Goal: Task Accomplishment & Management: Manage account settings

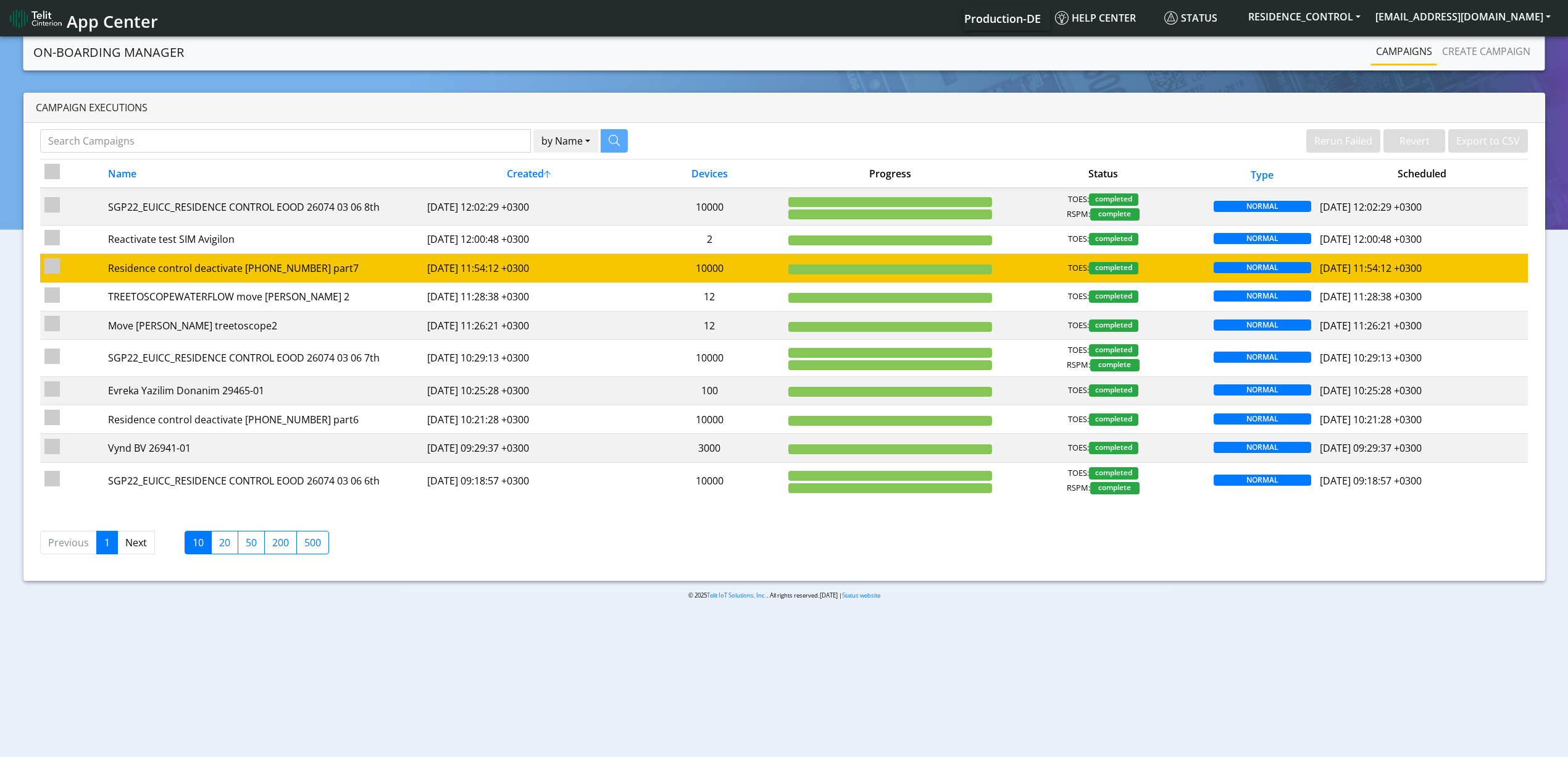
click at [641, 265] on td "10000" at bounding box center [709, 268] width 149 height 28
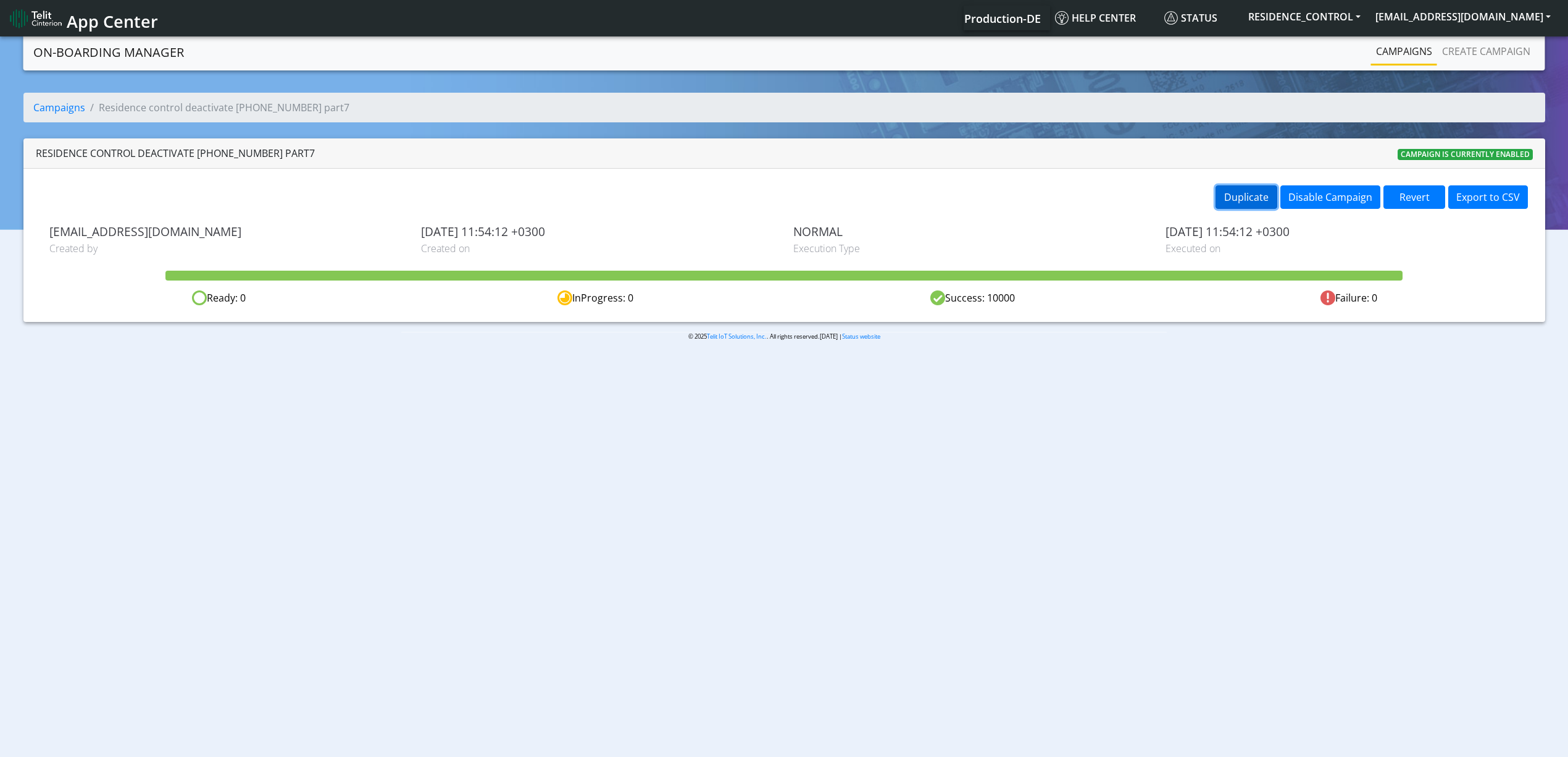
click at [1248, 205] on button "Duplicate" at bounding box center [1246, 197] width 62 height 24
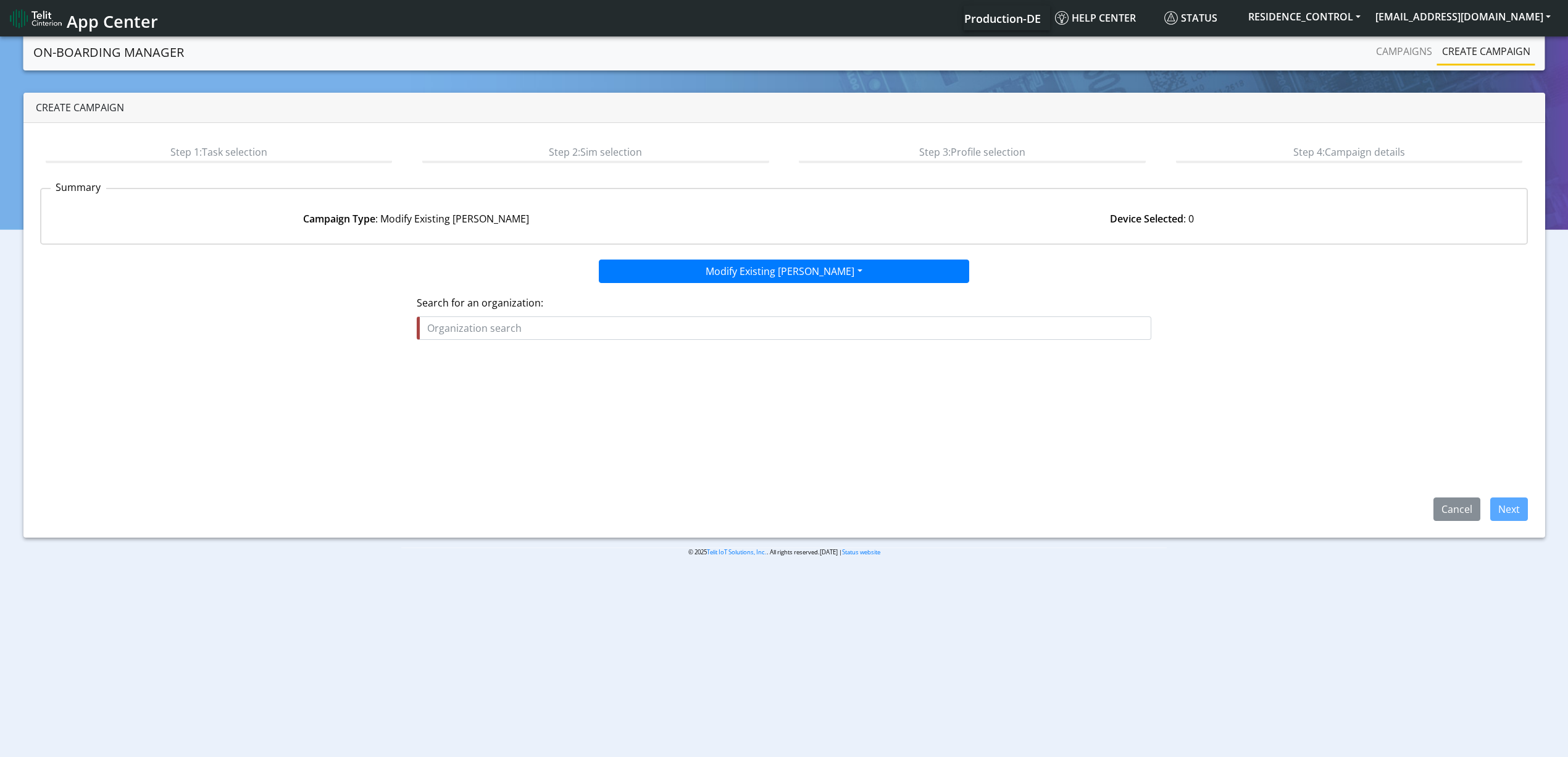
click at [642, 344] on fieldset "Search for an organization:" at bounding box center [784, 322] width 734 height 54
click at [613, 336] on input "text" at bounding box center [784, 328] width 734 height 24
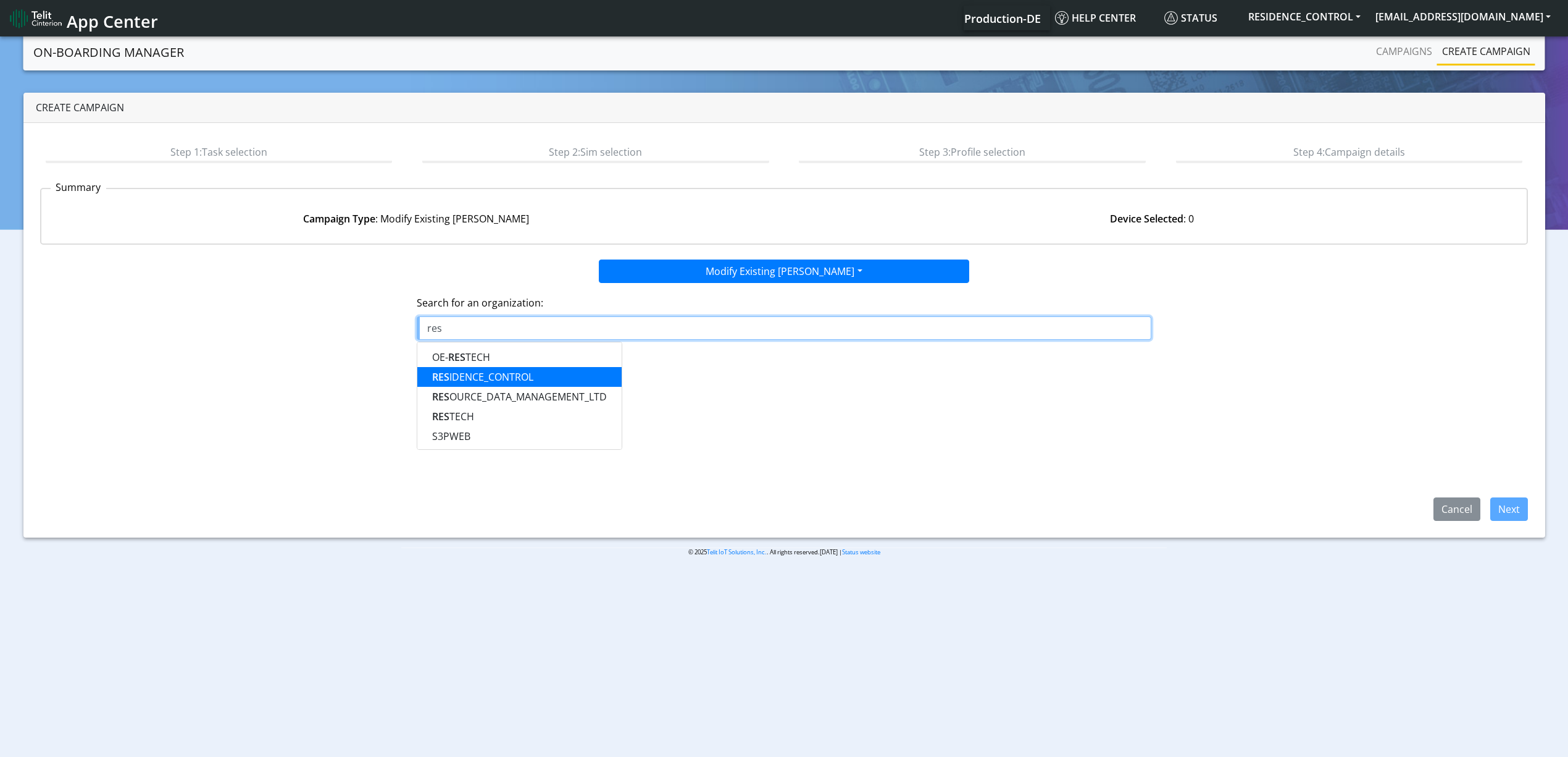
click at [510, 376] on ngb-highlight "RES IDENCE_CONTROL" at bounding box center [483, 377] width 102 height 13
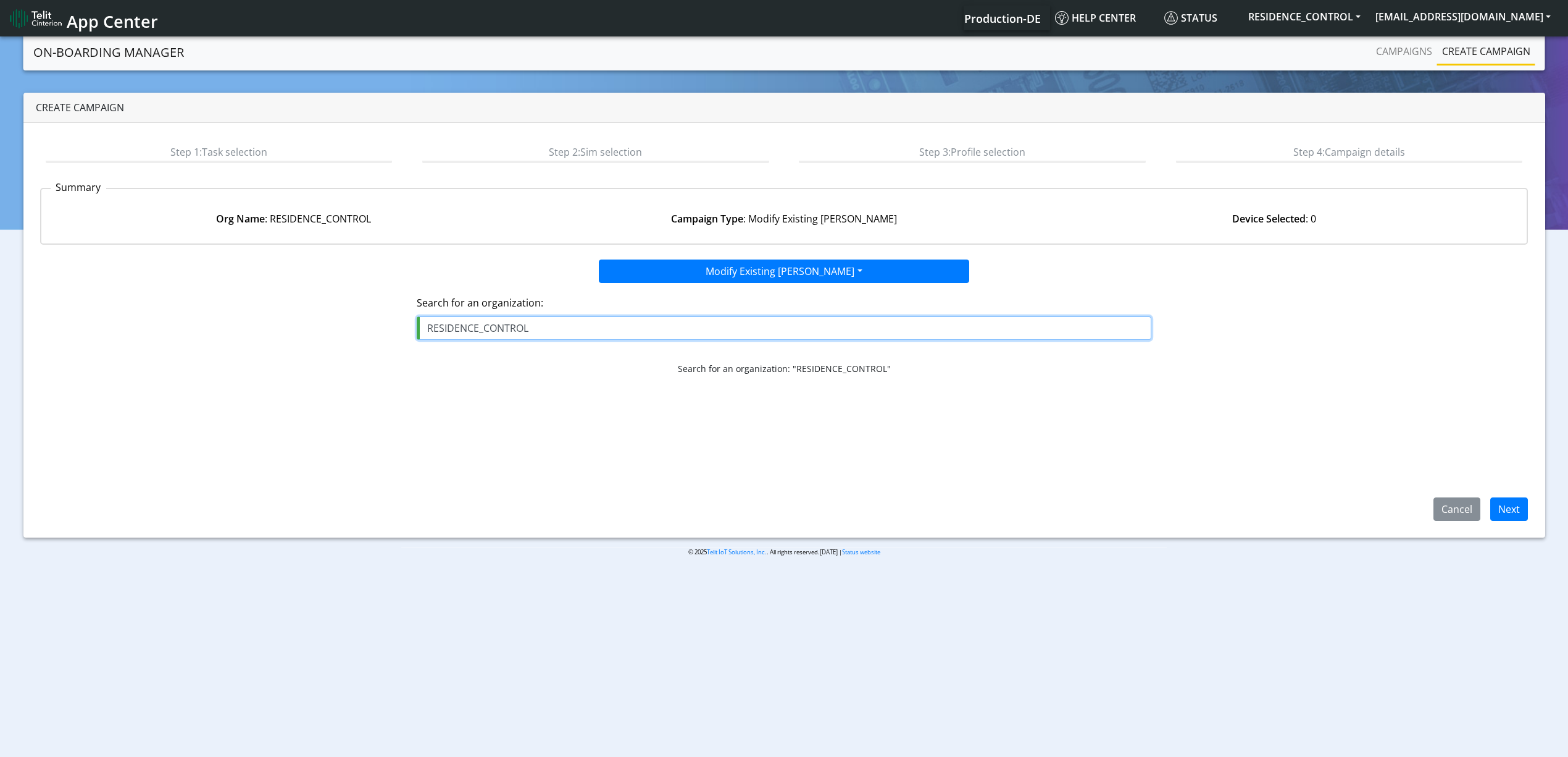
type input "RESIDENCE_CONTROL"
click at [1522, 525] on div "Step 1: Task selection Step 2: Sim selection Step 3: Profile selection Step 4: …" at bounding box center [785, 330] width 1522 height 414
click at [1515, 508] on button "Next" at bounding box center [1509, 509] width 38 height 24
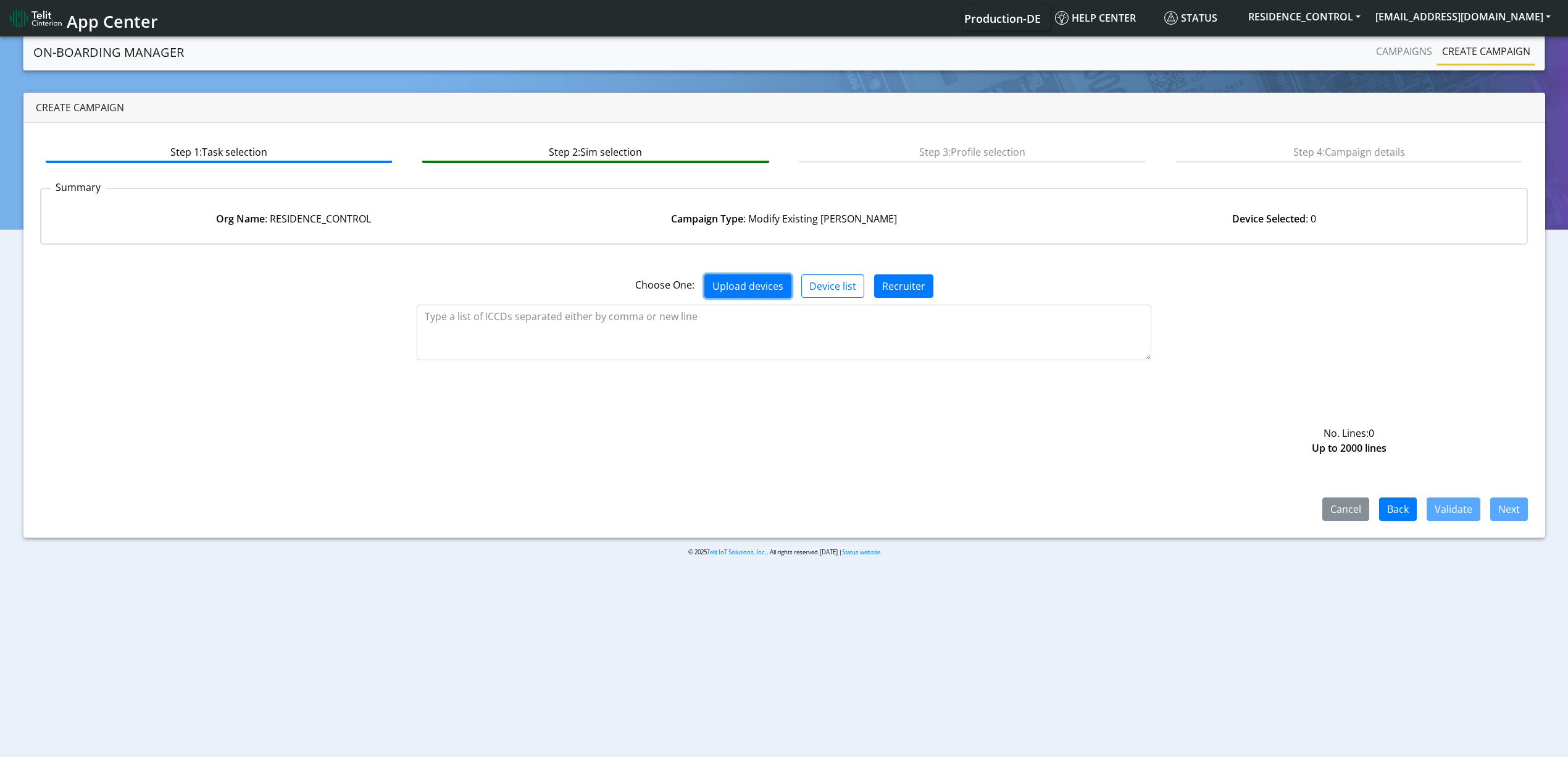
click at [734, 275] on button "Upload devices" at bounding box center [748, 286] width 87 height 24
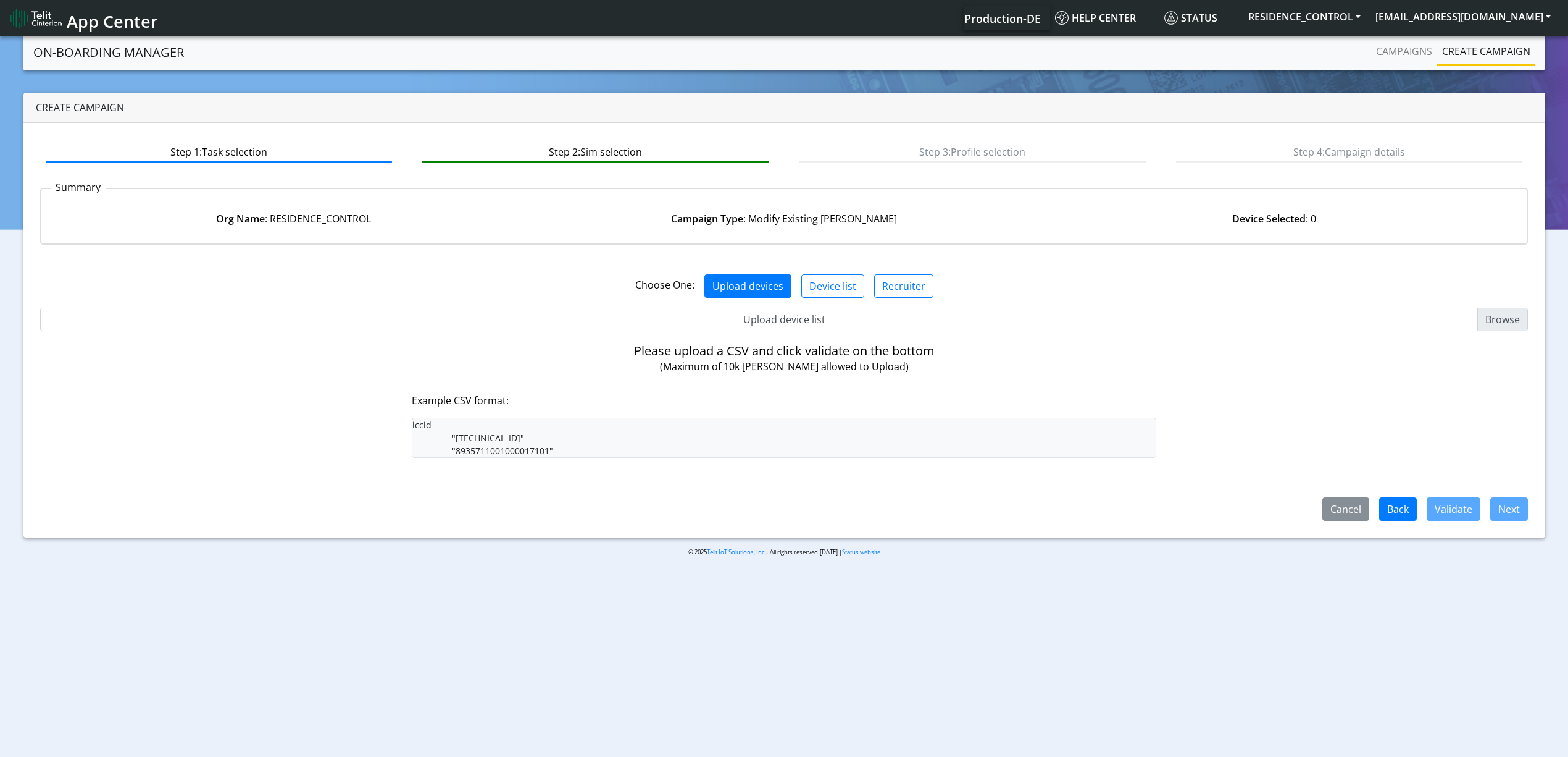
click at [734, 308] on input "Upload device list" at bounding box center [784, 320] width 1489 height 24
type input "C:\fakepath\resi8.csv"
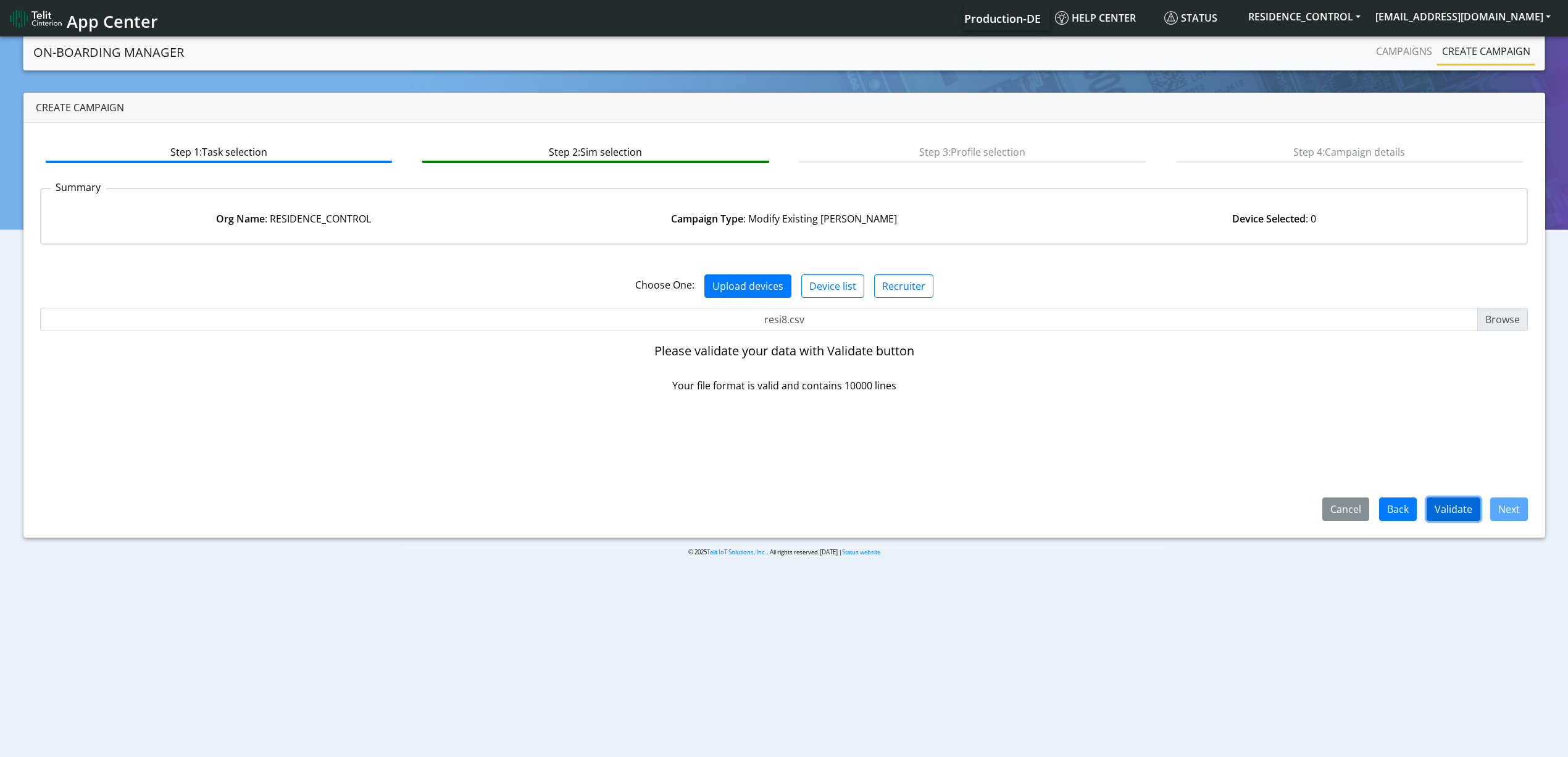
click at [1458, 502] on button "Validate" at bounding box center [1454, 509] width 53 height 24
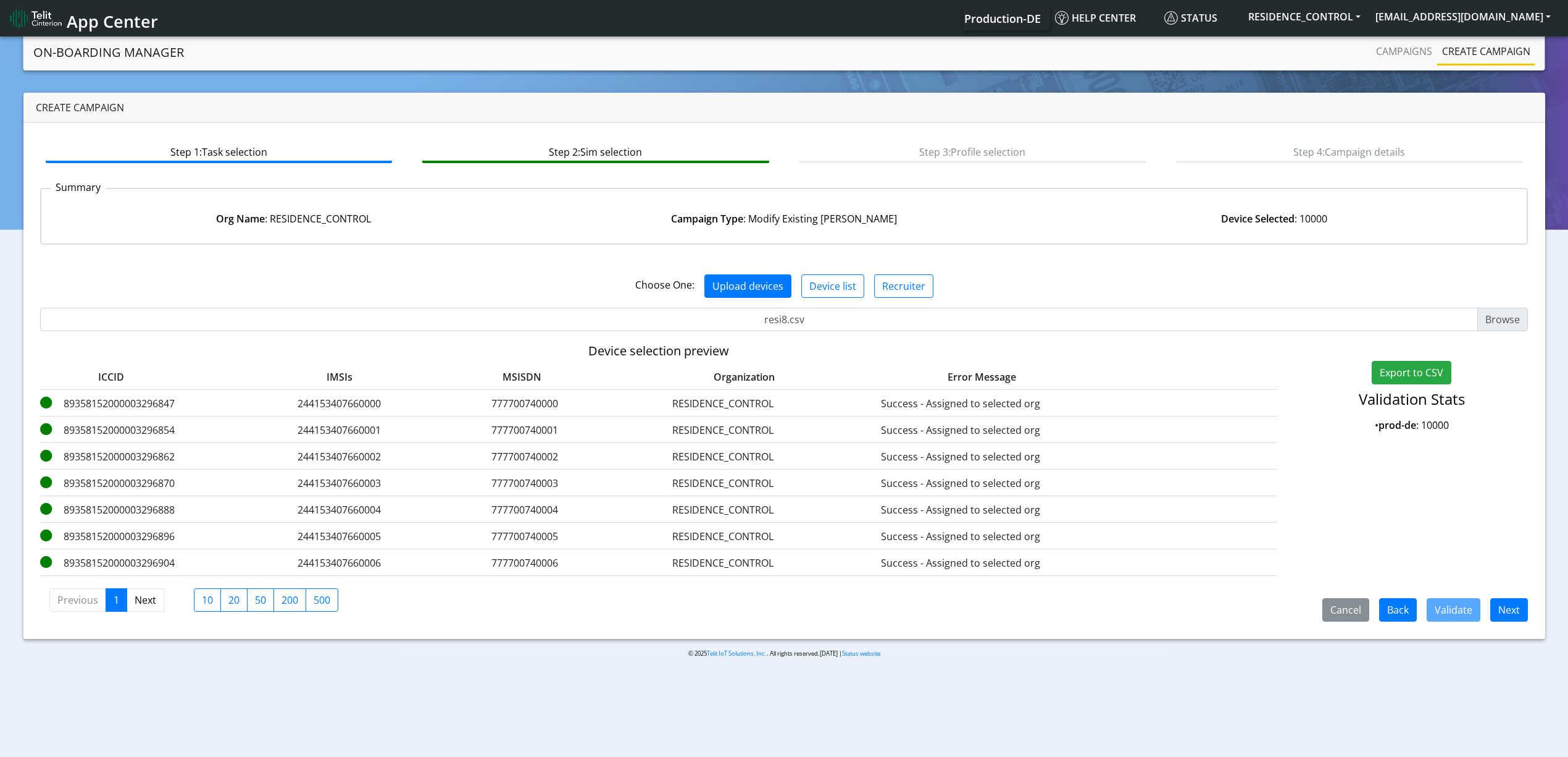
click at [1529, 617] on div "Cancel Back Validate Next" at bounding box center [1420, 610] width 234 height 24
click at [1515, 606] on button "Next" at bounding box center [1509, 610] width 38 height 24
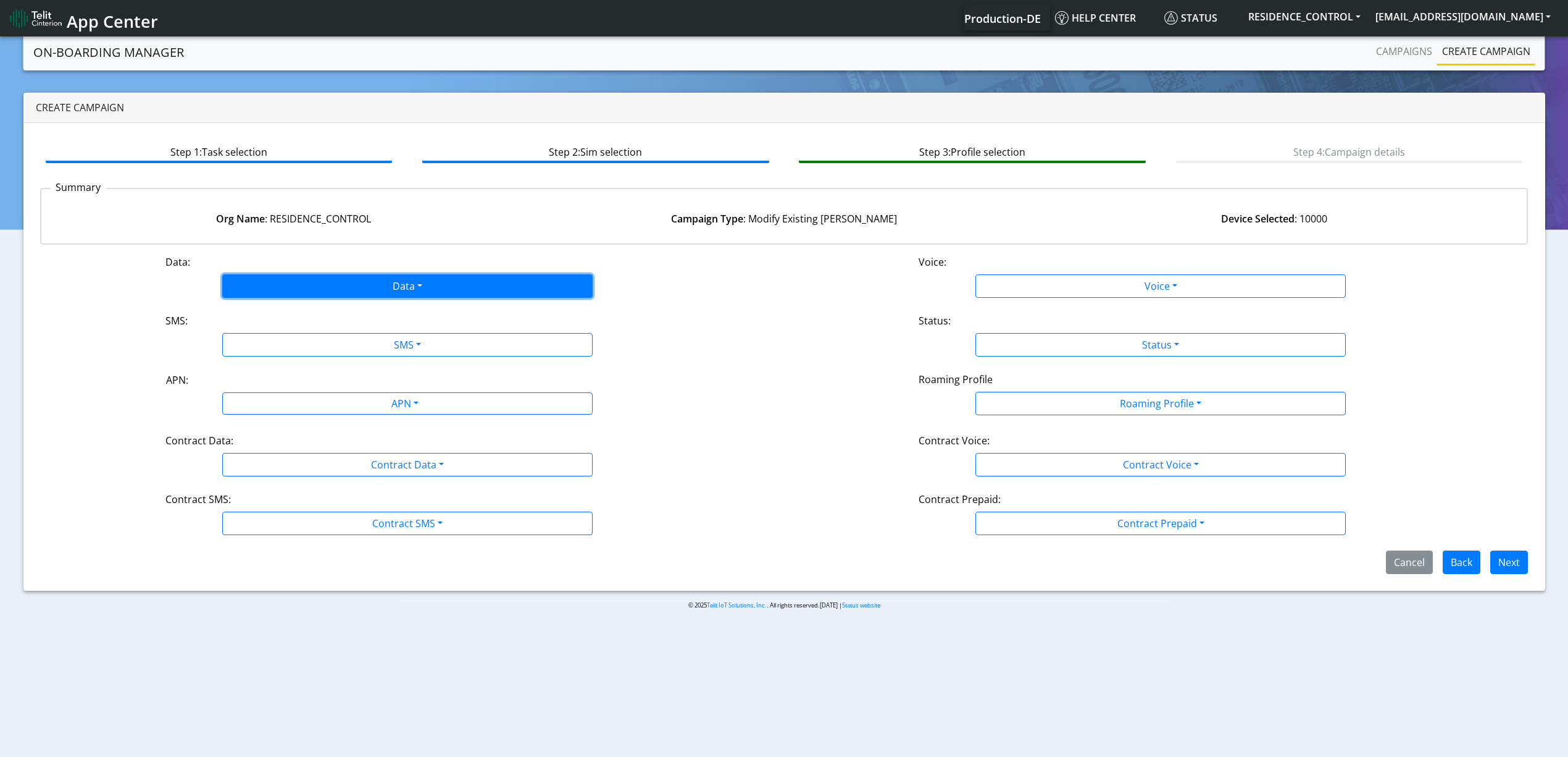
click at [370, 275] on button "Data" at bounding box center [407, 286] width 370 height 24
click at [251, 315] on button "Disabled" at bounding box center [407, 315] width 369 height 20
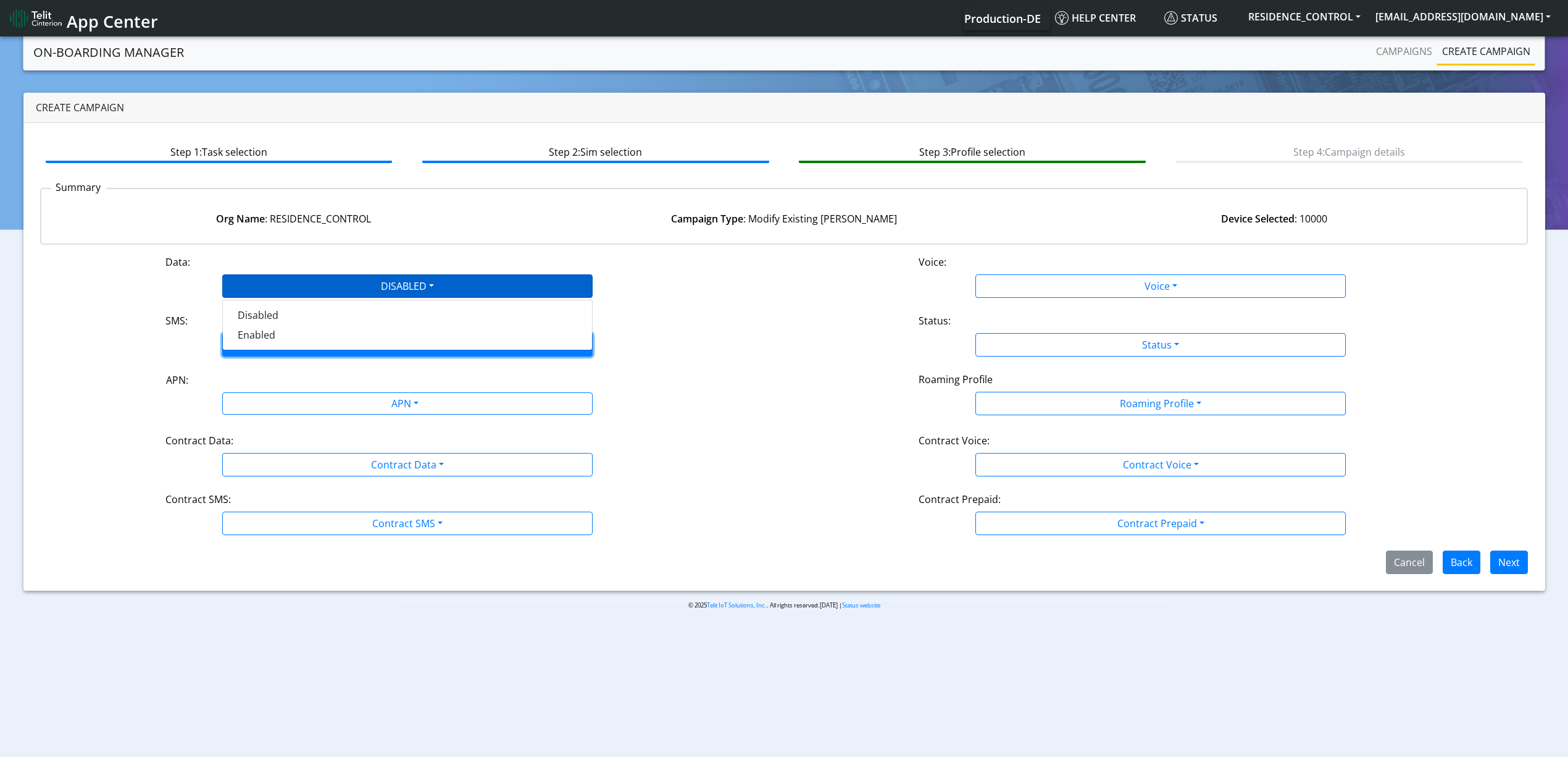
click at [284, 334] on button "SMS" at bounding box center [407, 345] width 370 height 24
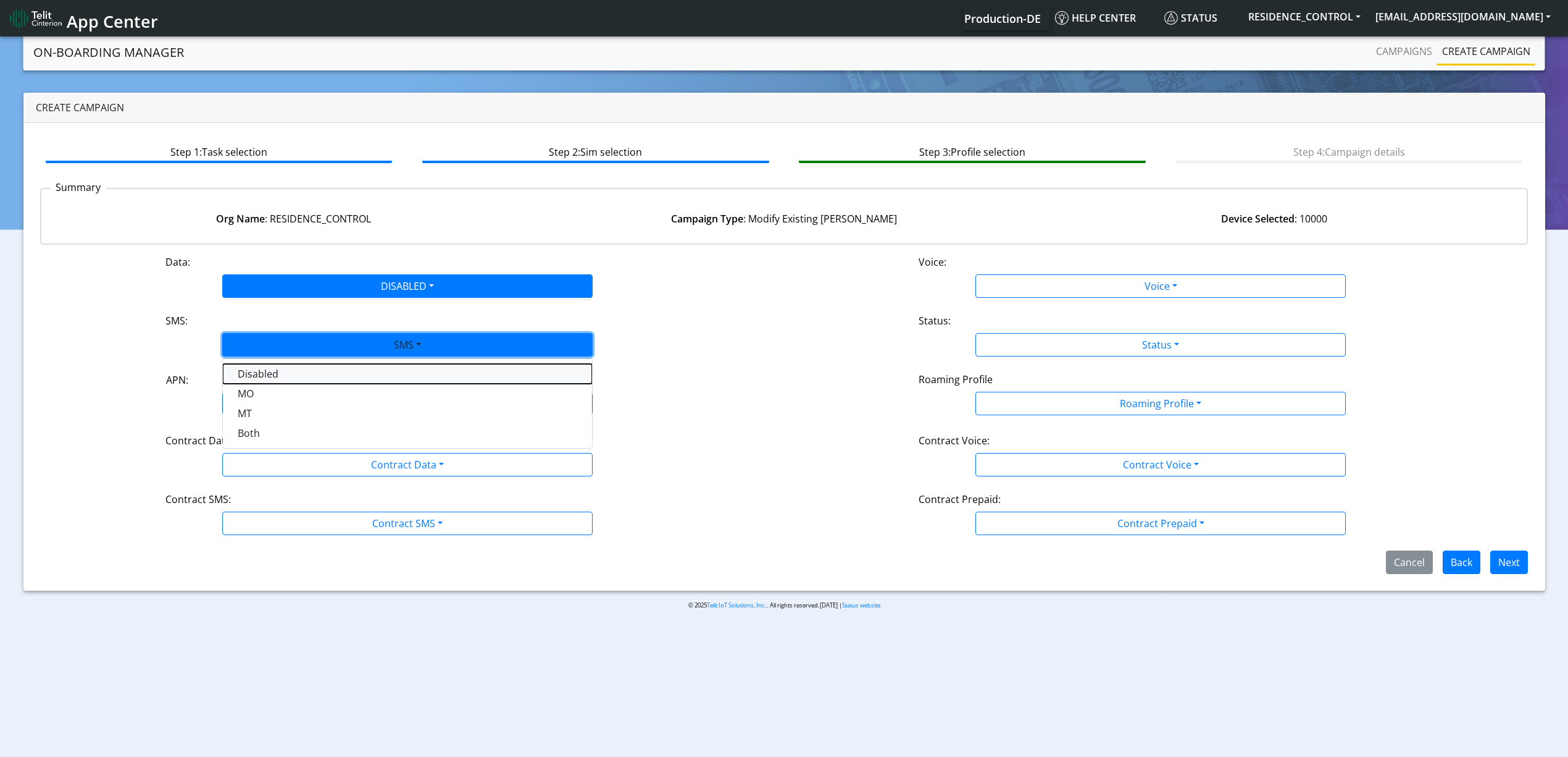
click at [295, 371] on button "Disabled" at bounding box center [407, 373] width 369 height 20
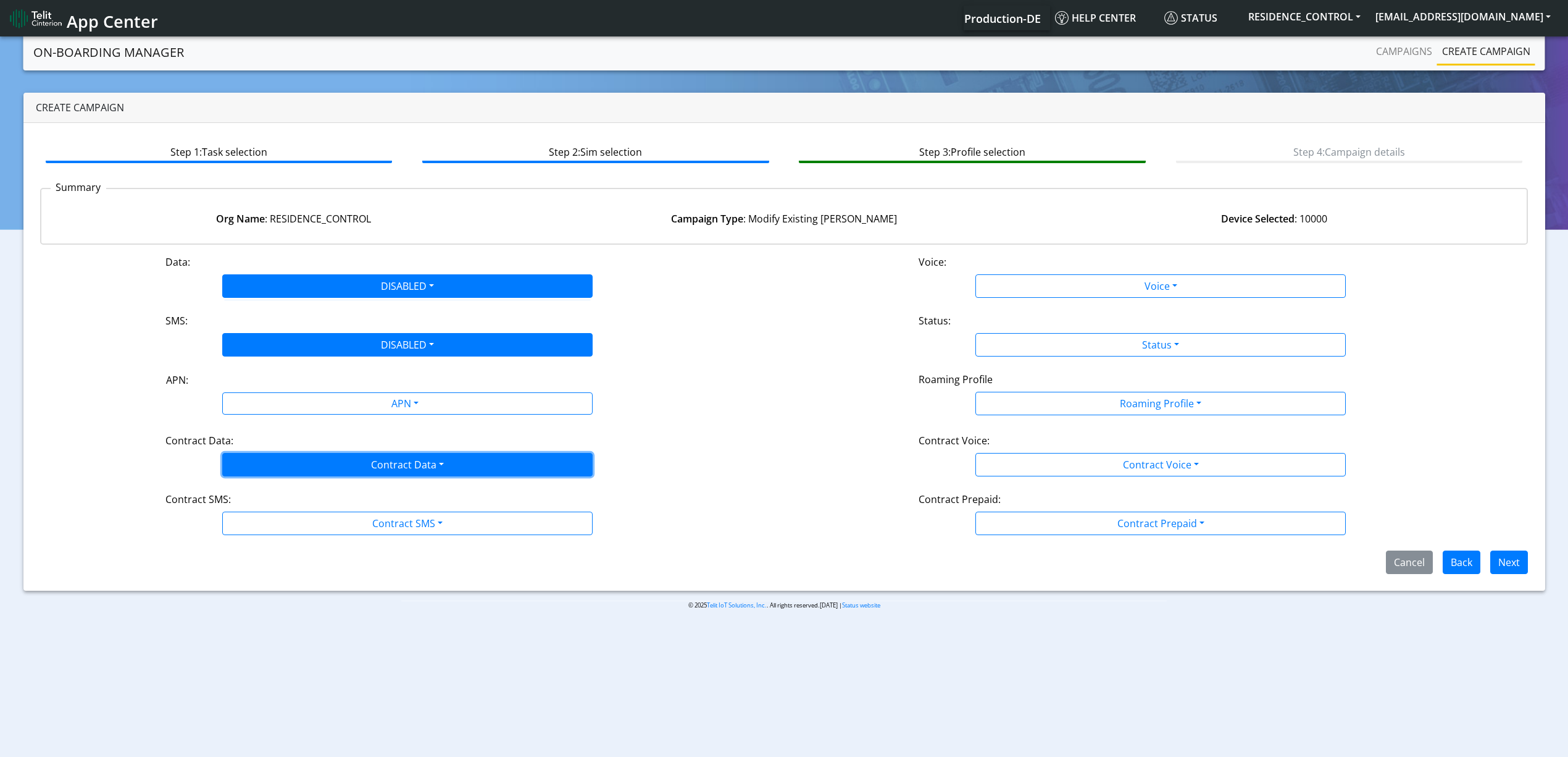
click at [329, 465] on button "Contract Data" at bounding box center [407, 465] width 370 height 24
click at [304, 484] on Datadisabled-dropdown "Disabled" at bounding box center [407, 494] width 369 height 20
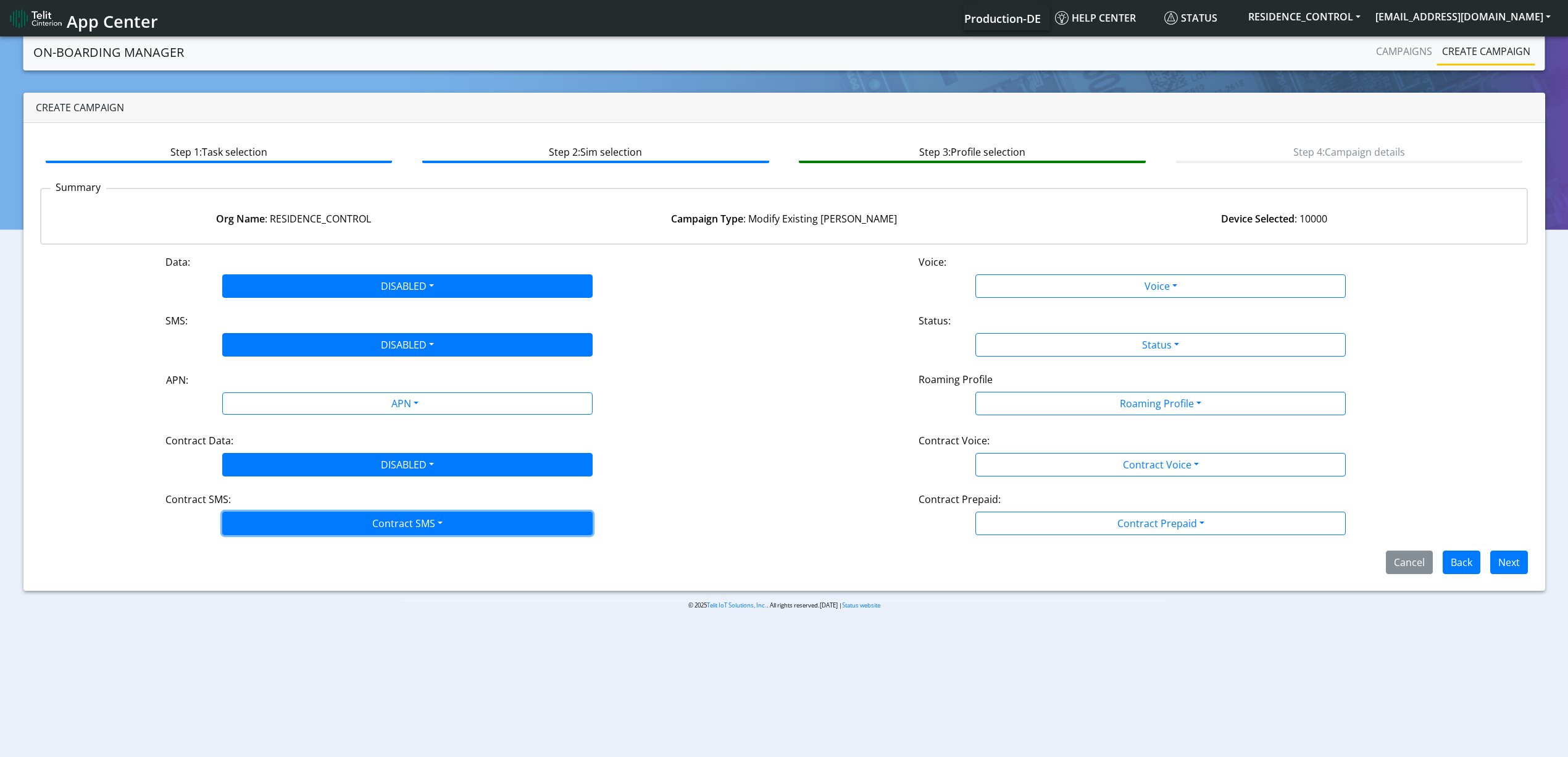
click at [309, 527] on button "Contract SMS" at bounding box center [407, 523] width 370 height 24
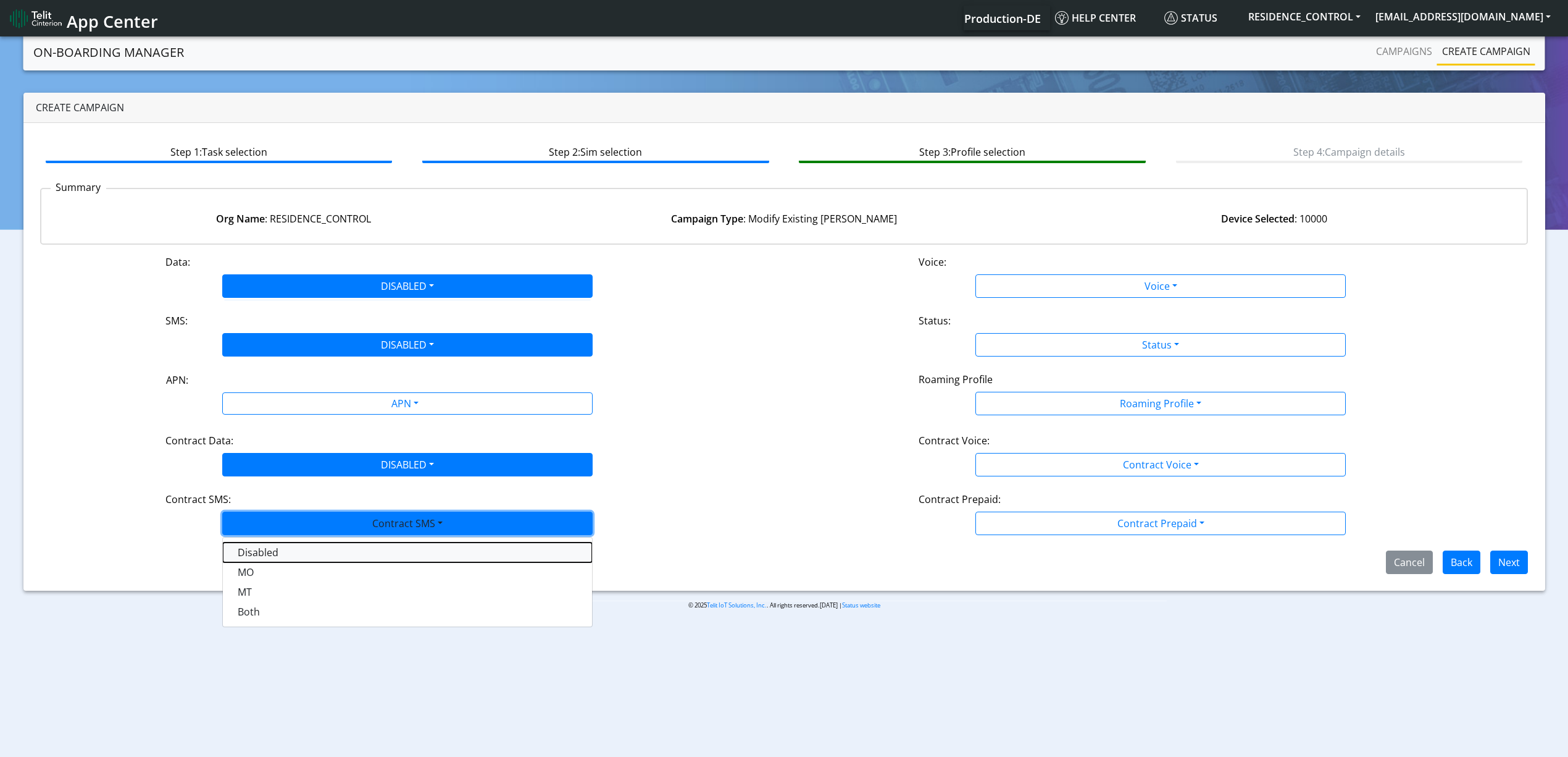
click at [302, 544] on SMSdisabled-dropdown "Disabled" at bounding box center [407, 552] width 369 height 20
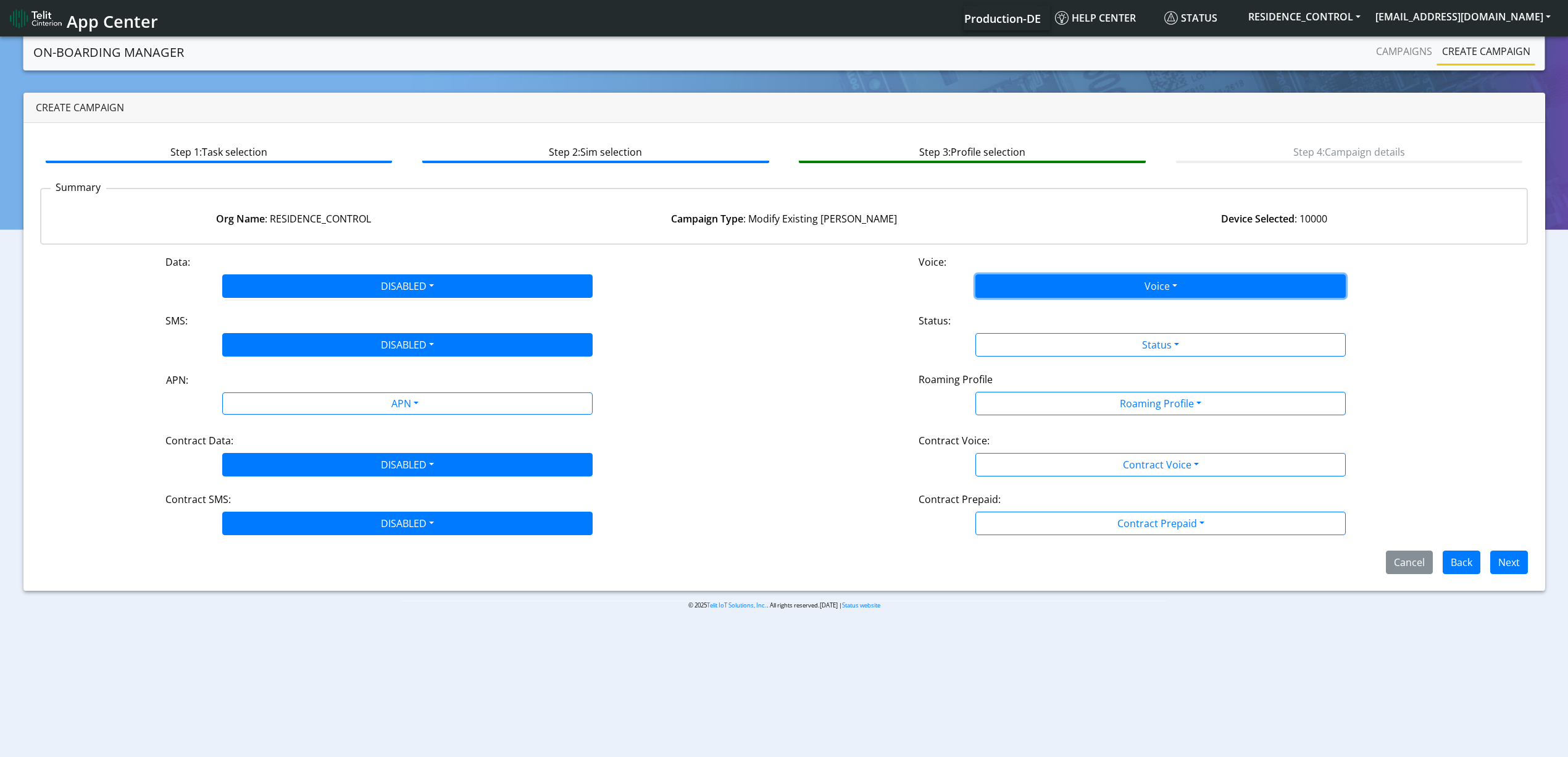
click at [1084, 287] on button "Voice" at bounding box center [1160, 286] width 370 height 24
click at [1014, 316] on button "Disabled" at bounding box center [1161, 315] width 369 height 20
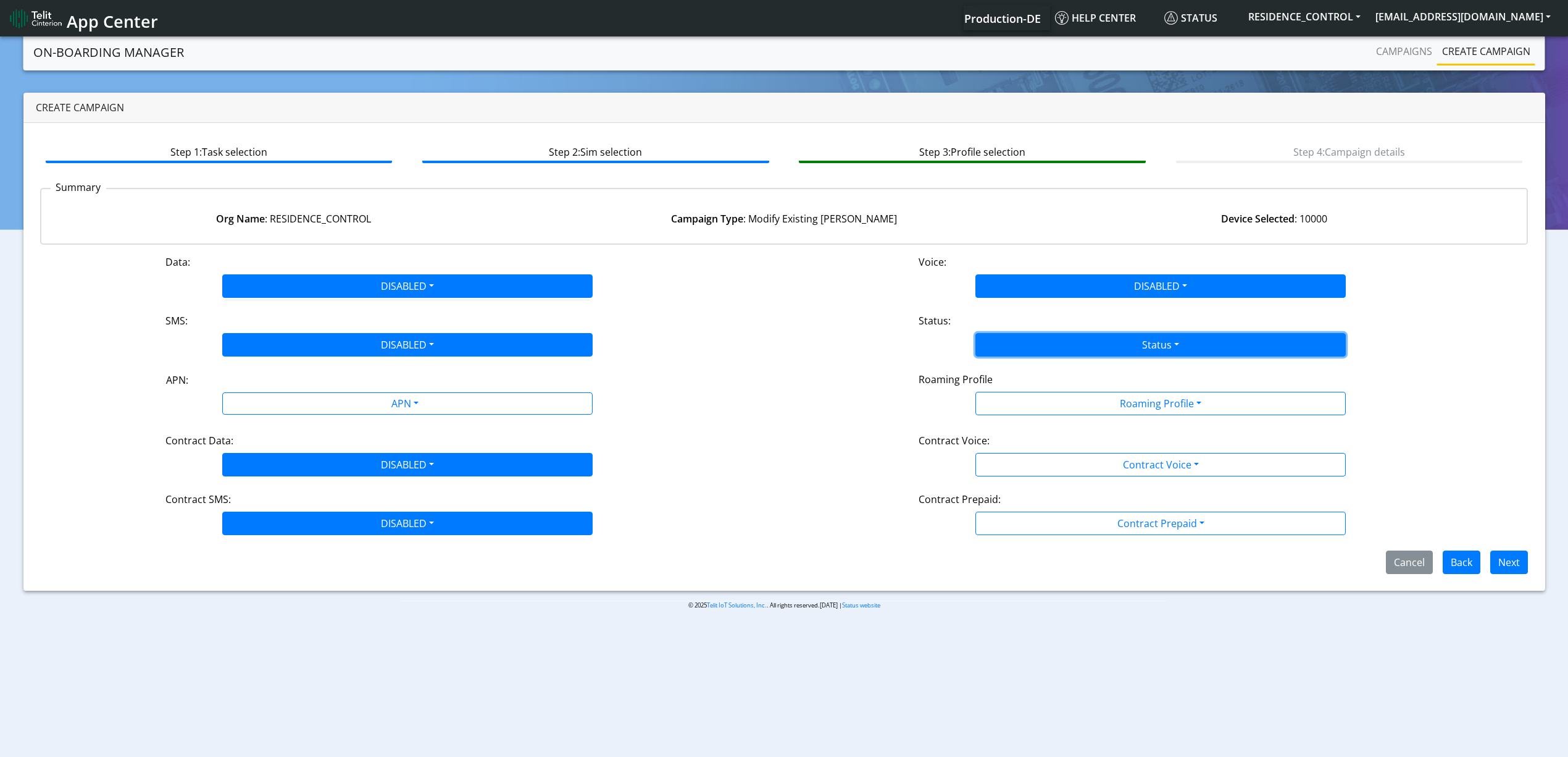
click at [1023, 341] on button "Status" at bounding box center [1160, 345] width 370 height 24
click at [1020, 398] on button "Deactivate" at bounding box center [1161, 393] width 369 height 20
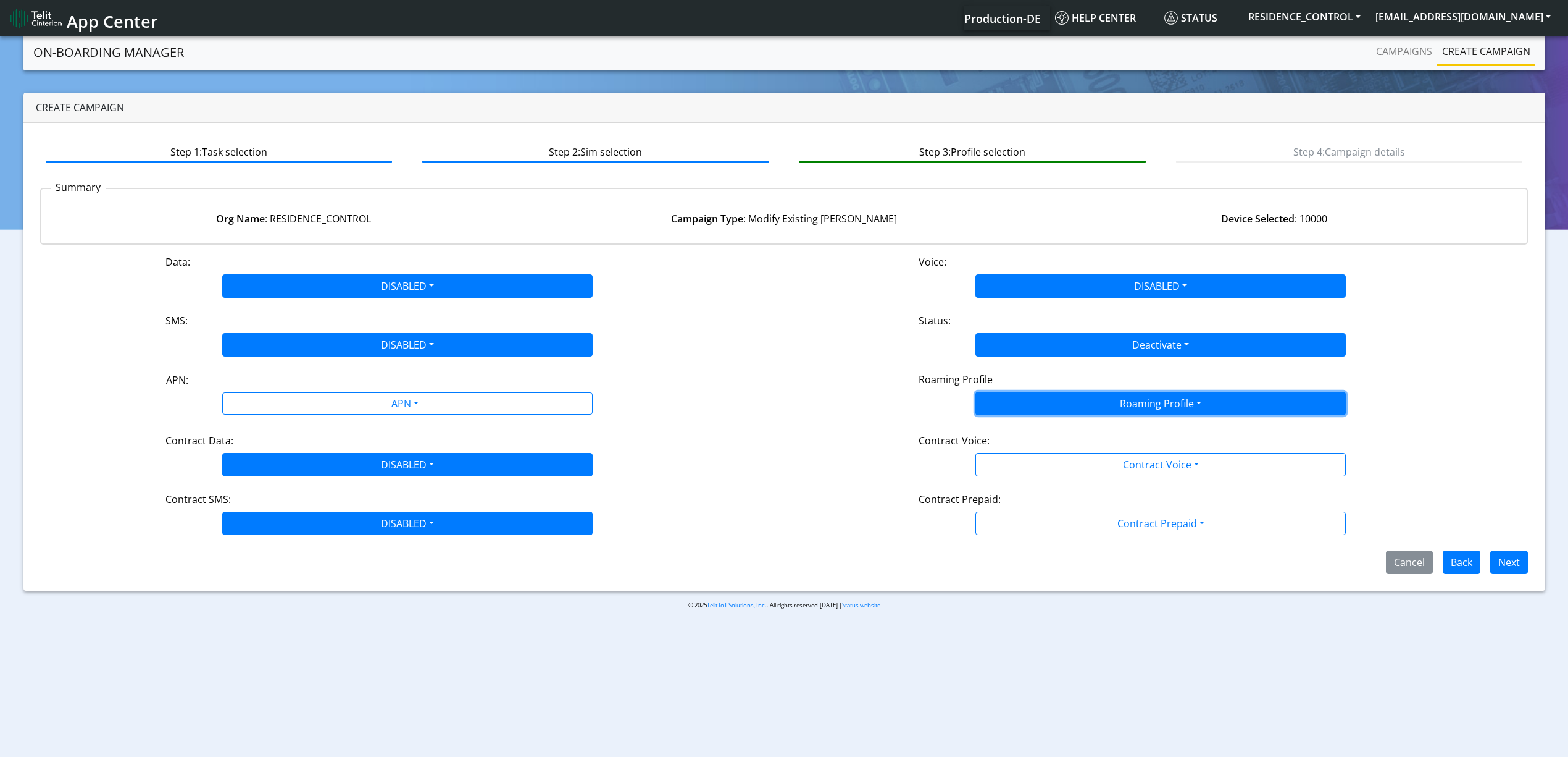
click at [1013, 400] on button "Roaming Profile" at bounding box center [1160, 404] width 370 height 24
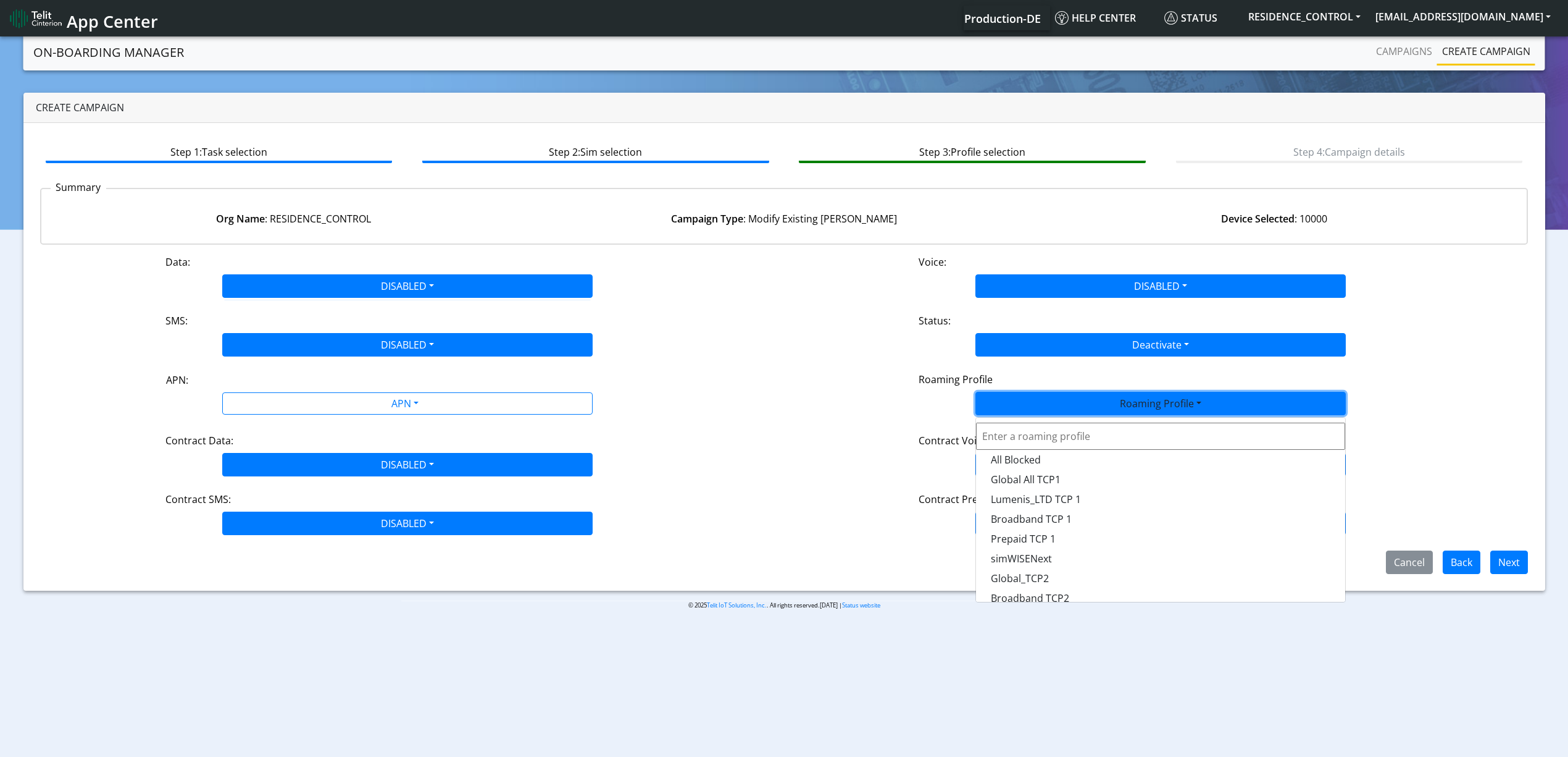
click at [900, 440] on div "Contract Voice: Contract Voice Disabled Enabled" at bounding box center [1160, 454] width 753 height 43
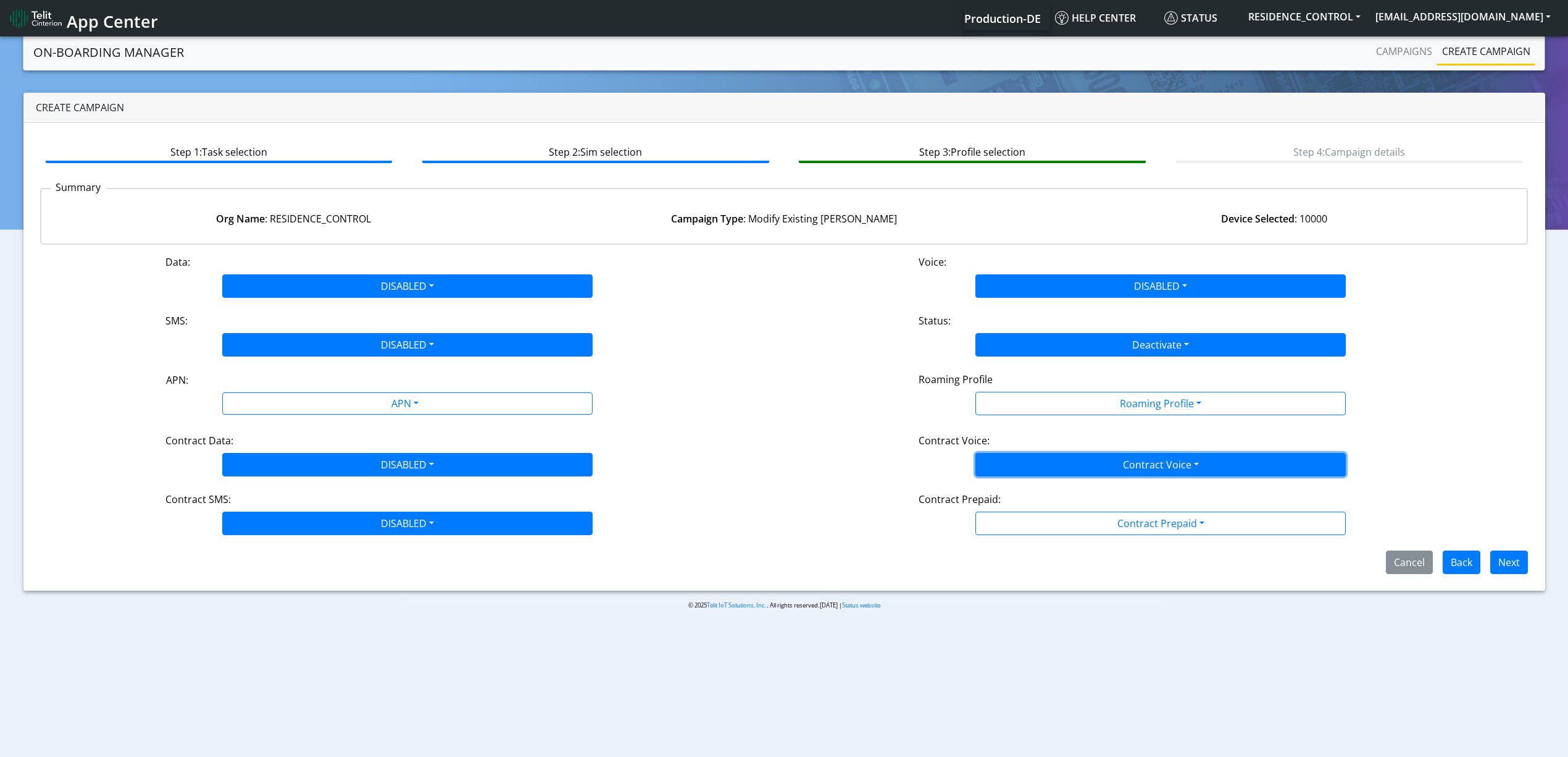
click at [1023, 465] on button "Contract Voice" at bounding box center [1160, 465] width 370 height 24
click at [1010, 488] on Voicedisabled-dropdown "Disabled" at bounding box center [1161, 494] width 369 height 20
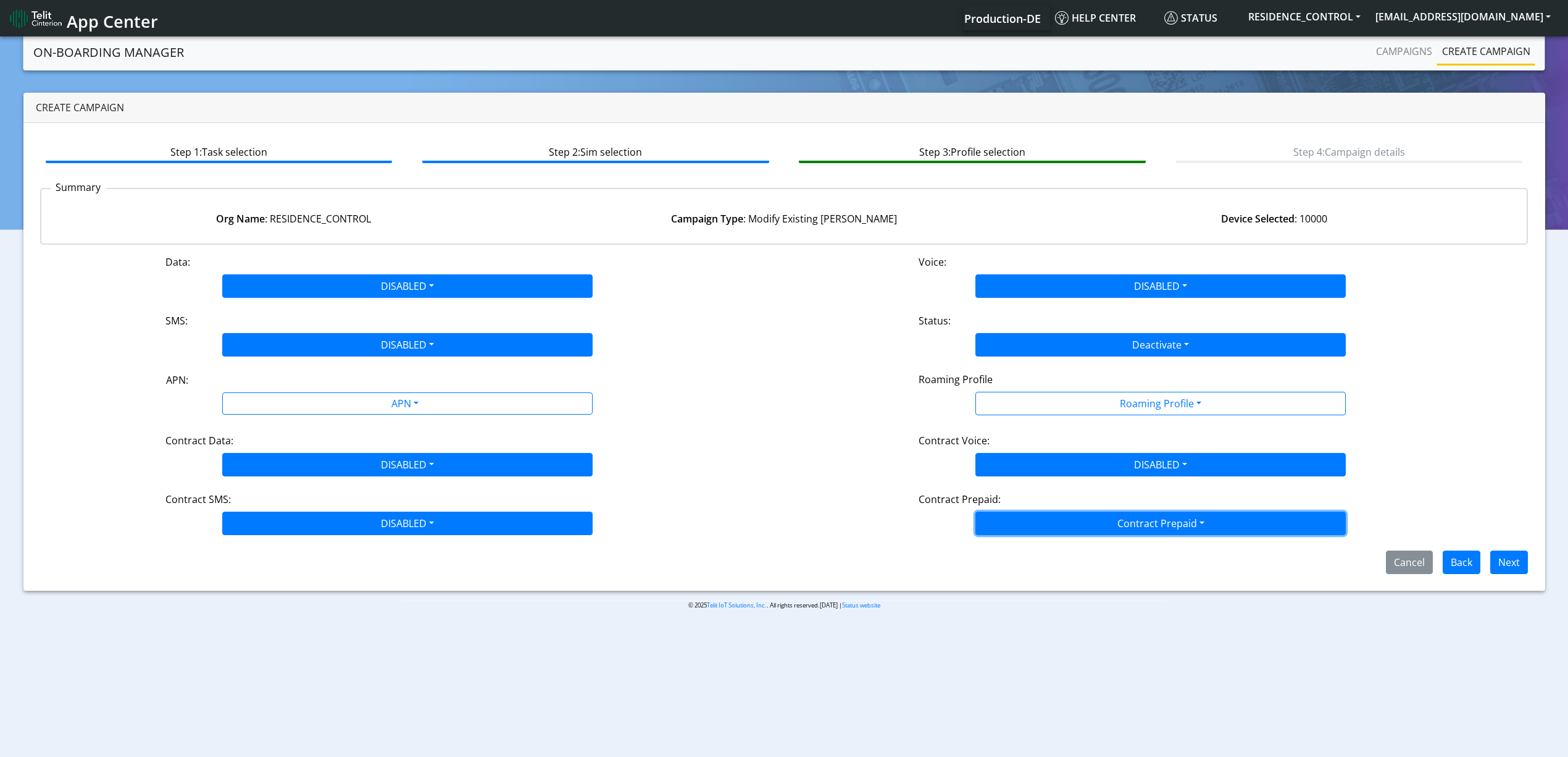
click at [1014, 415] on button "Contract Prepaid" at bounding box center [1160, 404] width 370 height 24
drag, startPoint x: 1014, startPoint y: 574, endPoint x: 1021, endPoint y: 574, distance: 7.0
click at [1014, 576] on Prepaidnotprepaid-dropdown "No" at bounding box center [1161, 571] width 369 height 20
click at [1504, 563] on button "Next" at bounding box center [1509, 563] width 38 height 24
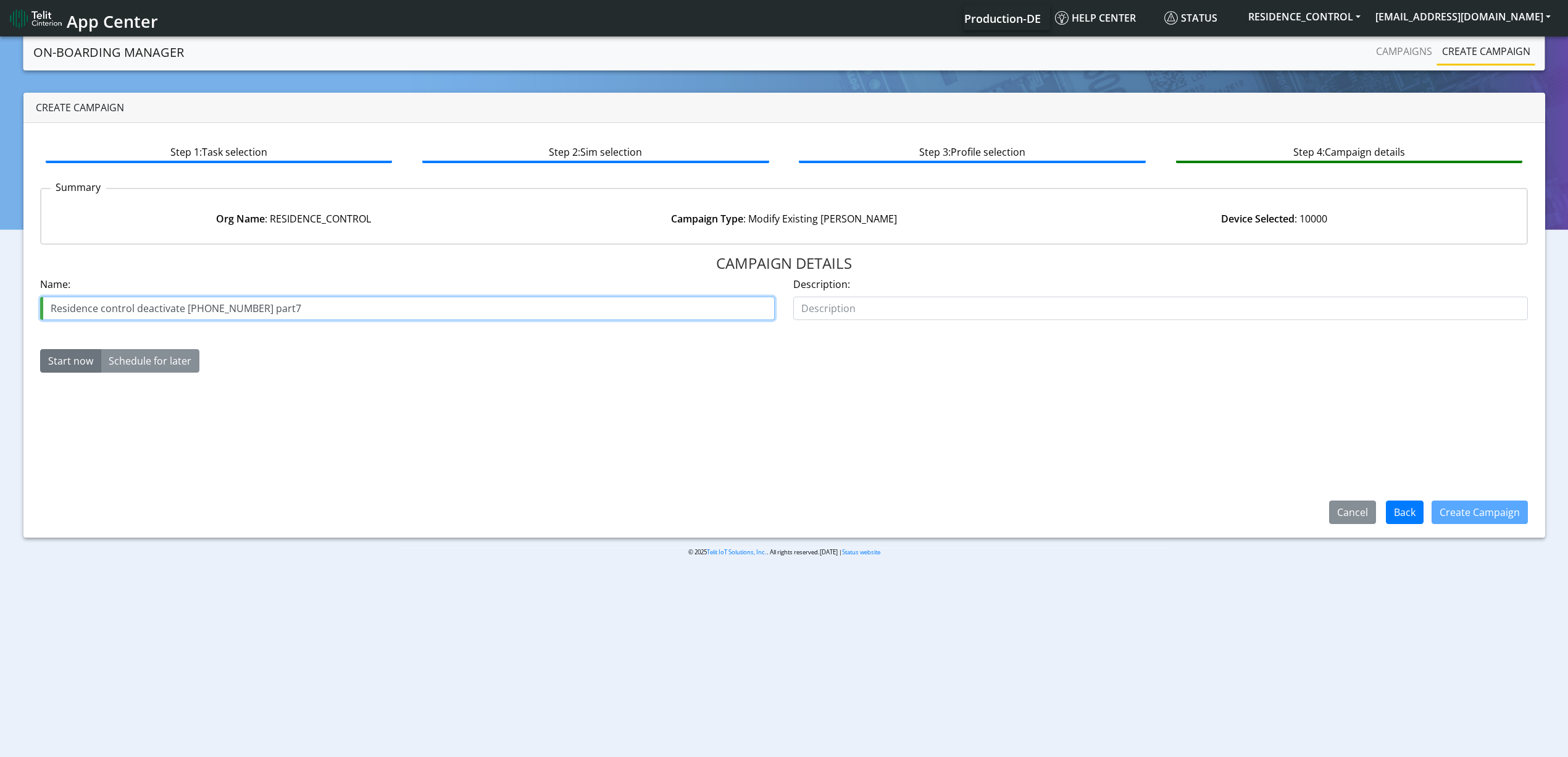
click at [246, 301] on input "Residence control deactivate [PHONE_NUMBER] part7" at bounding box center [407, 309] width 734 height 24
drag, startPoint x: 258, startPoint y: 307, endPoint x: 272, endPoint y: 309, distance: 14.1
click at [272, 309] on input "Residence control deactivate [PHONE_NUMBER] part7" at bounding box center [407, 309] width 734 height 24
click at [258, 308] on input "Residence control deactivate [PHONE_NUMBER] part7" at bounding box center [407, 309] width 734 height 24
drag, startPoint x: 266, startPoint y: 312, endPoint x: 284, endPoint y: 312, distance: 18.0
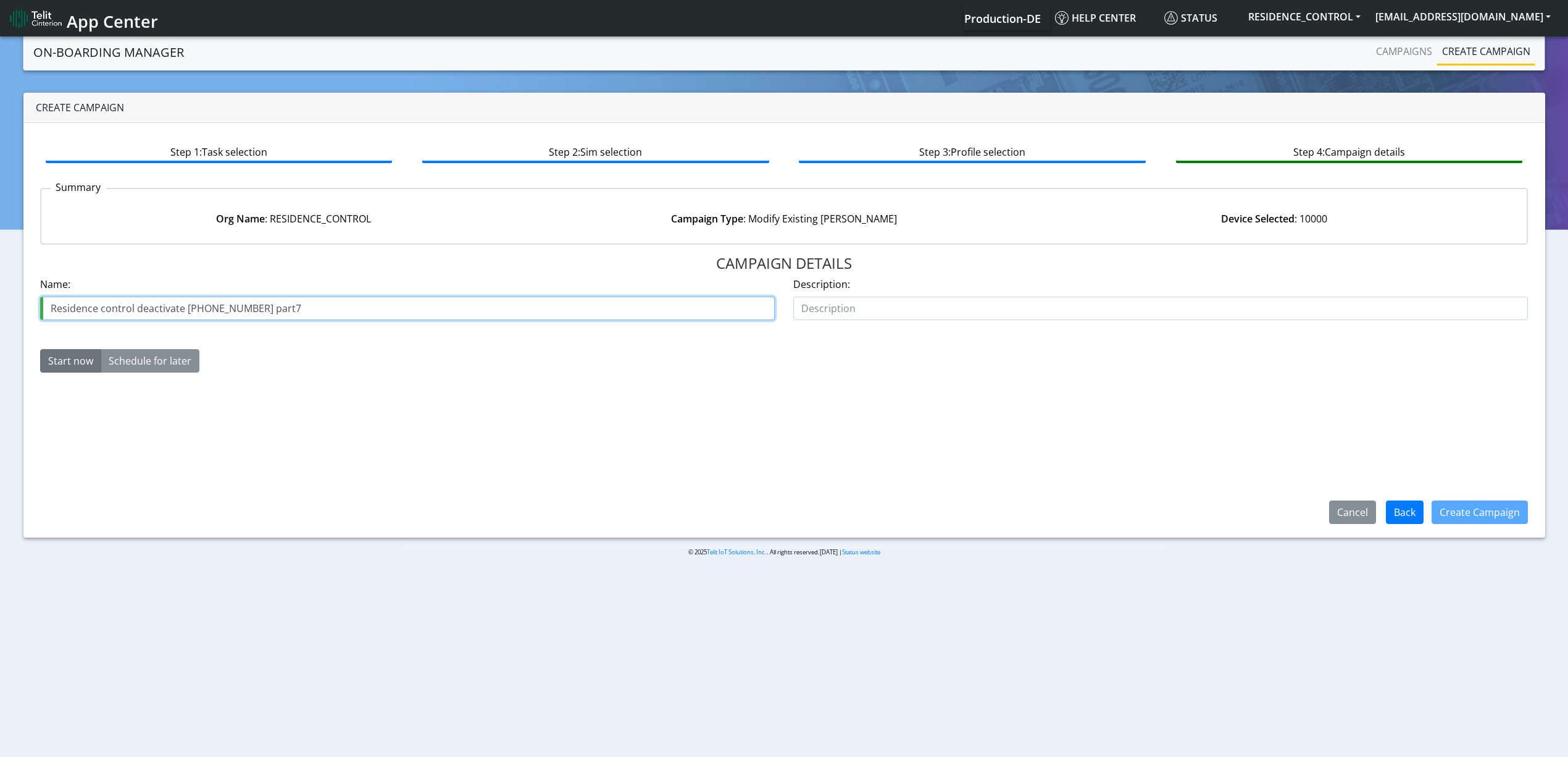
click at [282, 314] on input "Residence control deactivate [PHONE_NUMBER] part7" at bounding box center [407, 309] width 734 height 24
type input "Residence control deactivate [PHONE_NUMBER] part8"
click at [1448, 517] on button "Create Campaign" at bounding box center [1480, 512] width 96 height 24
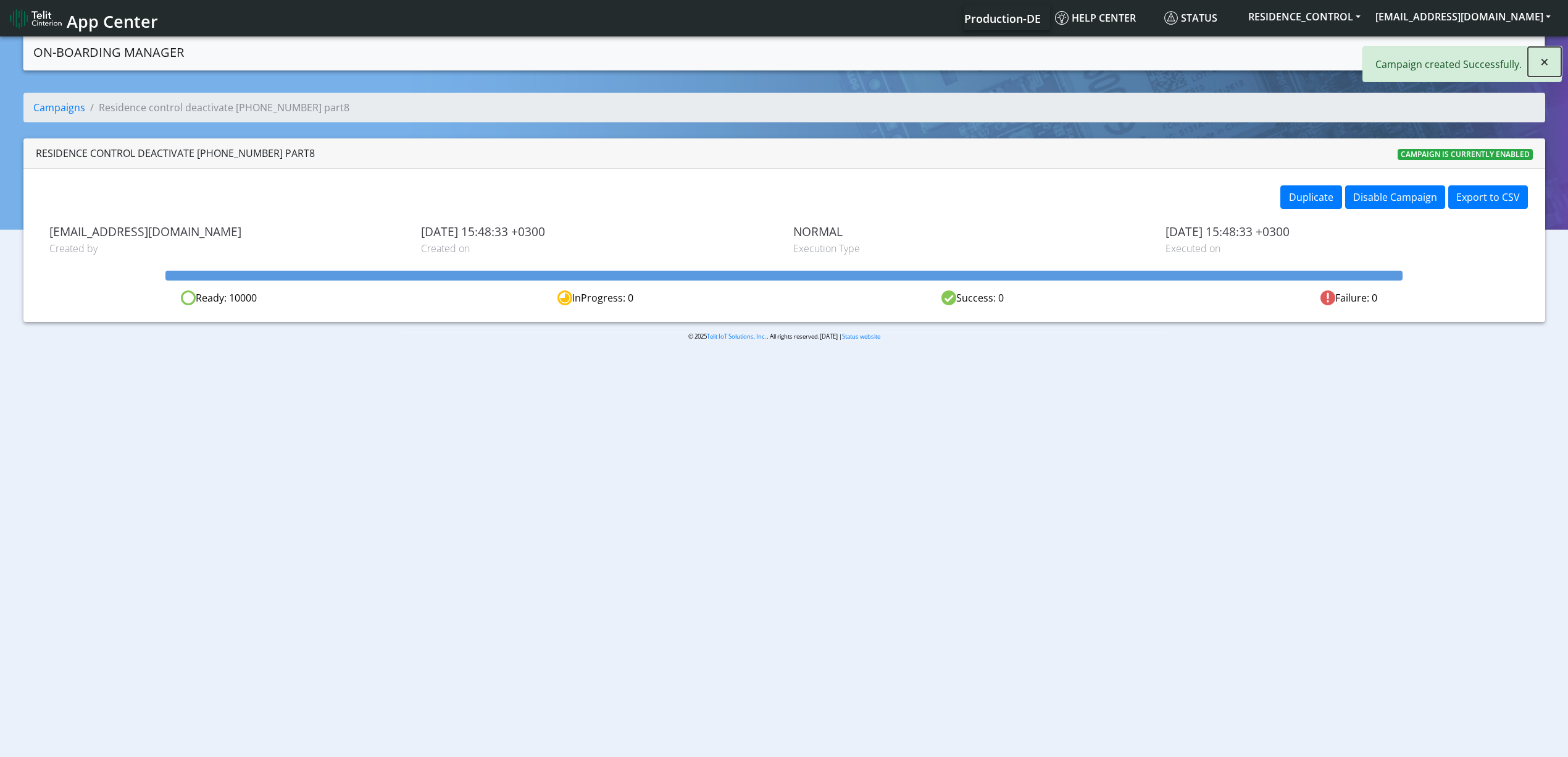
click at [1556, 58] on button "×" at bounding box center [1544, 62] width 33 height 30
click at [1420, 54] on link "Campaigns" at bounding box center [1404, 50] width 66 height 24
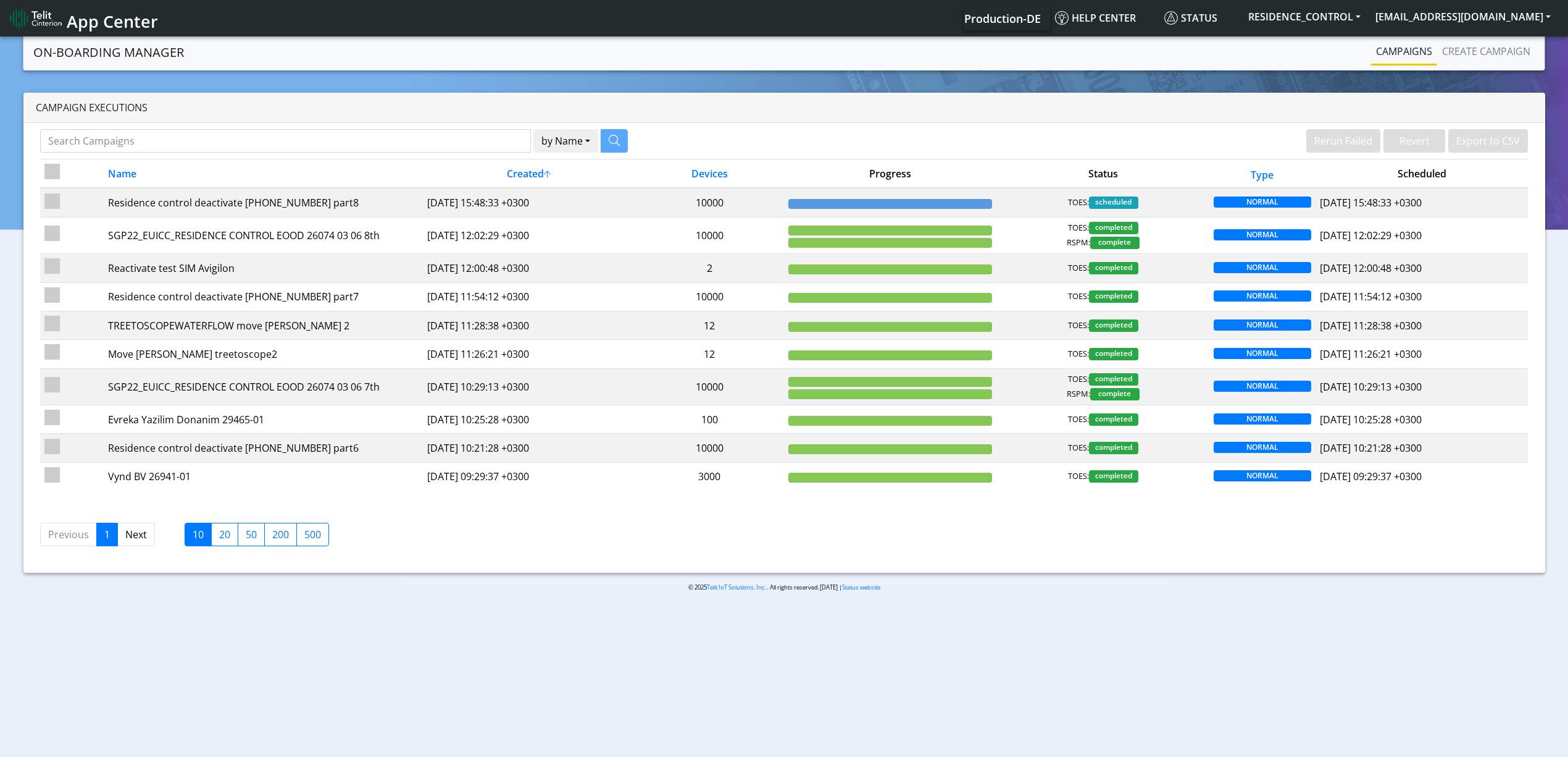
click at [610, 714] on body "App Center Production-DE Help center Status RESIDENCE_CONTROL yaniv.avraham@tel…" at bounding box center [784, 398] width 1568 height 727
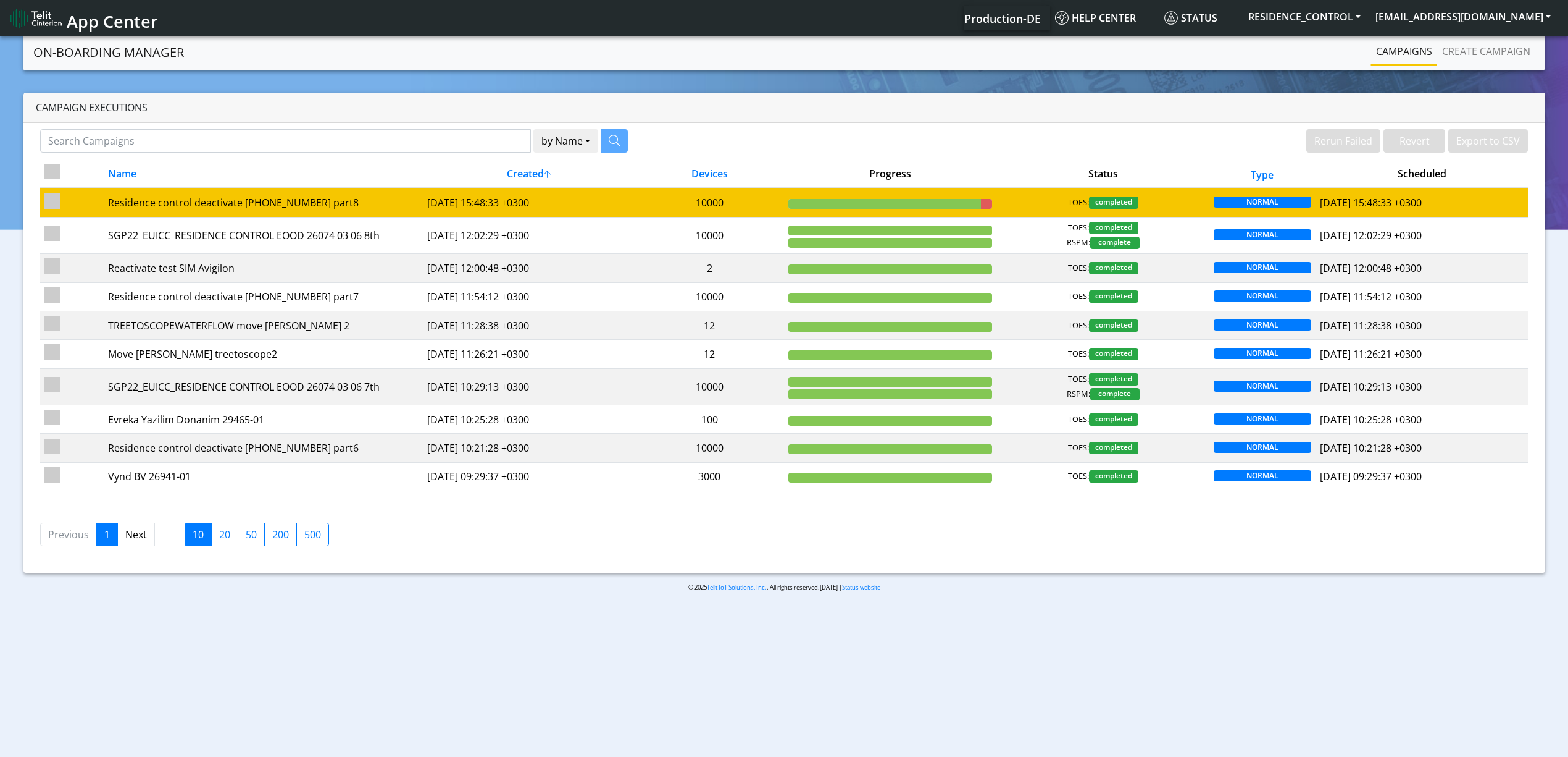
click at [692, 213] on td "10000" at bounding box center [709, 202] width 149 height 29
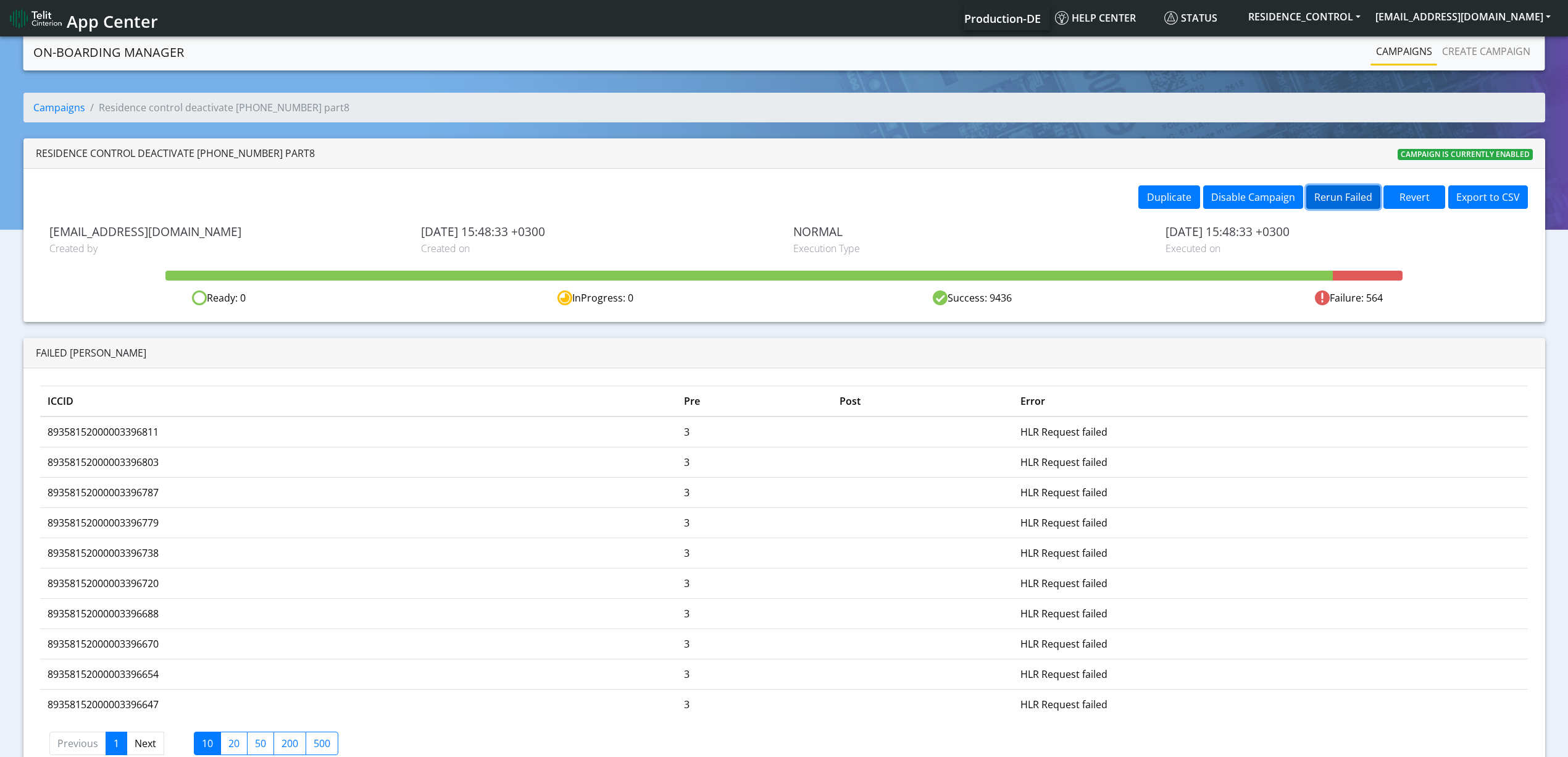
click at [1329, 199] on button "Rerun Failed" at bounding box center [1343, 197] width 74 height 24
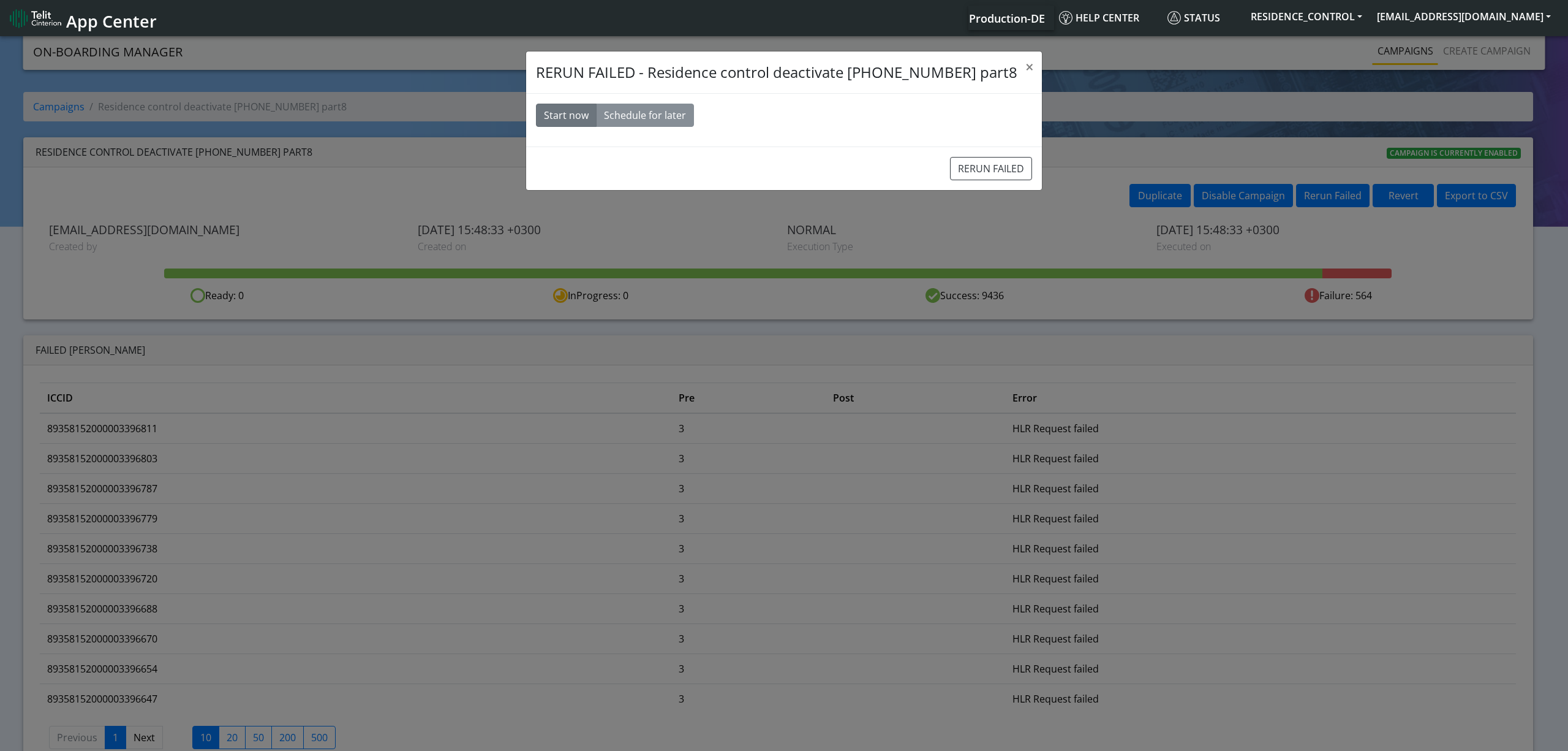
click at [926, 168] on div "RERUN FAILED" at bounding box center [784, 168] width 516 height 43
click at [950, 168] on button "RERUN FAILED" at bounding box center [991, 169] width 82 height 24
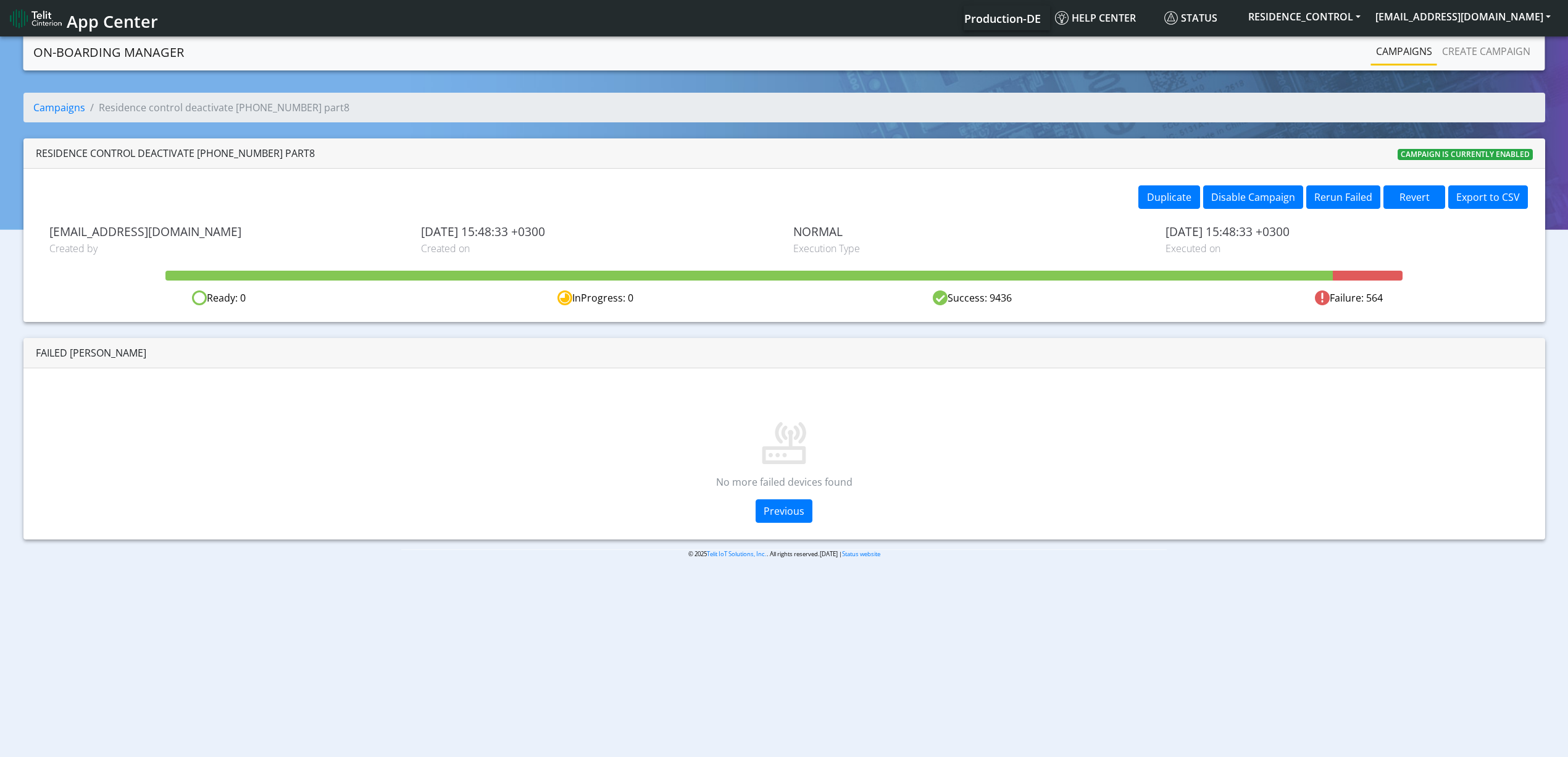
click at [1389, 71] on section "On-Boarding Manager Campaigns Create campaign Campaigns Residence control deact…" at bounding box center [784, 306] width 1568 height 543
click at [1388, 69] on nav "On-Boarding Manager Campaigns Create campaign" at bounding box center [785, 52] width 1522 height 36
click at [1381, 54] on link "Campaigns" at bounding box center [1404, 50] width 66 height 24
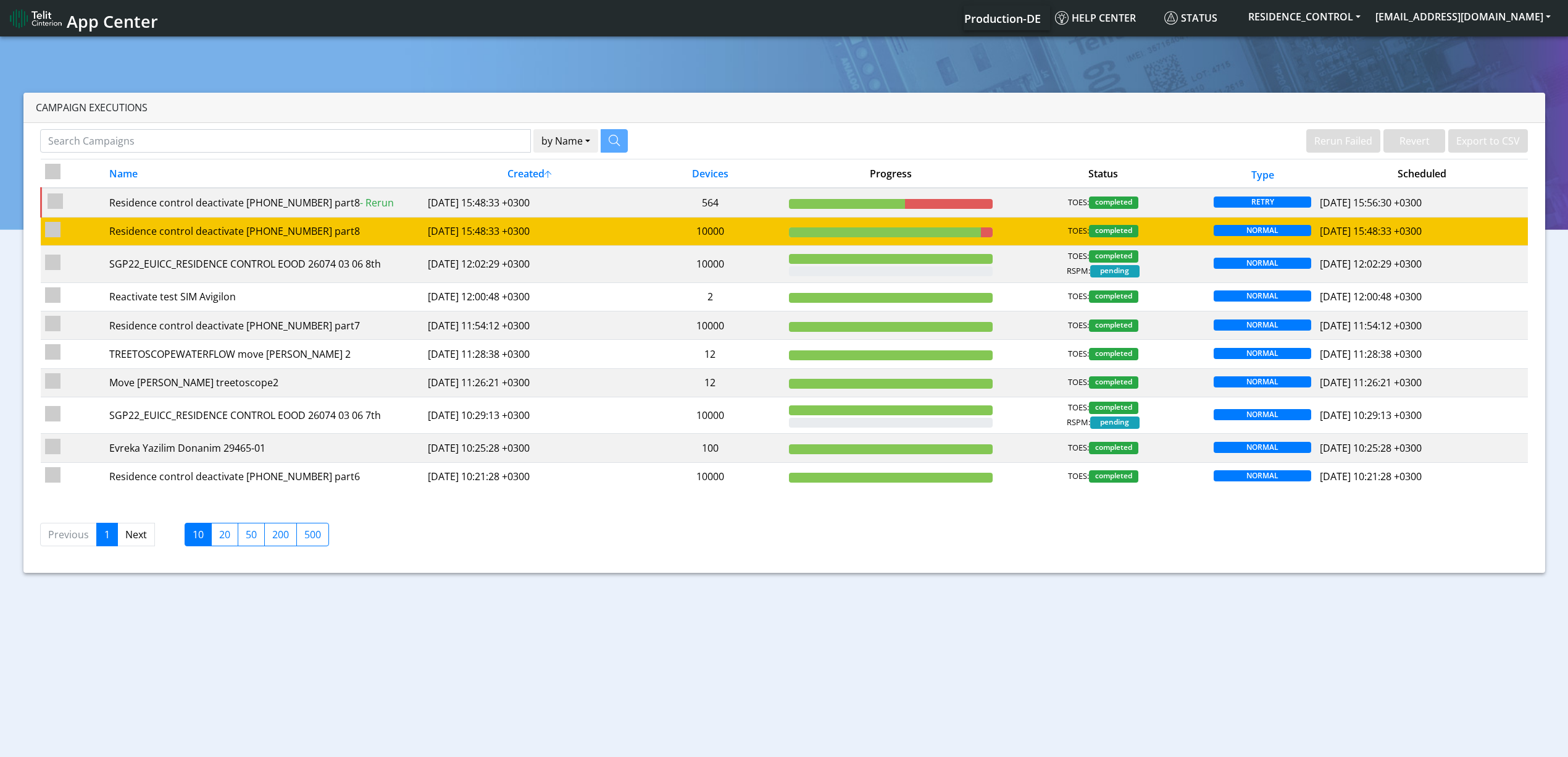
click at [722, 243] on td "10000" at bounding box center [710, 231] width 149 height 28
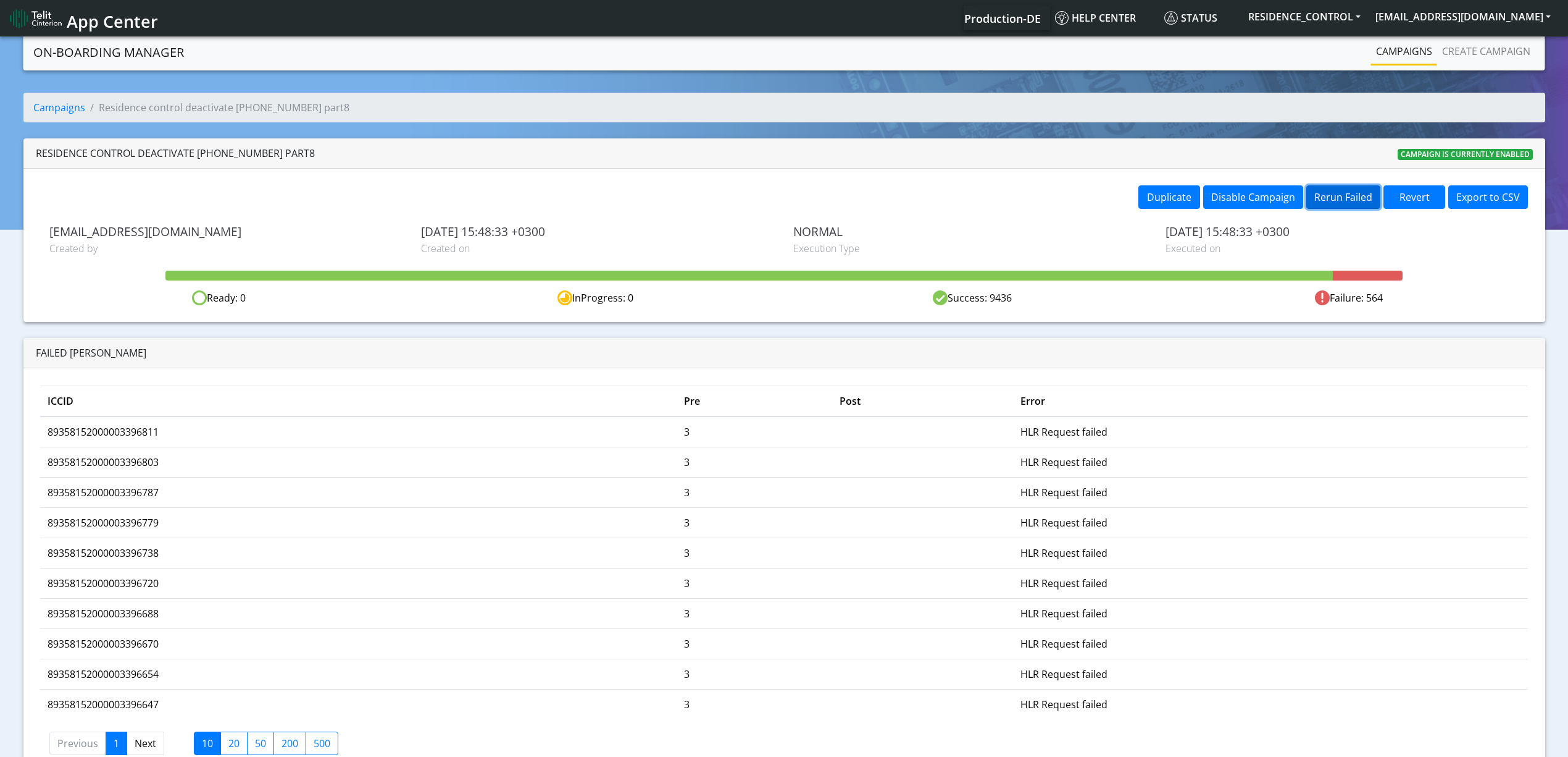
click at [1357, 206] on button "Rerun Failed" at bounding box center [1343, 197] width 74 height 24
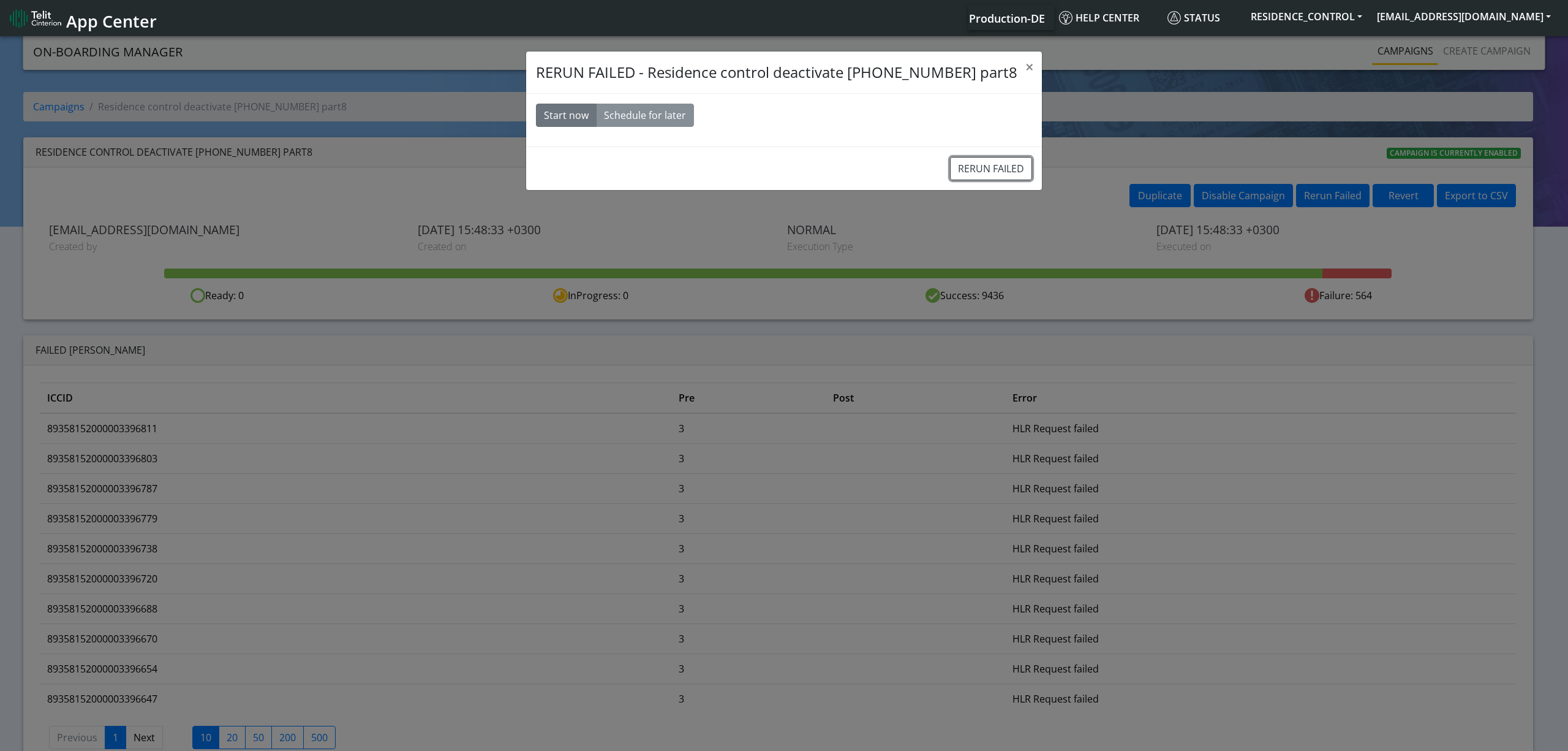
click at [986, 166] on button "RERUN FAILED" at bounding box center [991, 169] width 82 height 24
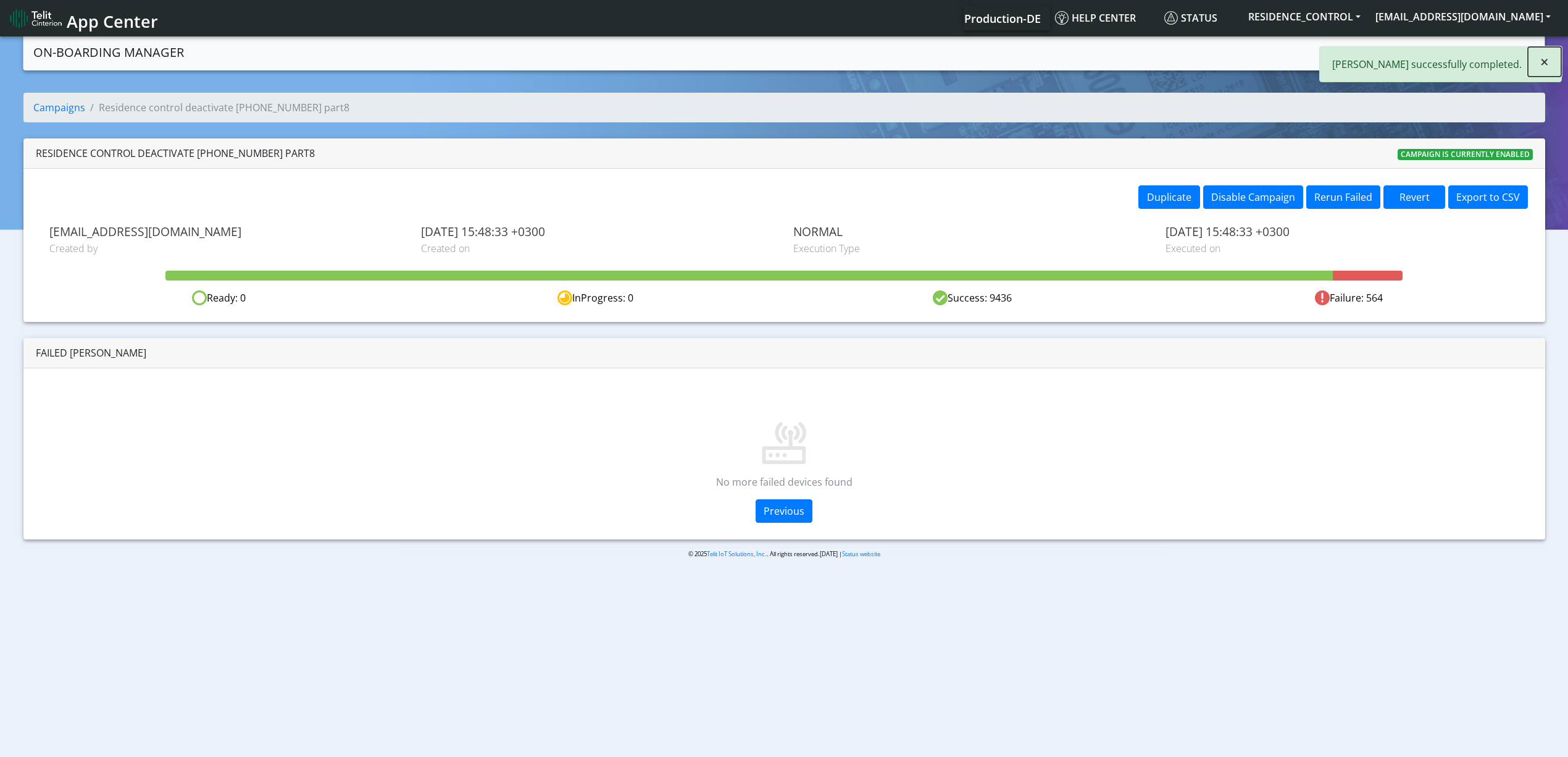
click at [1538, 58] on button "×" at bounding box center [1544, 62] width 33 height 30
click at [1410, 48] on link "Campaigns" at bounding box center [1404, 50] width 66 height 24
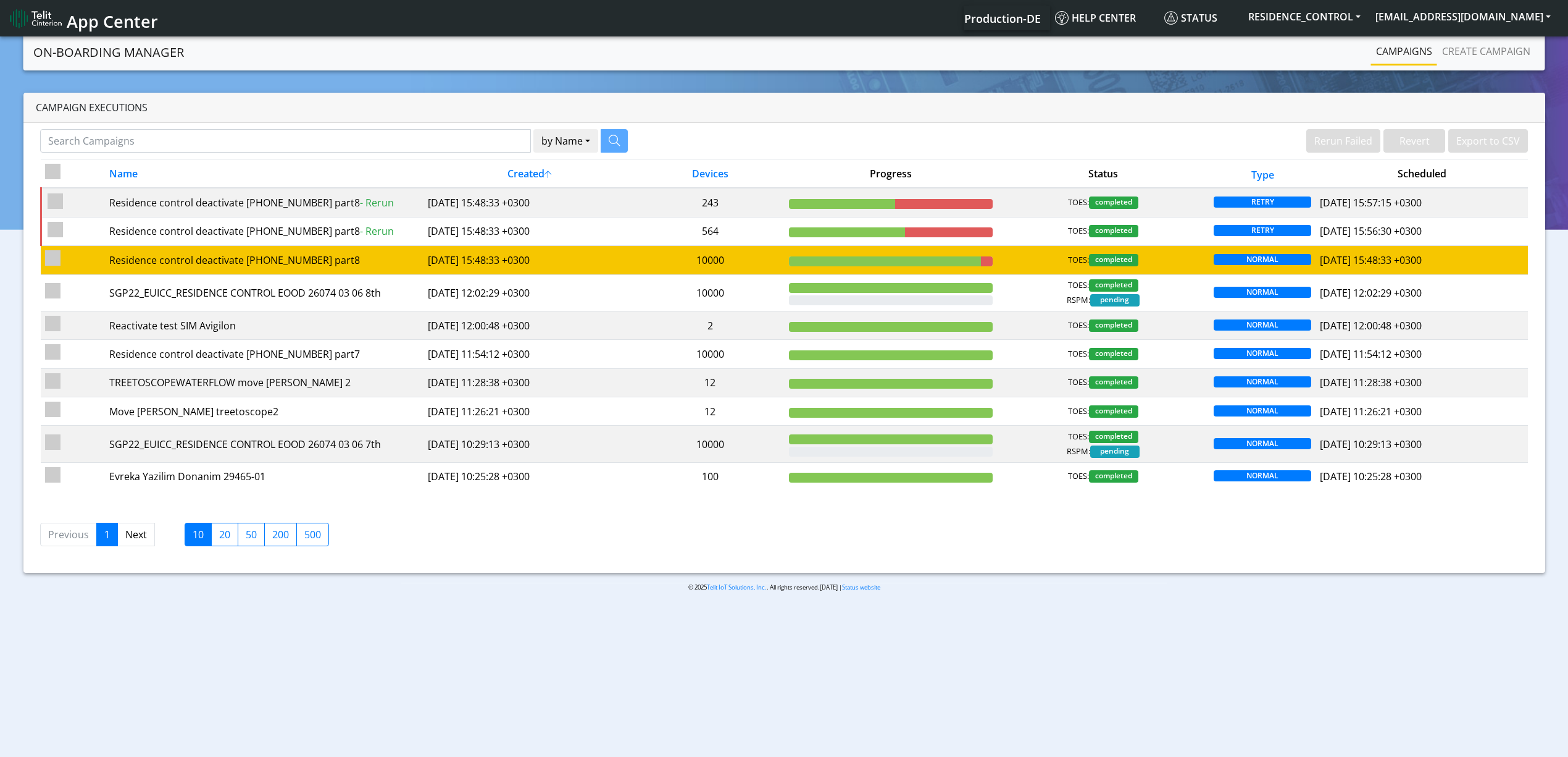
click at [668, 251] on td "10000" at bounding box center [710, 260] width 149 height 28
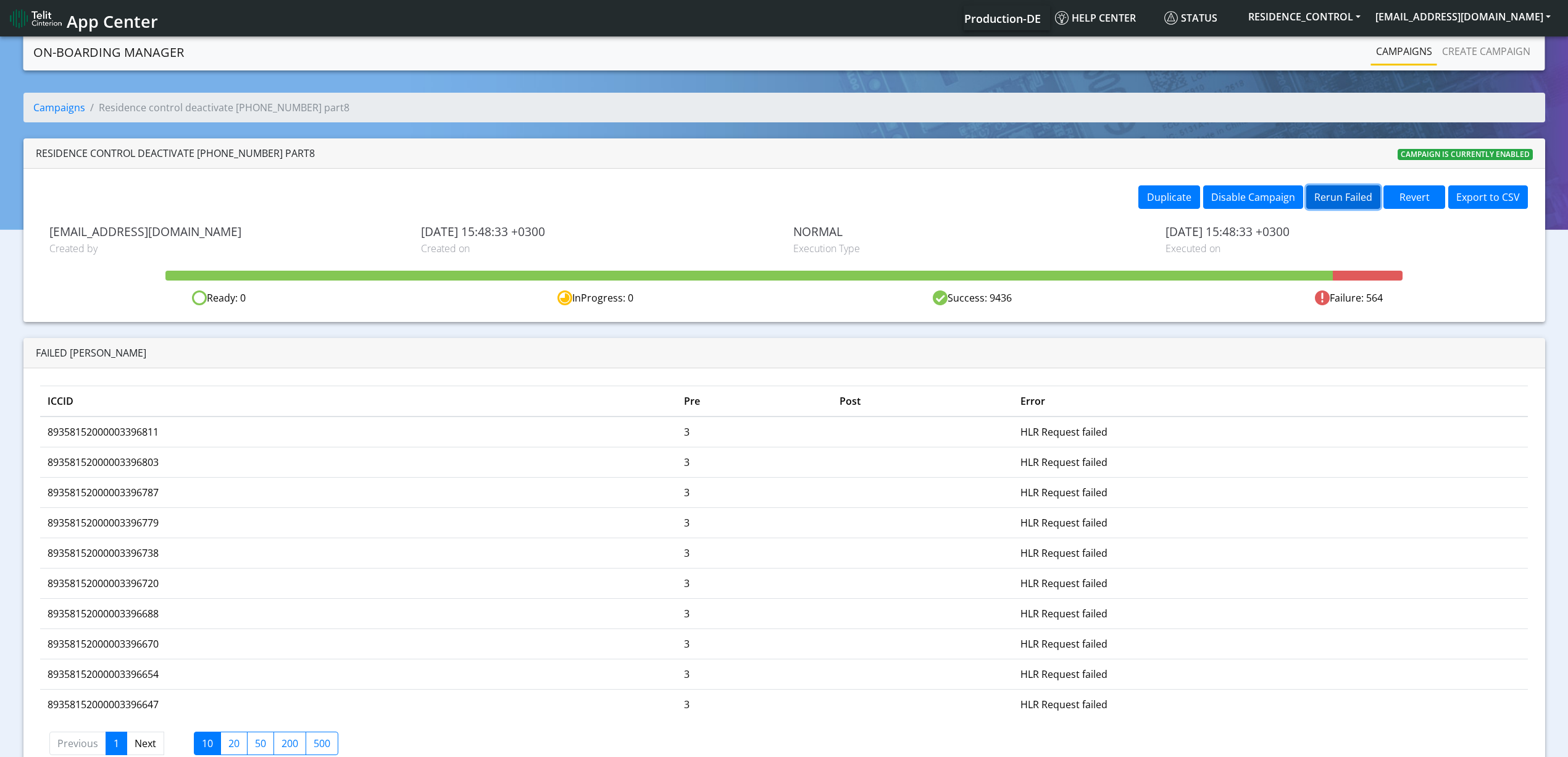
click at [1364, 198] on button "Rerun Failed" at bounding box center [1343, 197] width 74 height 24
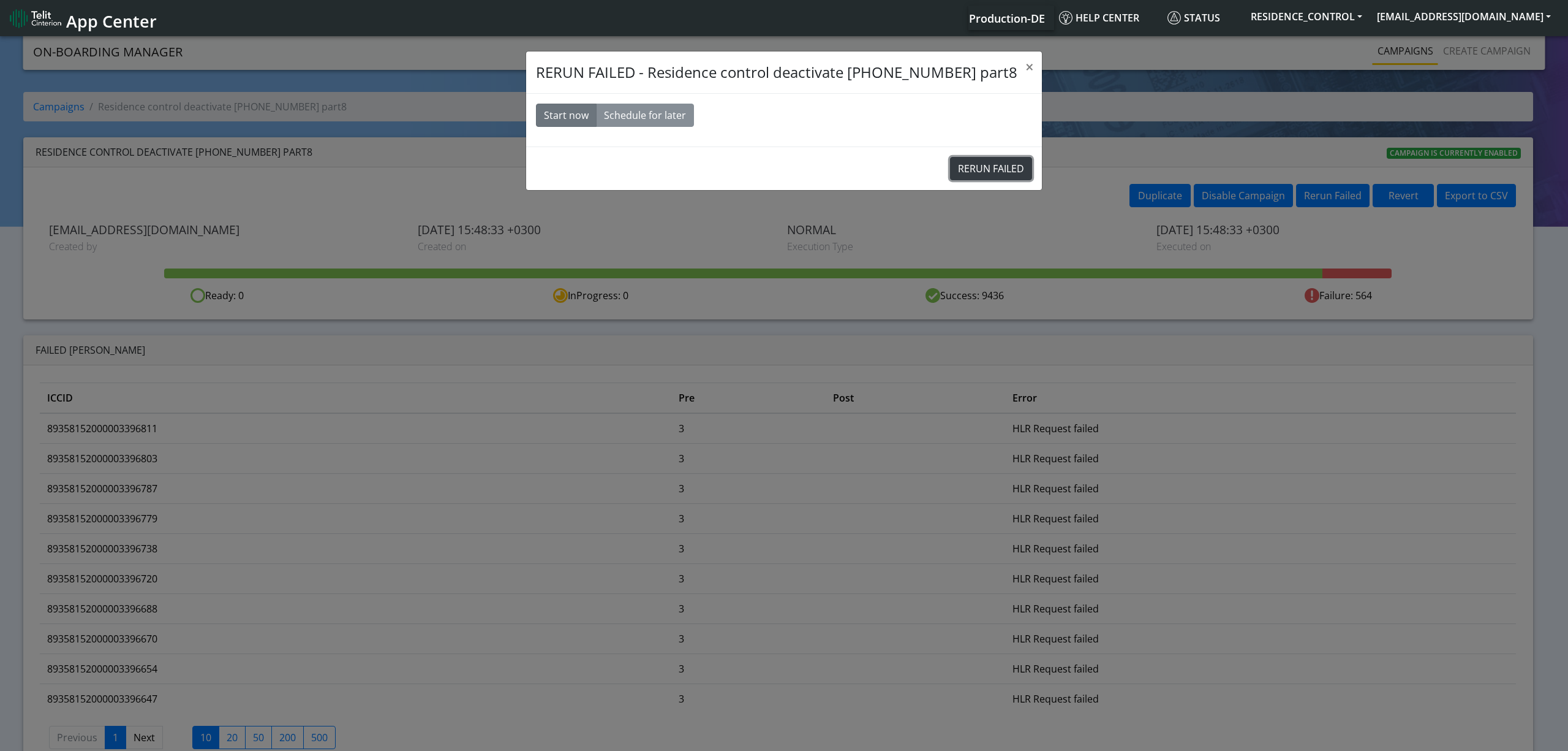
click at [999, 177] on button "RERUN FAILED" at bounding box center [991, 169] width 82 height 24
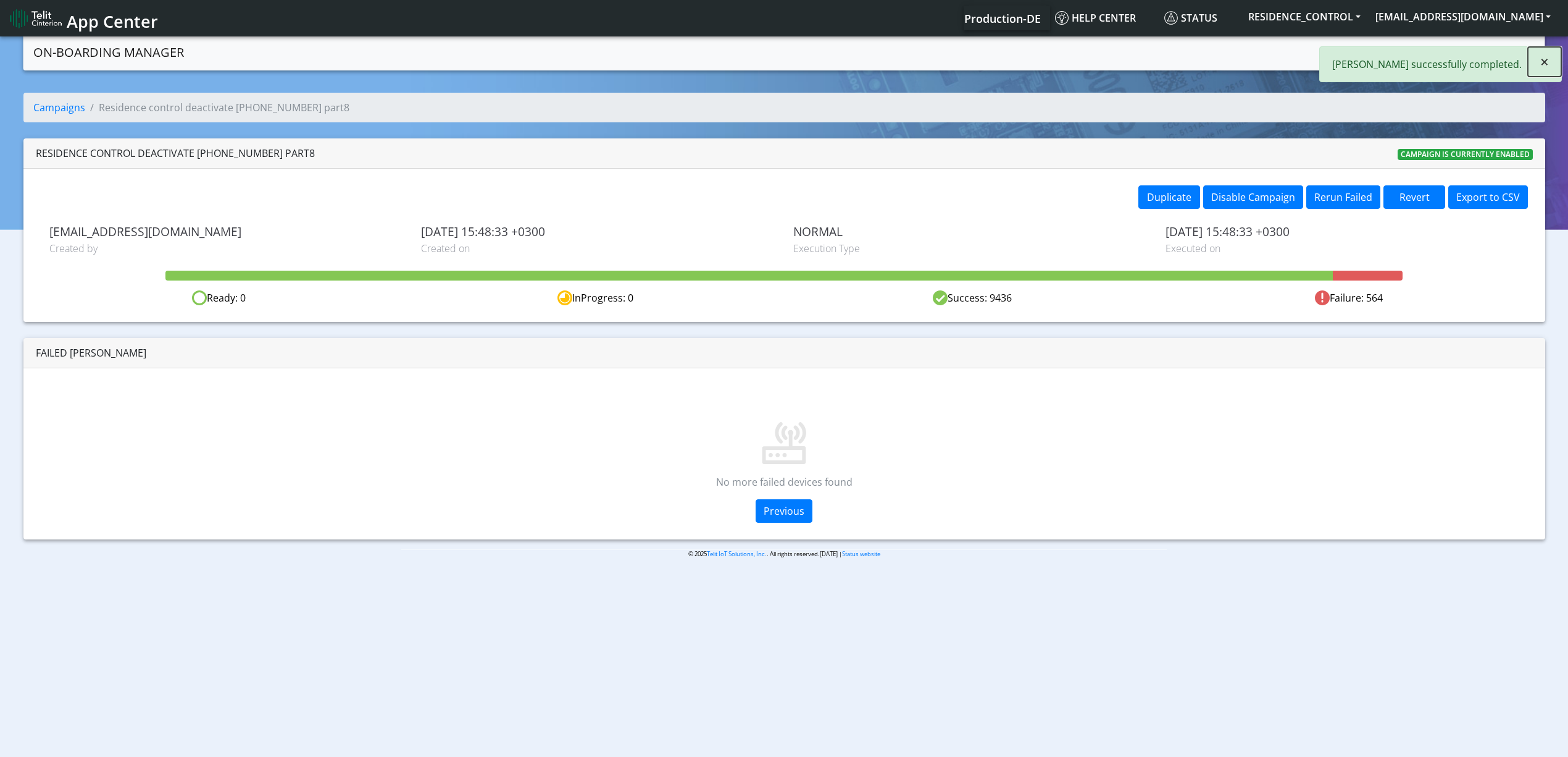
click at [1539, 62] on button "×" at bounding box center [1544, 62] width 33 height 30
click at [1412, 55] on link "Campaigns" at bounding box center [1404, 50] width 66 height 24
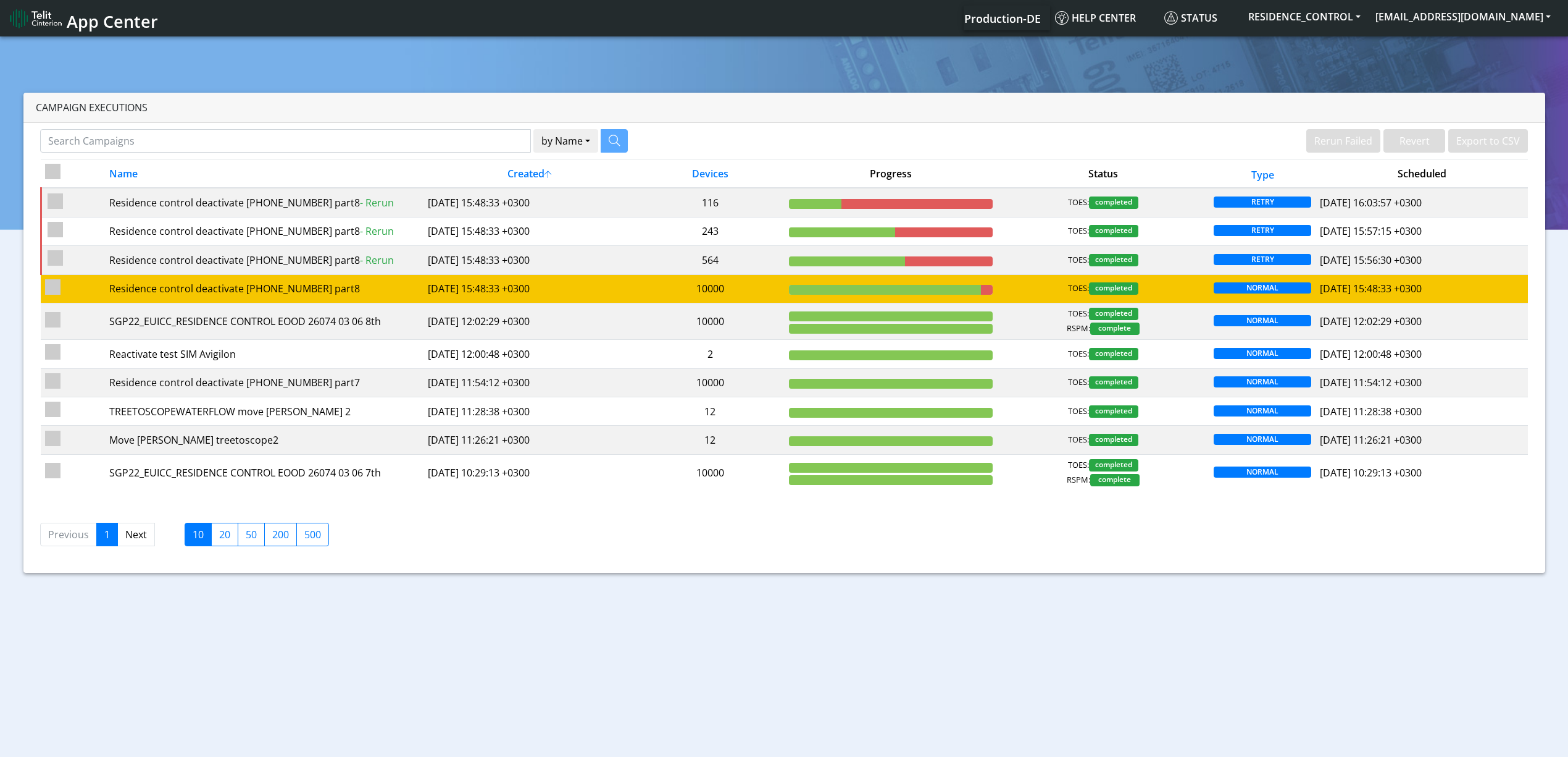
click at [752, 295] on td "10000" at bounding box center [710, 289] width 149 height 28
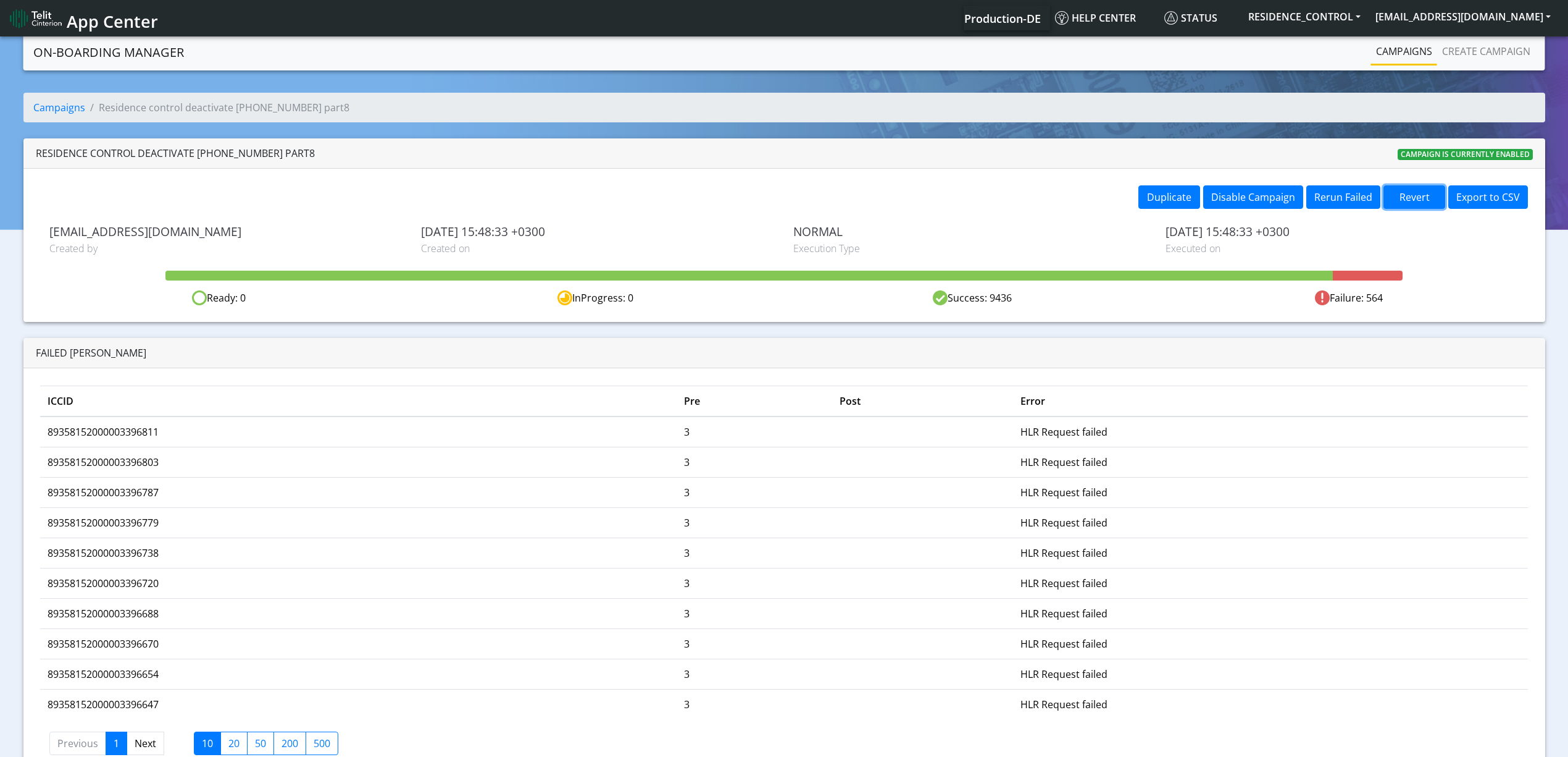
drag, startPoint x: 1426, startPoint y: 201, endPoint x: 1315, endPoint y: 217, distance: 112.1
click at [1313, 223] on div "Duplicate Disable Campaign Rerun Failed Revert Export to CSV yaniv.avraham@teli…" at bounding box center [785, 245] width 1522 height 153
click at [1330, 199] on button "Rerun Failed" at bounding box center [1343, 197] width 74 height 24
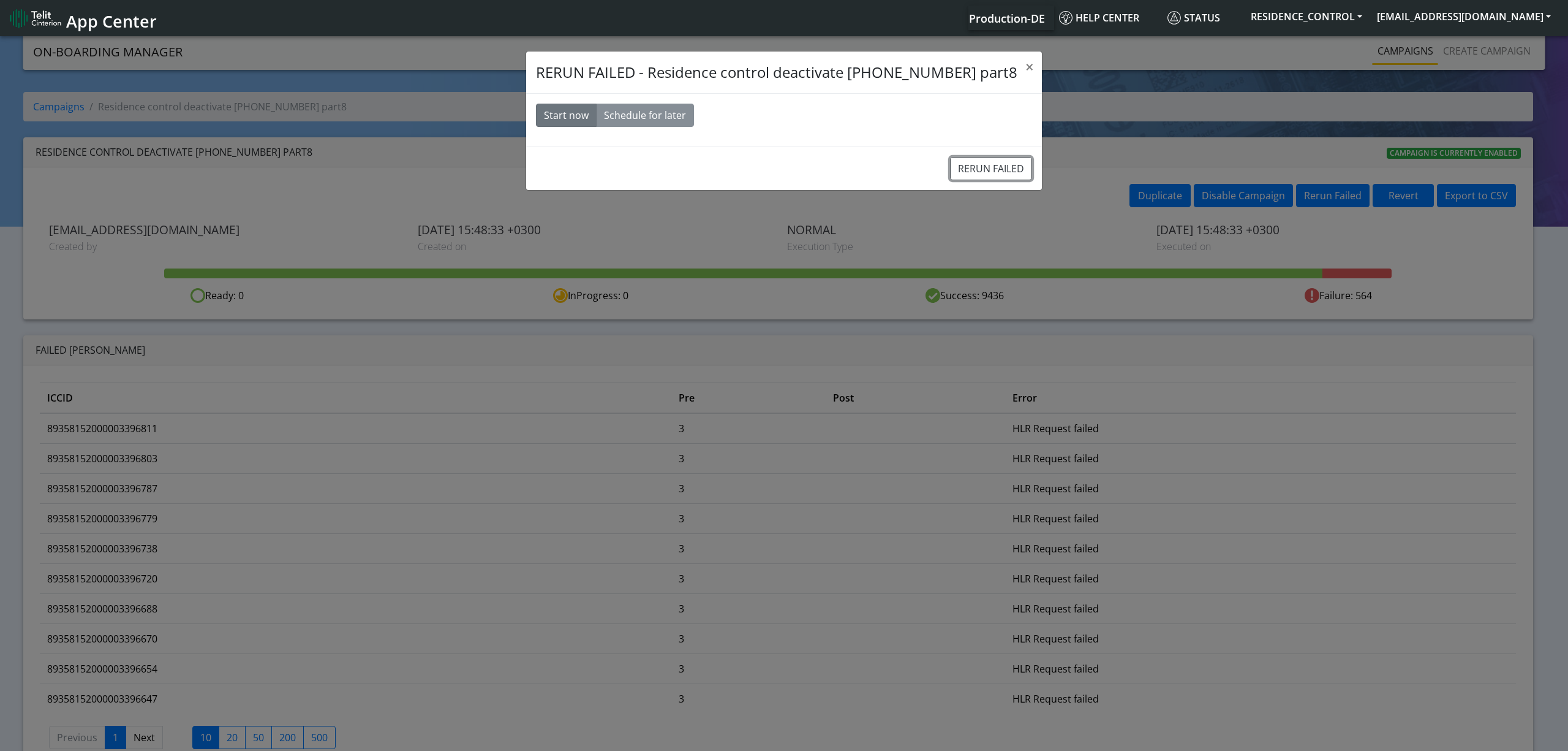
click at [1002, 179] on button "RERUN FAILED" at bounding box center [991, 169] width 82 height 24
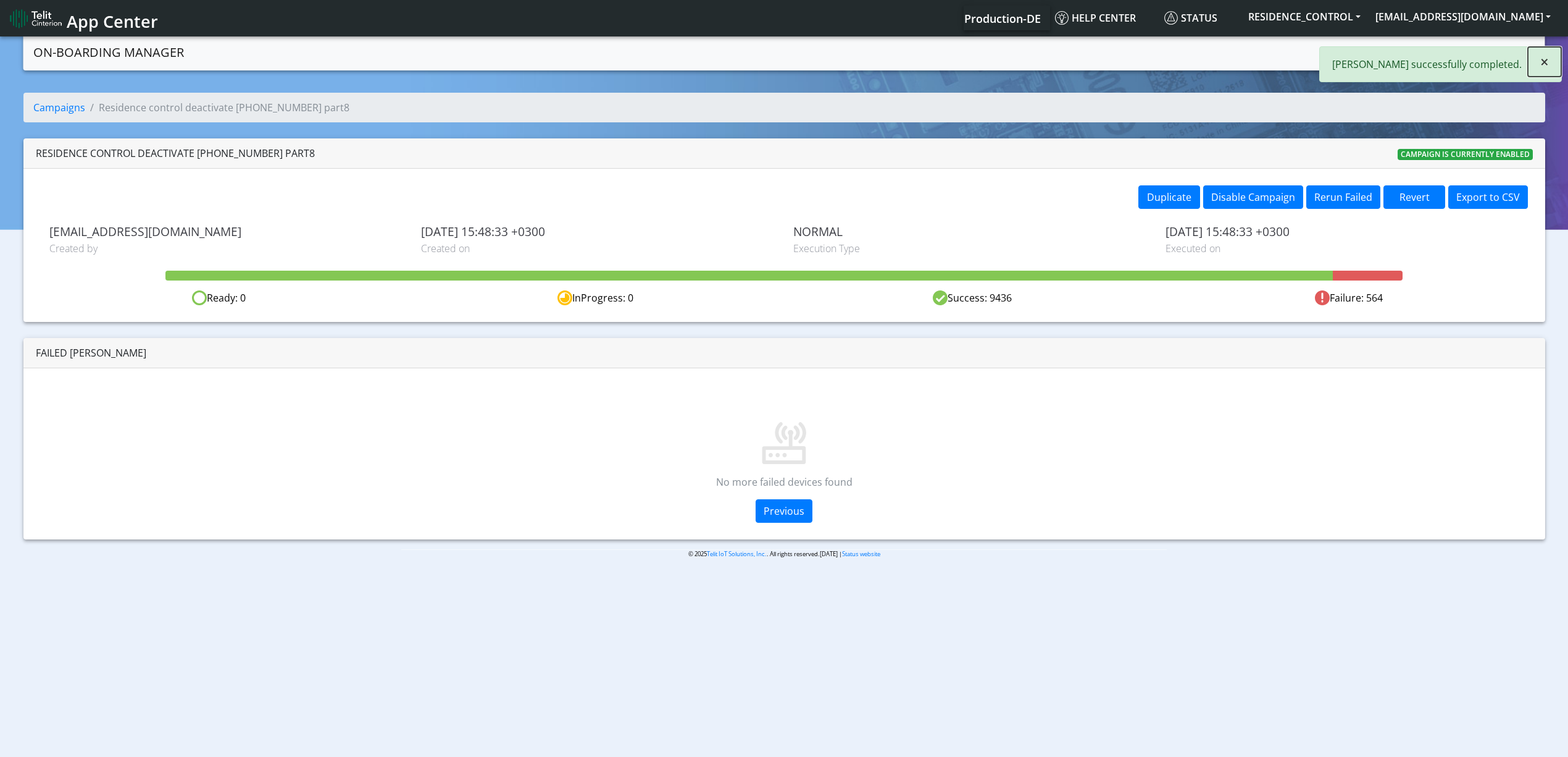
click at [1545, 59] on span "×" at bounding box center [1545, 61] width 9 height 20
click at [1389, 52] on link "Campaigns" at bounding box center [1404, 50] width 66 height 24
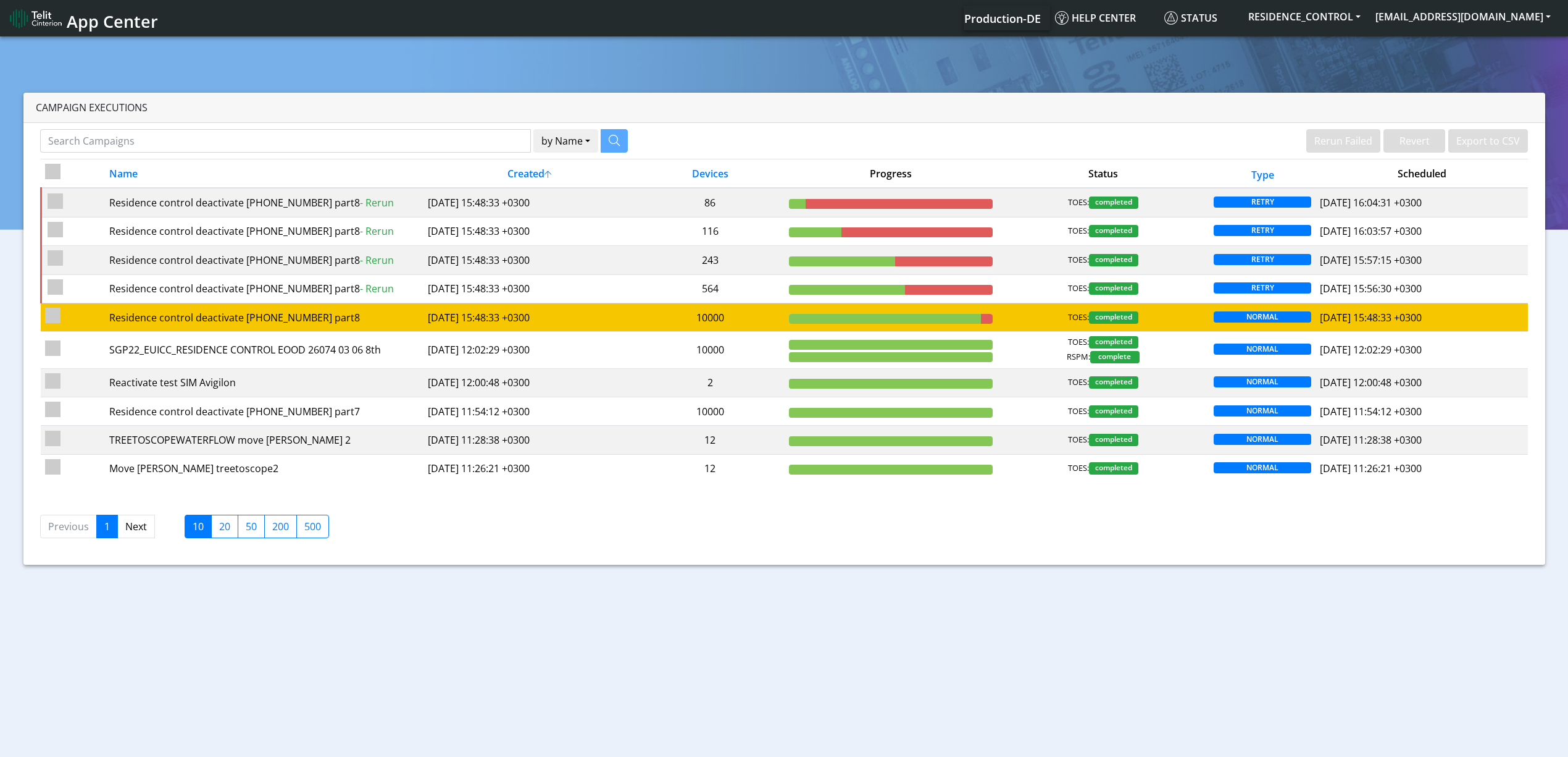
click at [760, 318] on td "10000" at bounding box center [710, 317] width 149 height 28
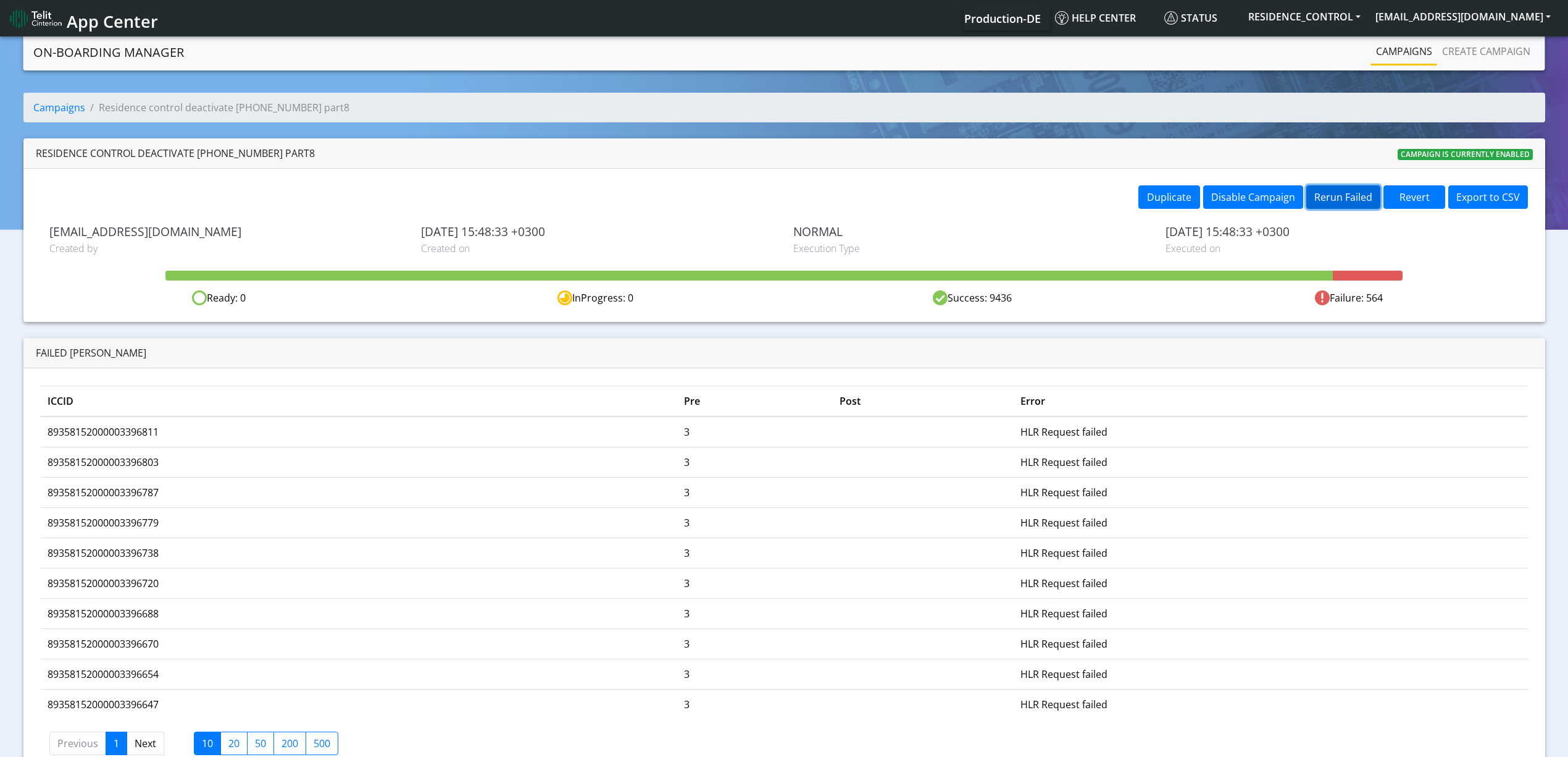
click at [1352, 197] on button "Rerun Failed" at bounding box center [1343, 197] width 74 height 24
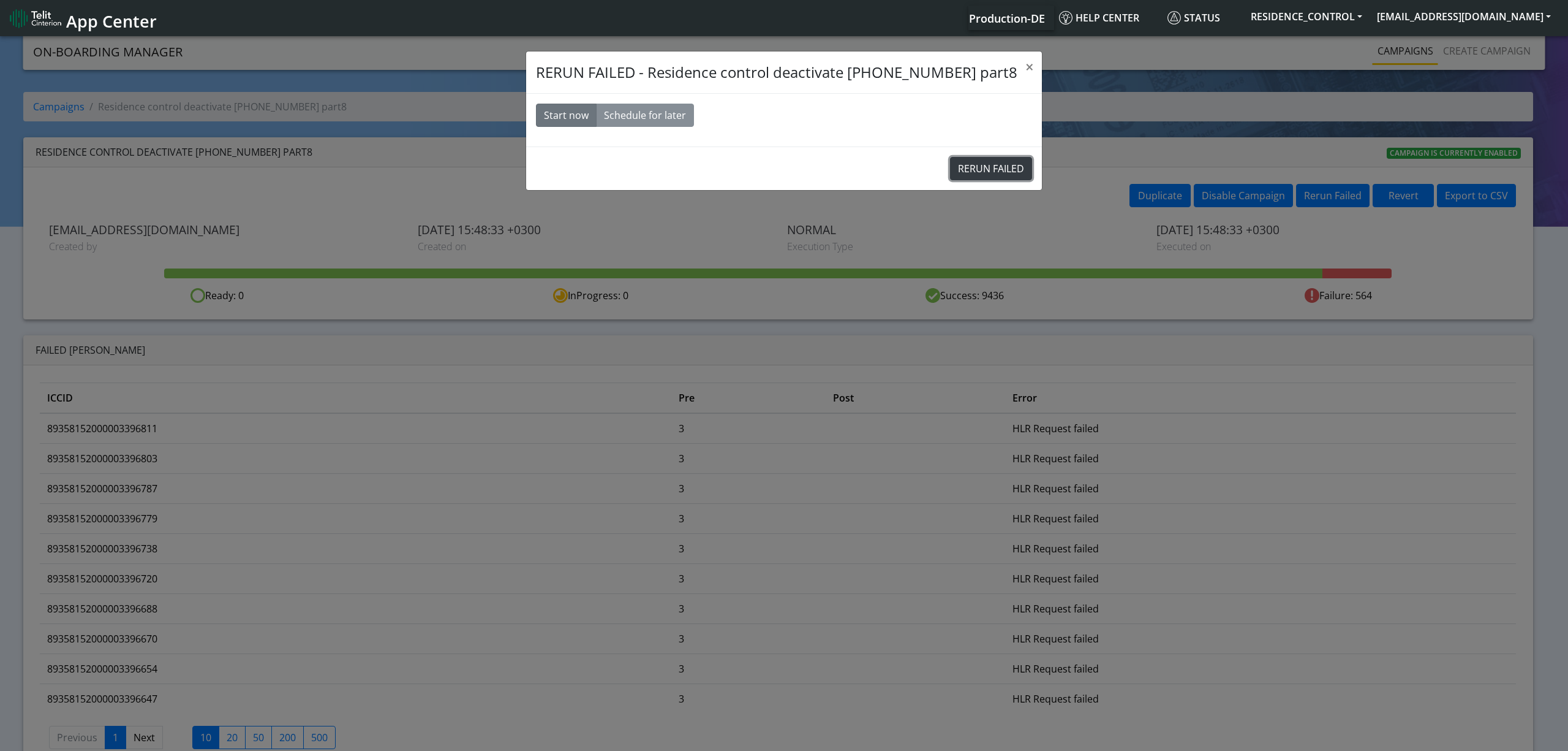
click at [998, 170] on button "RERUN FAILED" at bounding box center [991, 169] width 82 height 24
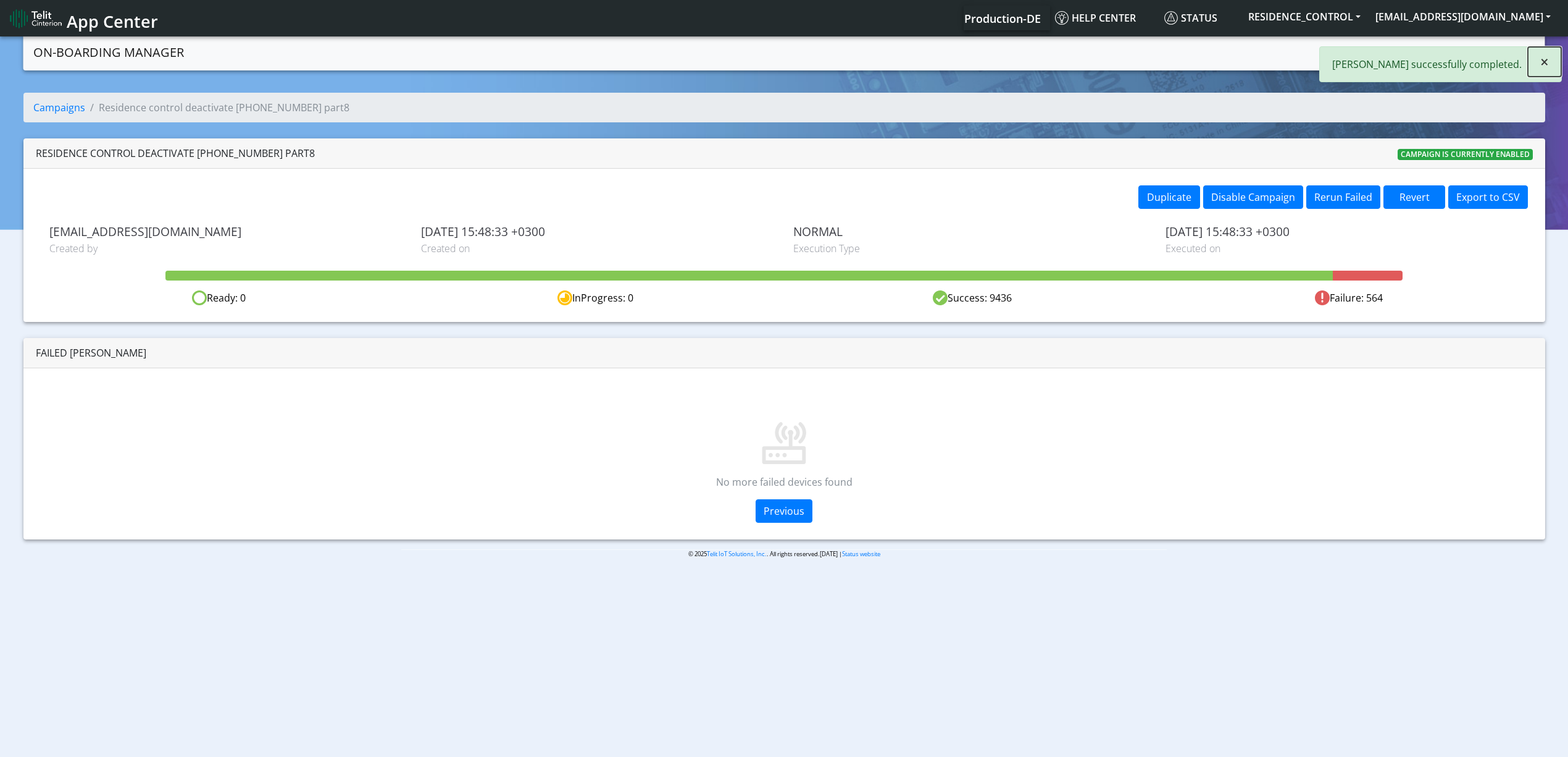
click at [1542, 59] on span "×" at bounding box center [1545, 61] width 9 height 20
click at [1366, 50] on div "Campaigns Create campaign" at bounding box center [1255, 52] width 561 height 27
click at [1389, 54] on link "Campaigns" at bounding box center [1404, 50] width 66 height 24
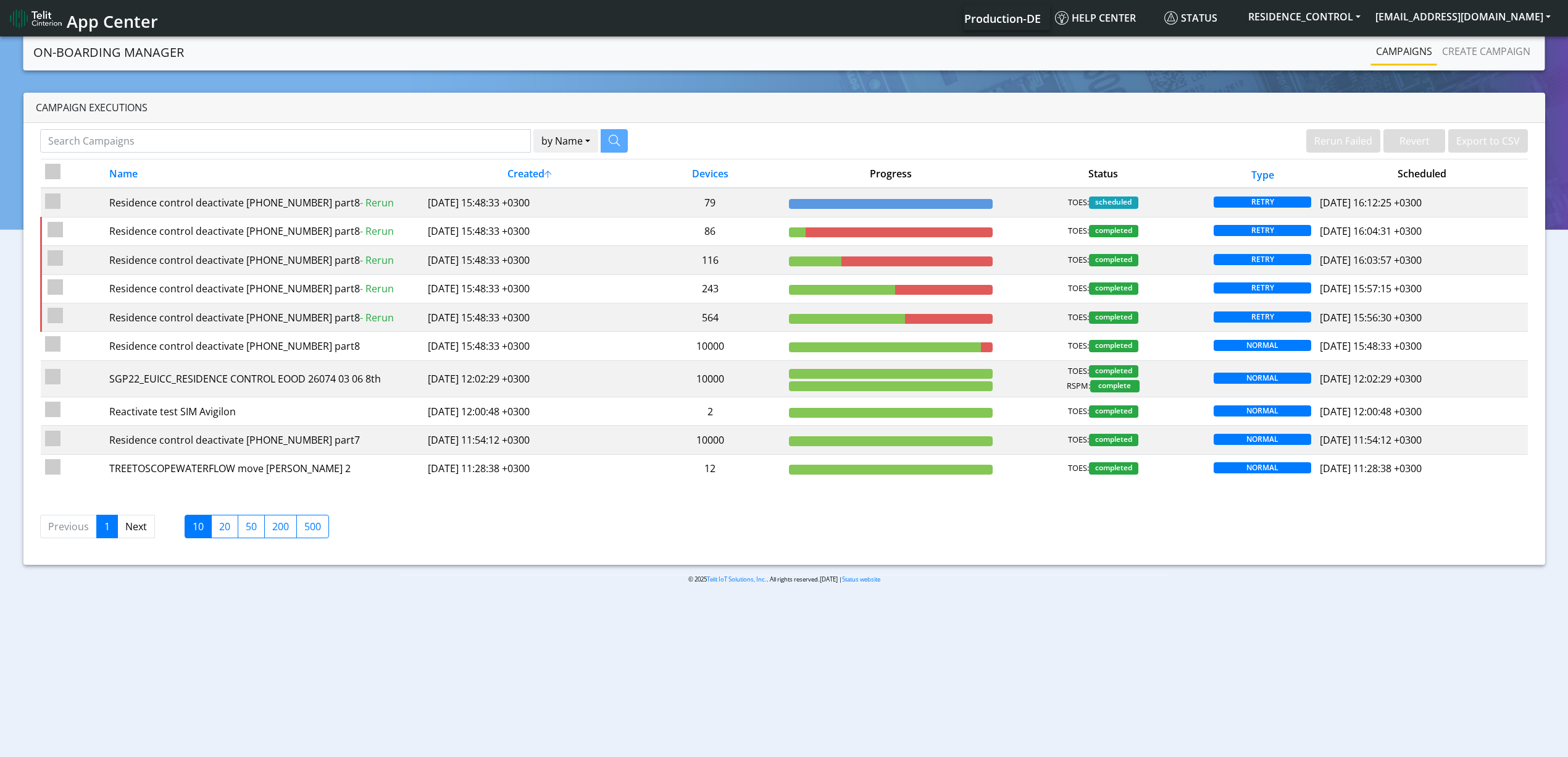
click at [539, 670] on body "App Center Production-DE Help center Status RESIDENCE_CONTROL yaniv.avraham@tel…" at bounding box center [784, 398] width 1568 height 727
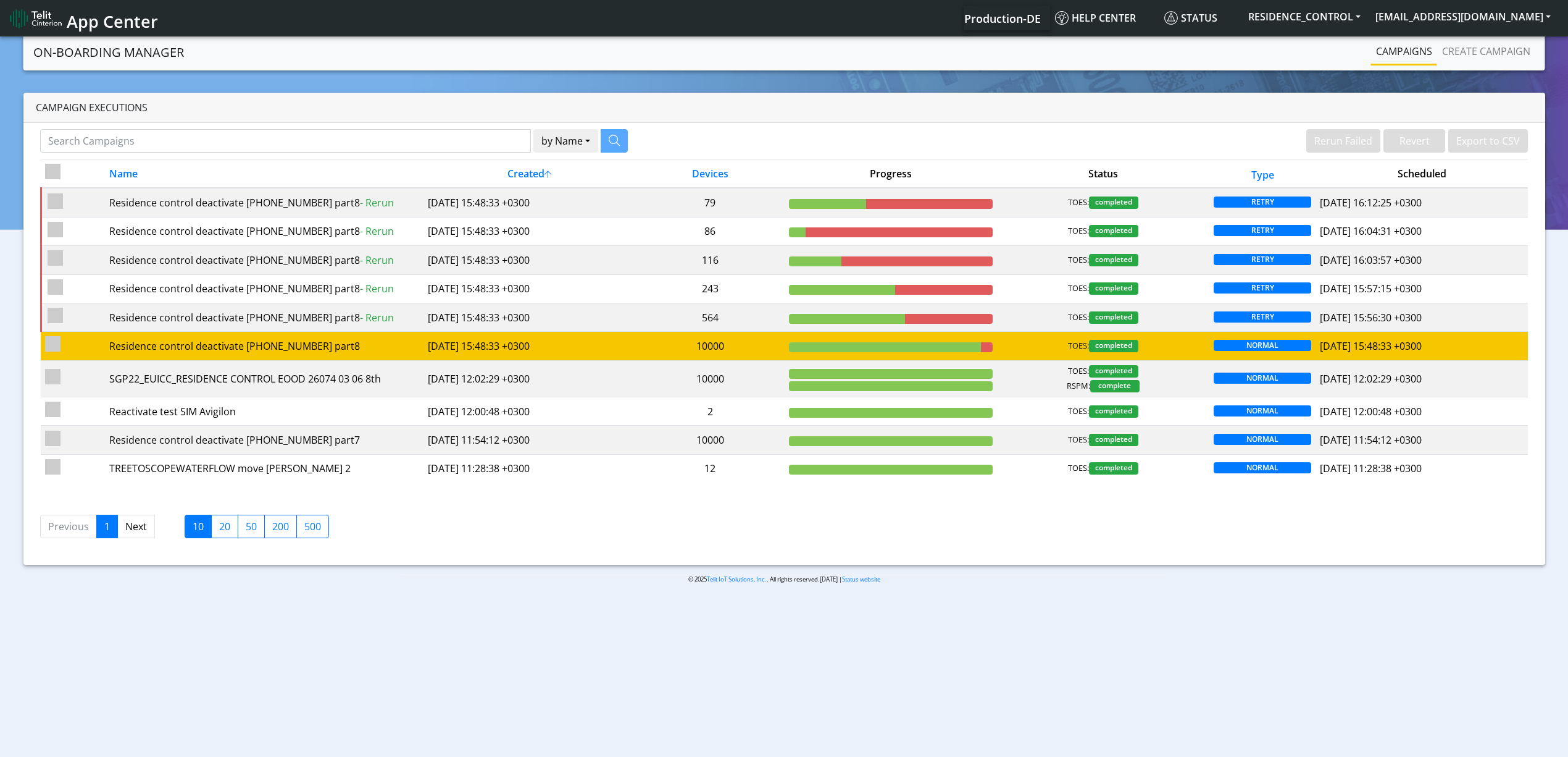
click at [749, 359] on td "10000" at bounding box center [710, 346] width 149 height 28
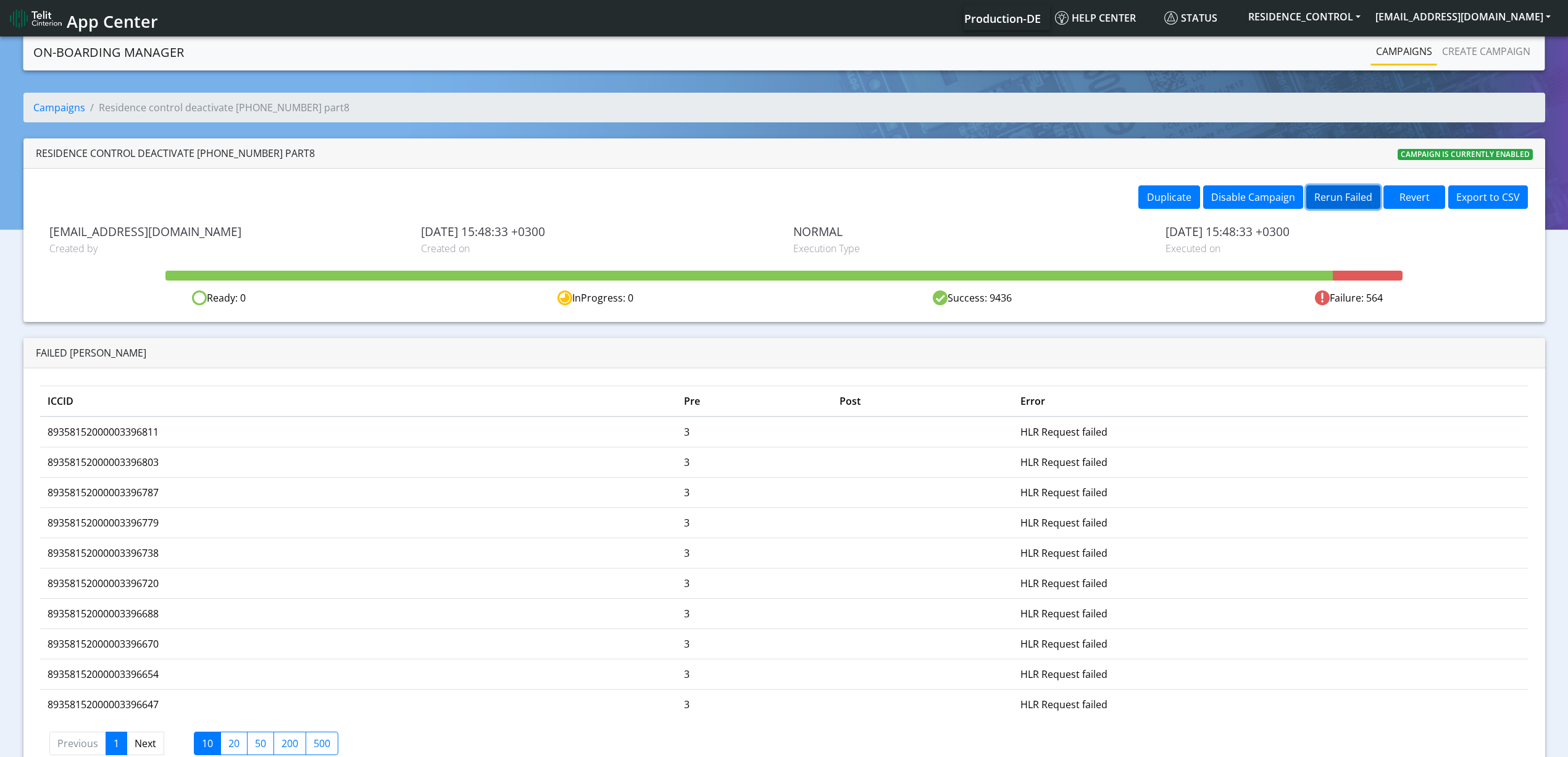
click at [1351, 200] on button "Rerun Failed" at bounding box center [1343, 197] width 74 height 24
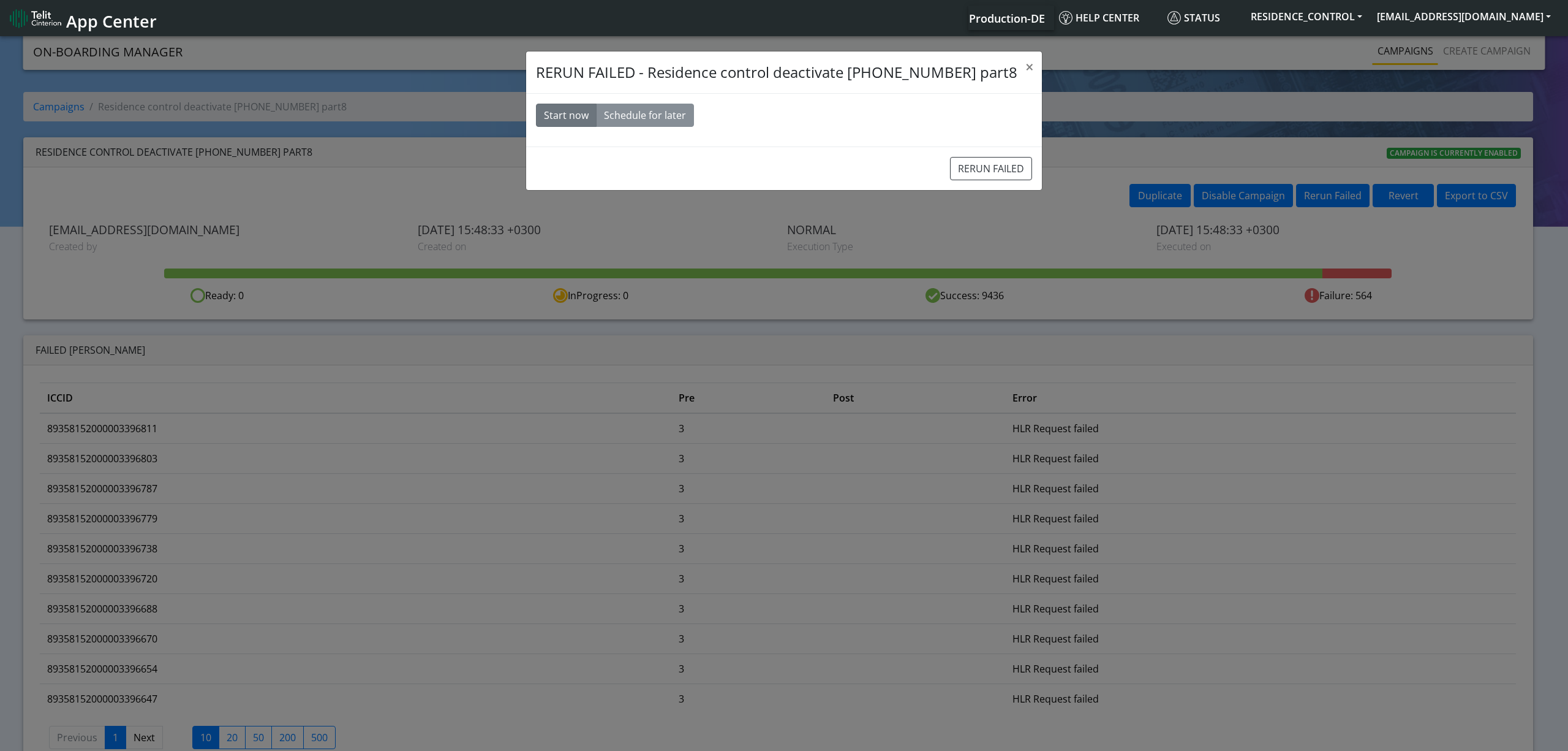
drag, startPoint x: 936, startPoint y: 180, endPoint x: 915, endPoint y: 181, distance: 21.0
click at [912, 182] on div "RERUN FAILED" at bounding box center [784, 168] width 516 height 43
click at [950, 173] on button "RERUN FAILED" at bounding box center [991, 169] width 82 height 24
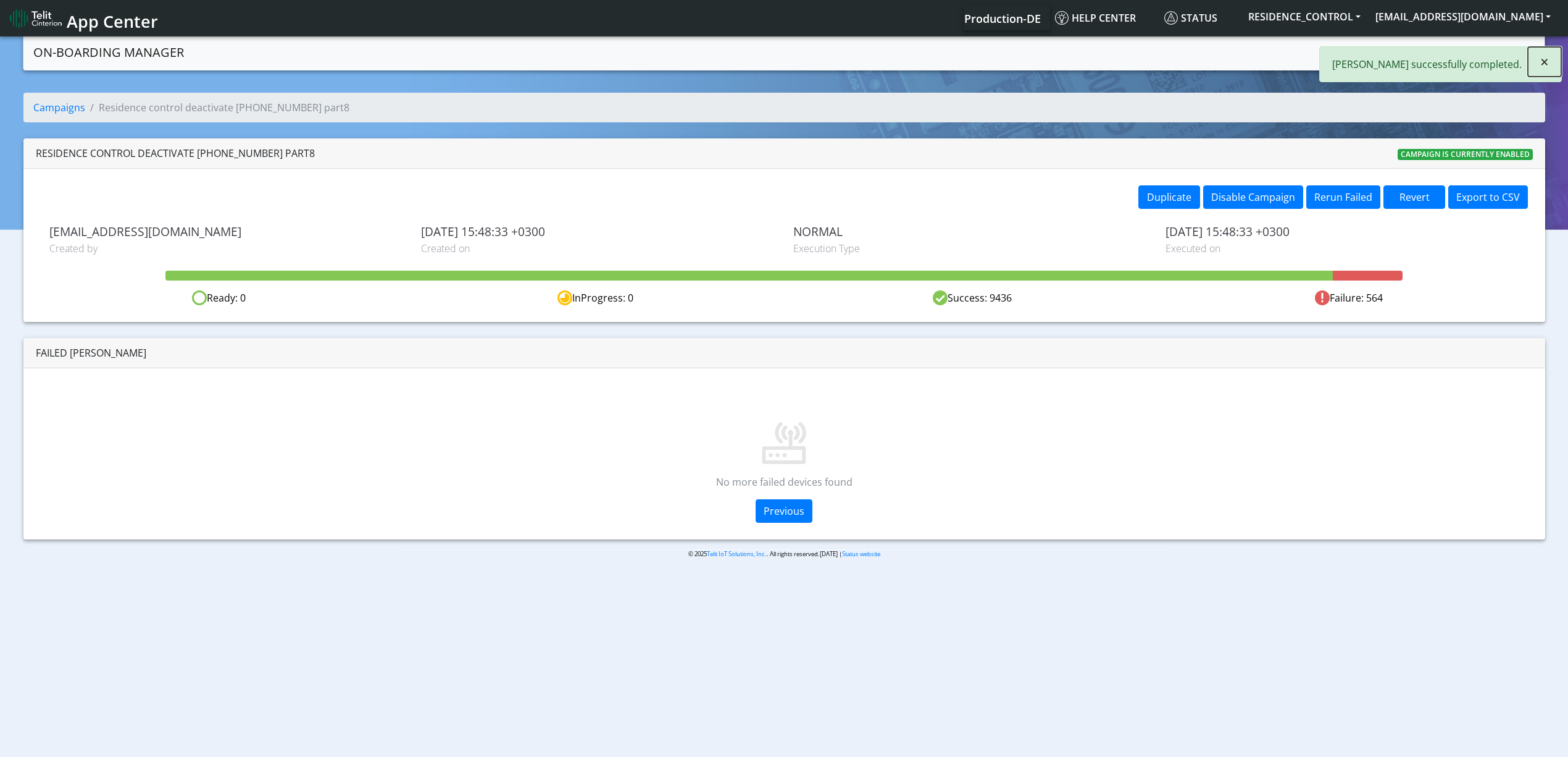
click at [1551, 59] on button "×" at bounding box center [1544, 62] width 33 height 30
click at [1403, 50] on link "Campaigns" at bounding box center [1404, 50] width 66 height 24
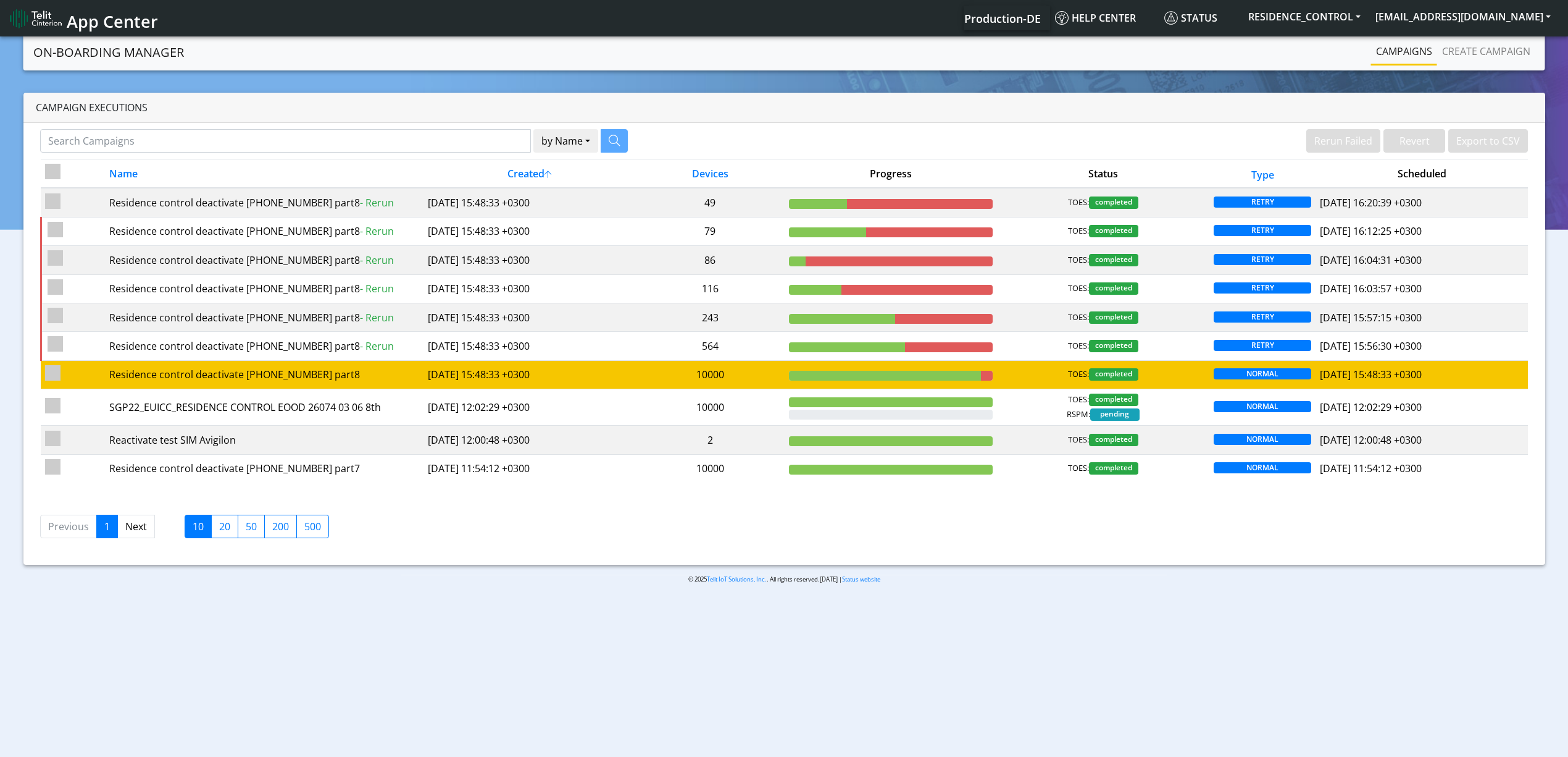
click at [852, 388] on td at bounding box center [891, 374] width 212 height 28
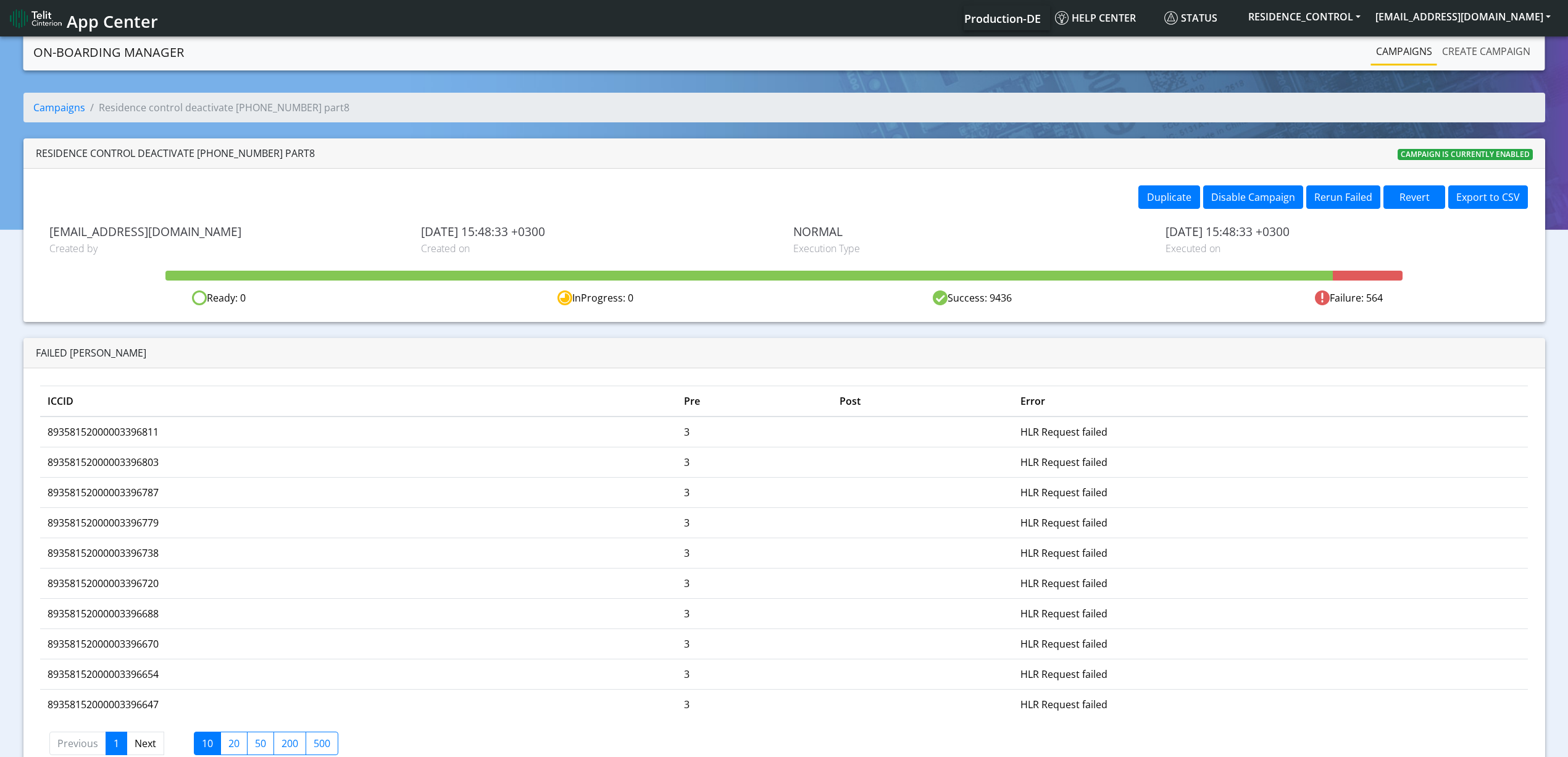
drag, startPoint x: 1462, startPoint y: 63, endPoint x: 1463, endPoint y: 69, distance: 6.1
click at [1463, 65] on li "Create campaign" at bounding box center [1486, 52] width 98 height 27
click at [1458, 59] on link "Create campaign" at bounding box center [1486, 50] width 98 height 24
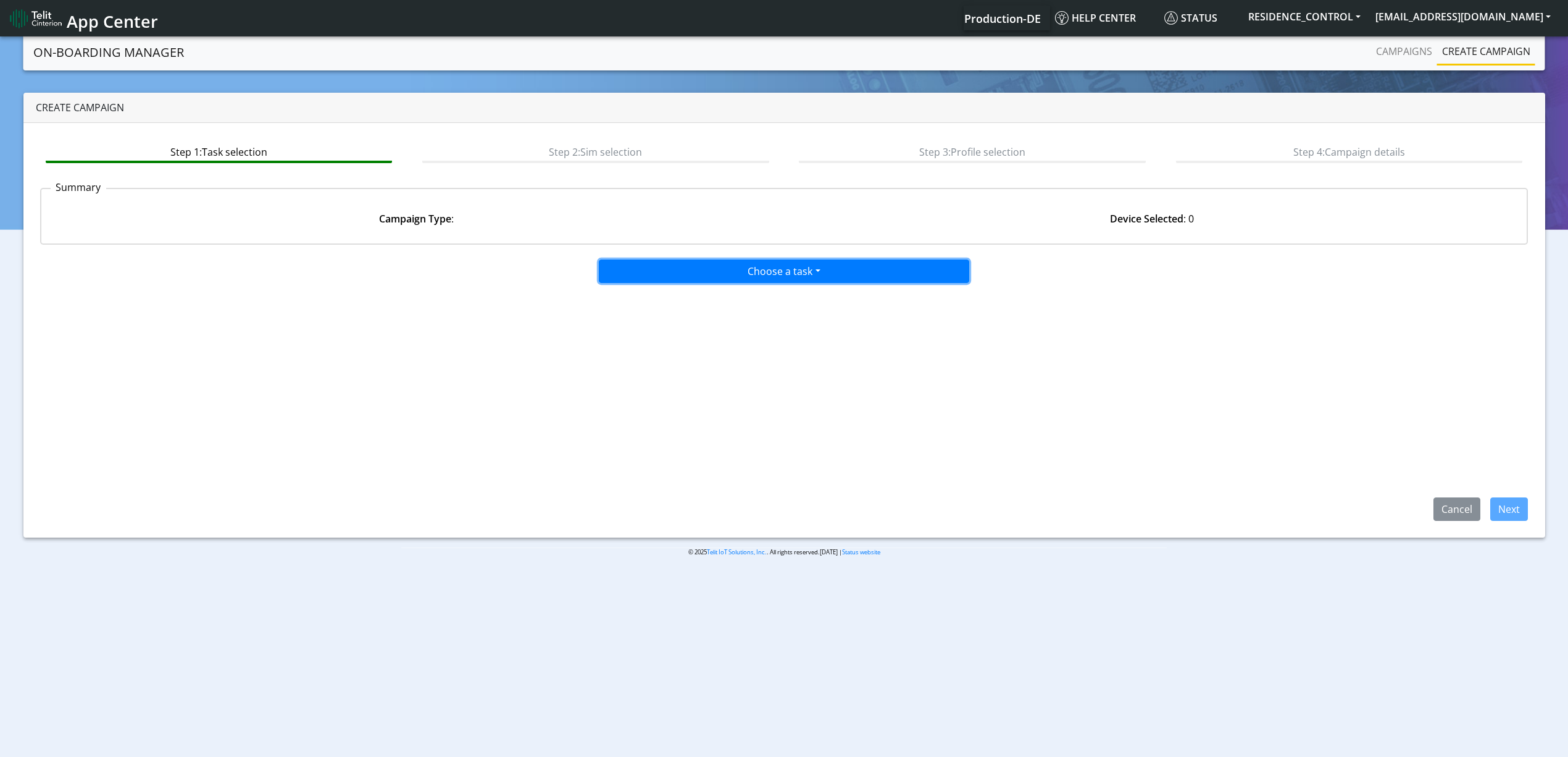
click at [814, 266] on button "Choose a task" at bounding box center [783, 272] width 370 height 24
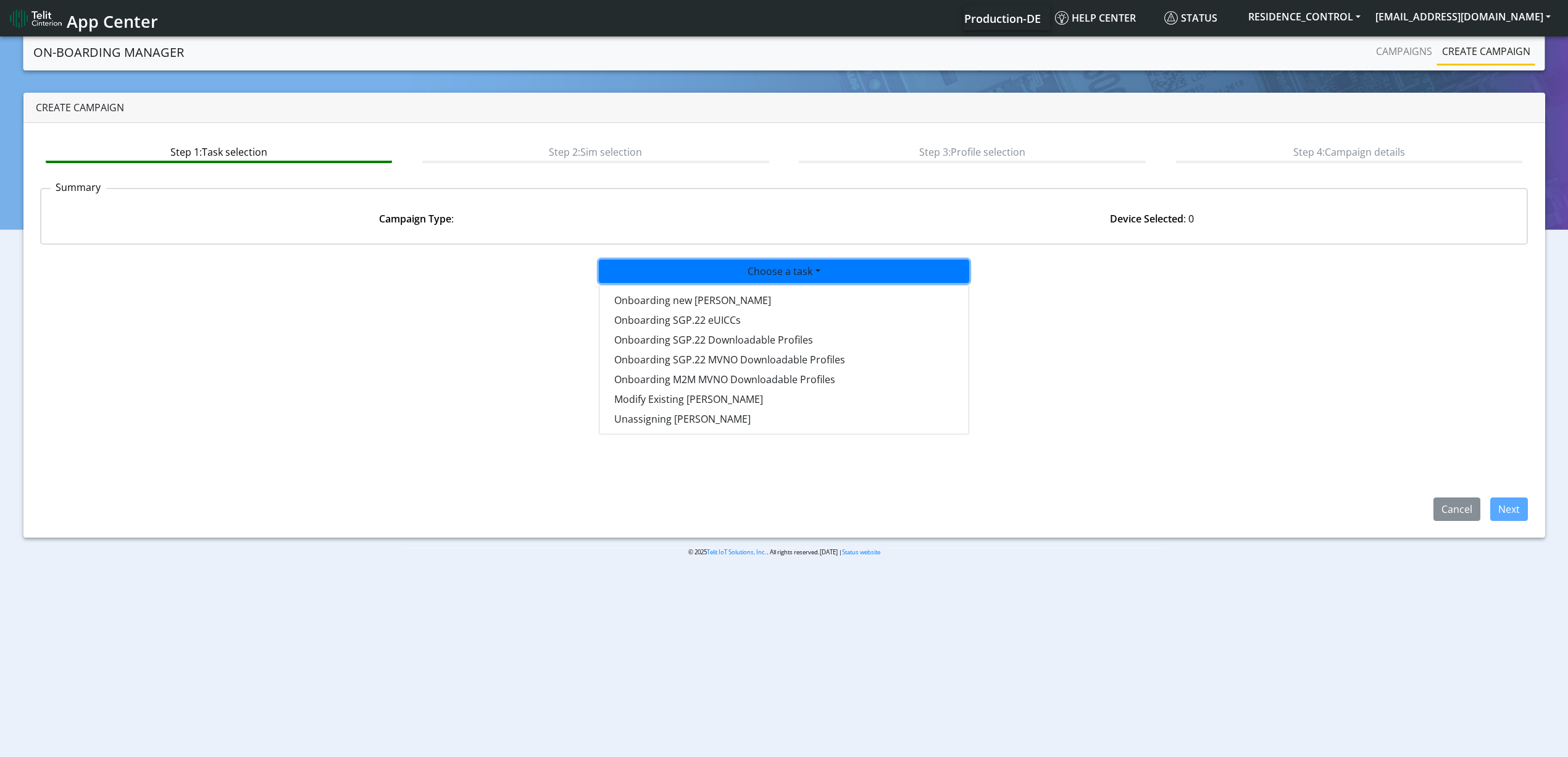
click at [589, 255] on div at bounding box center [784, 257] width 1004 height 5
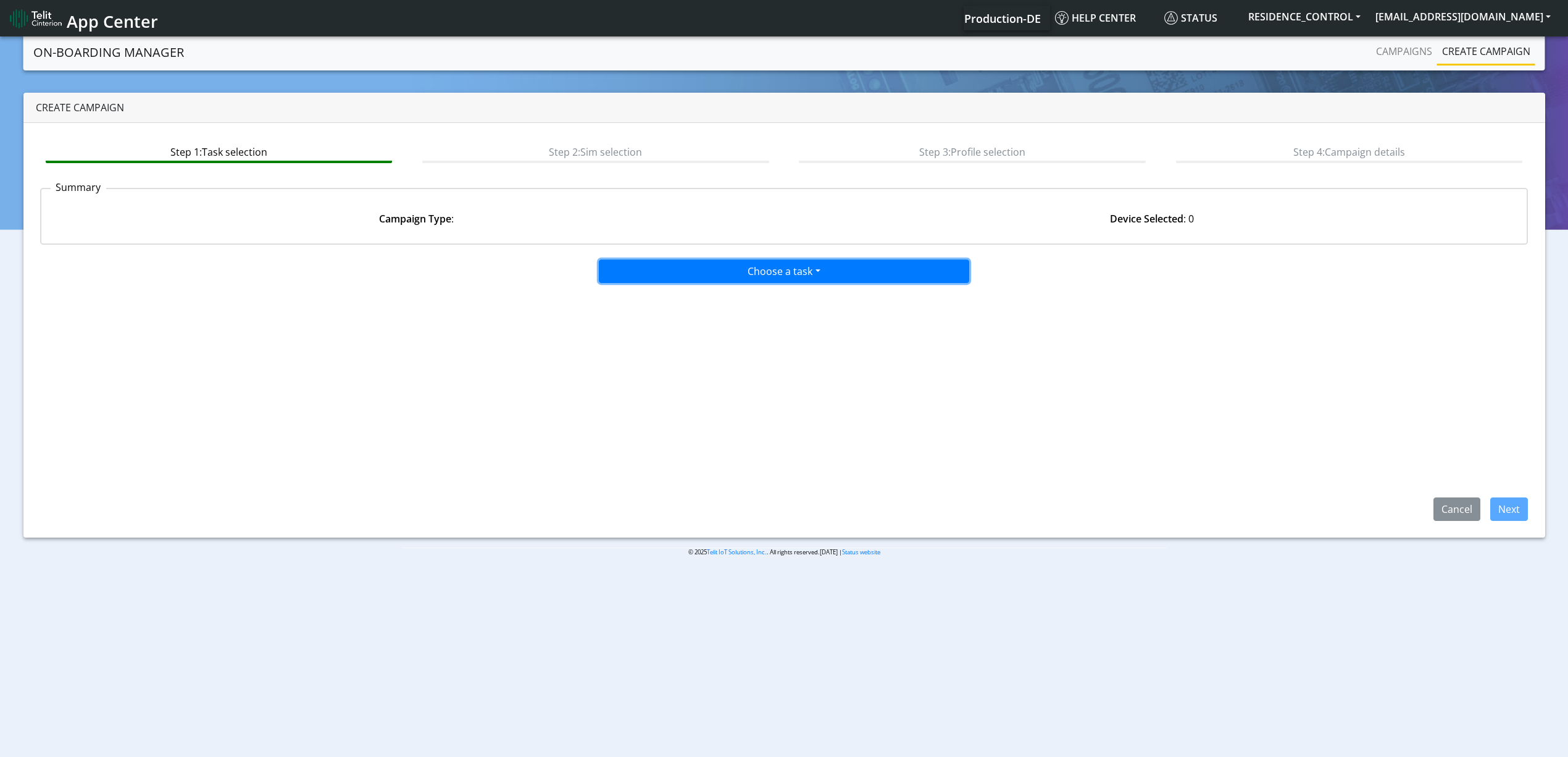
click at [623, 264] on button "Choose a task" at bounding box center [783, 272] width 370 height 24
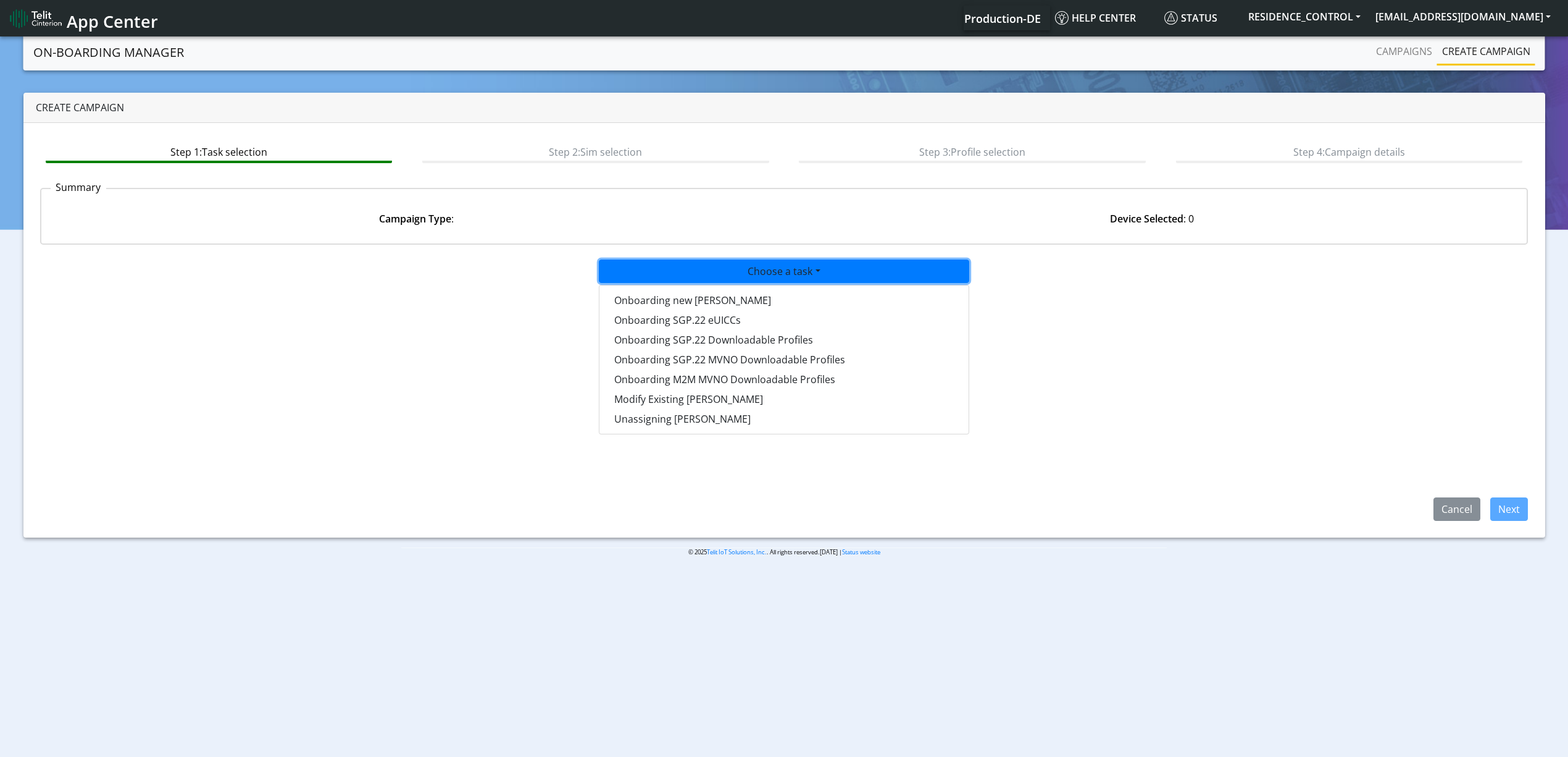
click at [504, 269] on div "Choose a task Onboarding new SIMs Onboarding SGP.22 eUICCs Onboarding SGP.22 Do…" at bounding box center [784, 272] width 1004 height 24
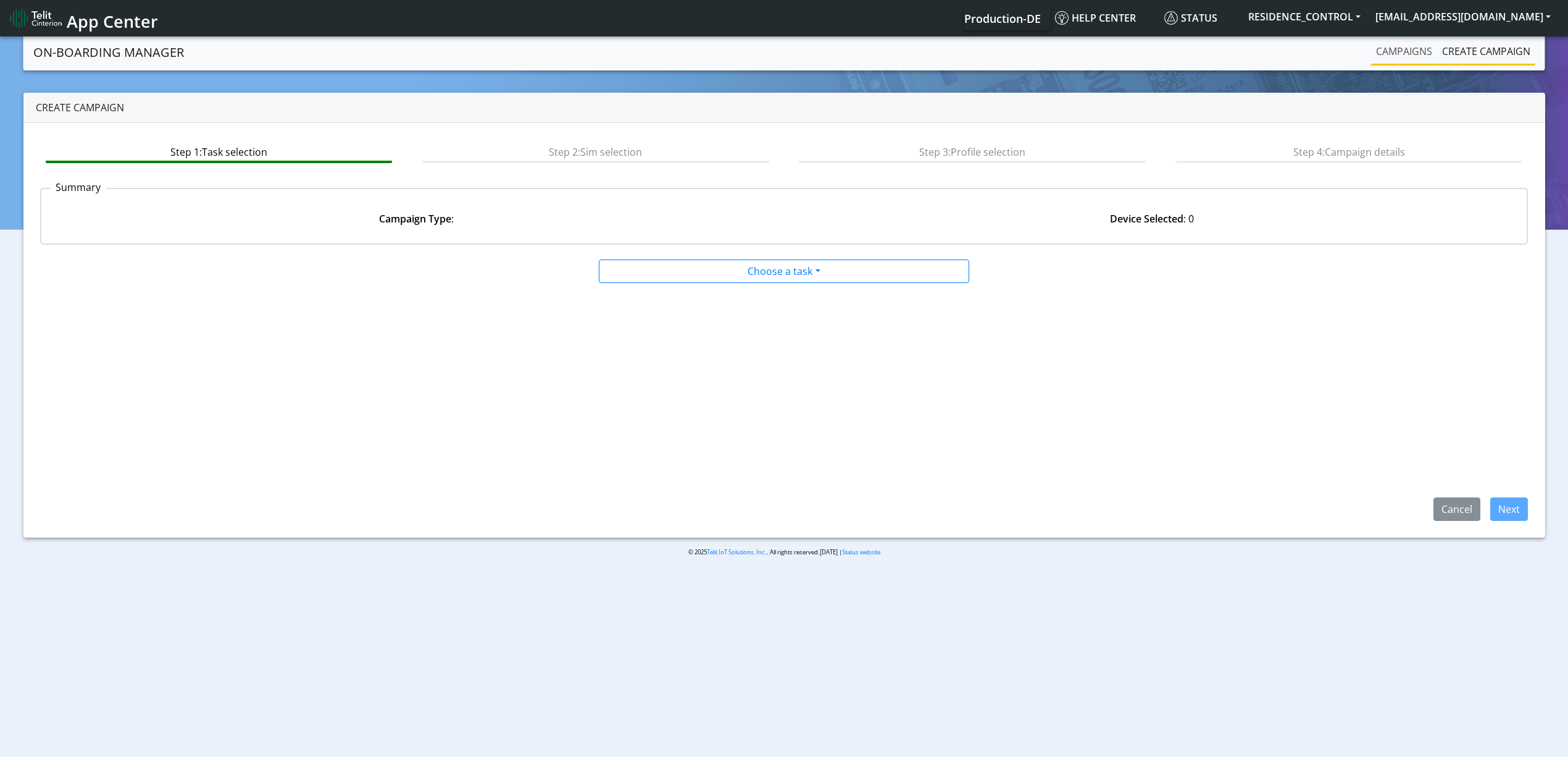
click at [1406, 60] on link "Campaigns" at bounding box center [1404, 50] width 66 height 24
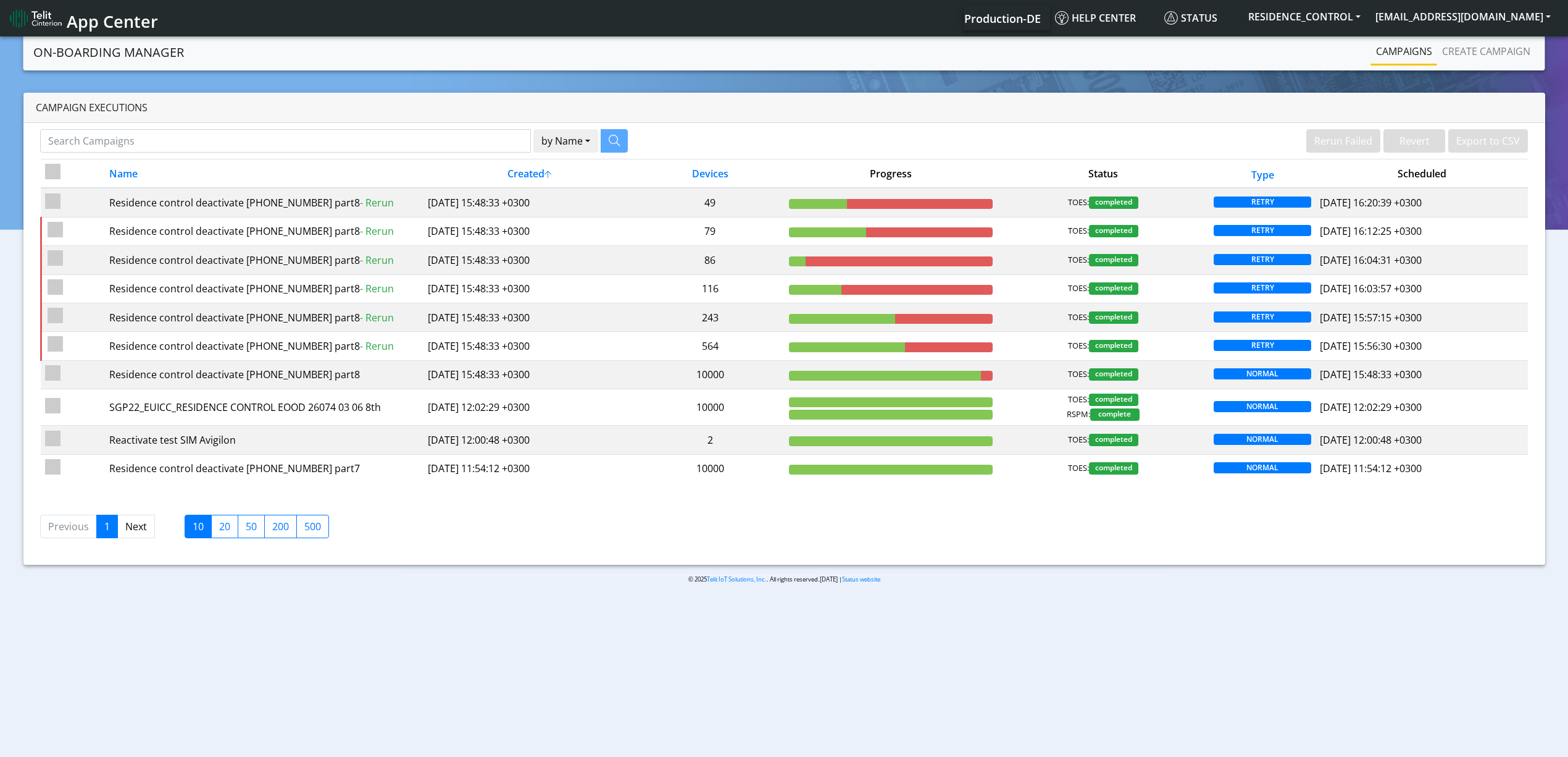
click at [585, 663] on body "App Center Production-DE Help center Status RESIDENCE_CONTROL yaniv.avraham@tel…" at bounding box center [784, 398] width 1568 height 727
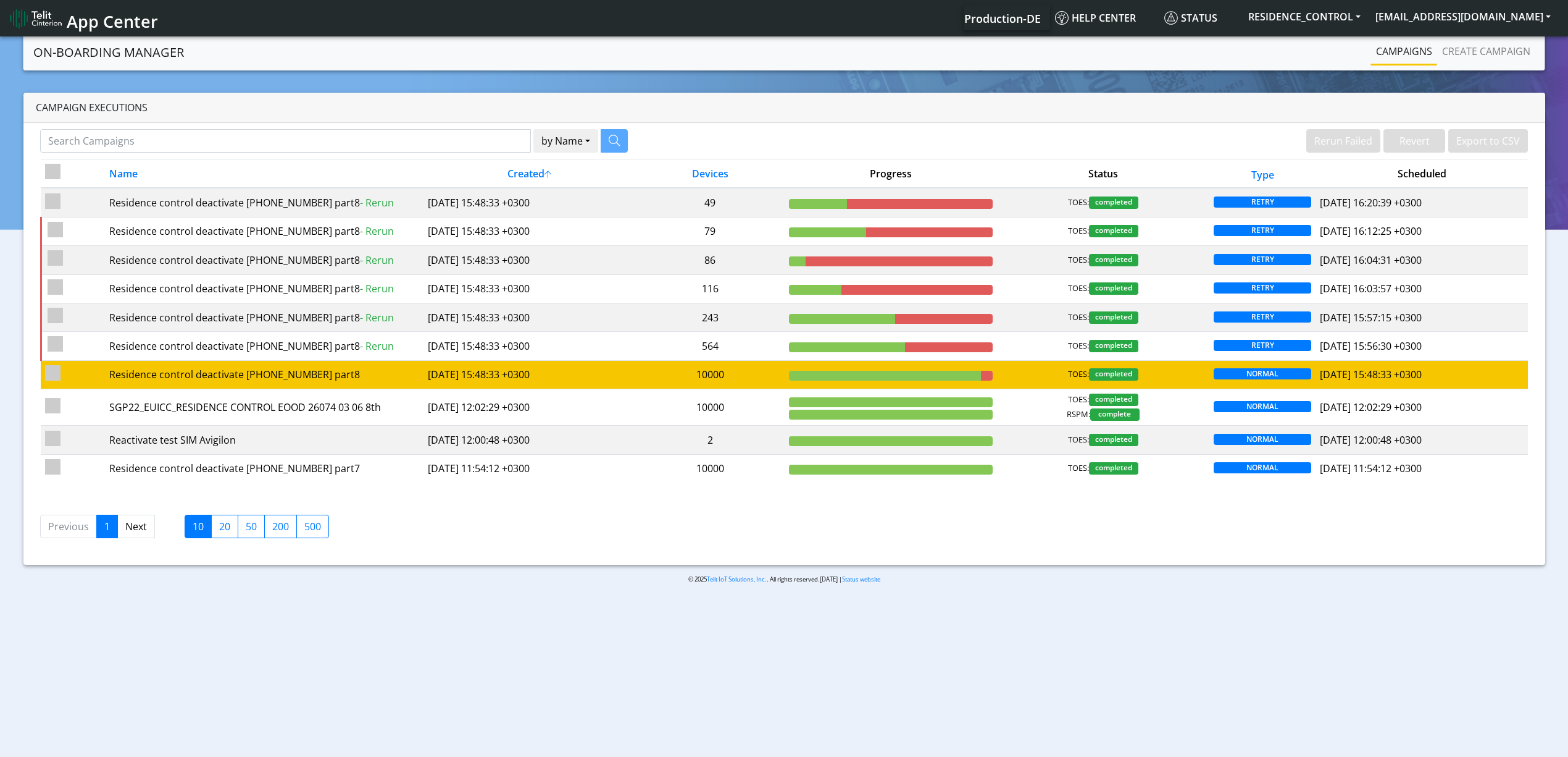
click at [734, 381] on td "10000" at bounding box center [710, 374] width 149 height 28
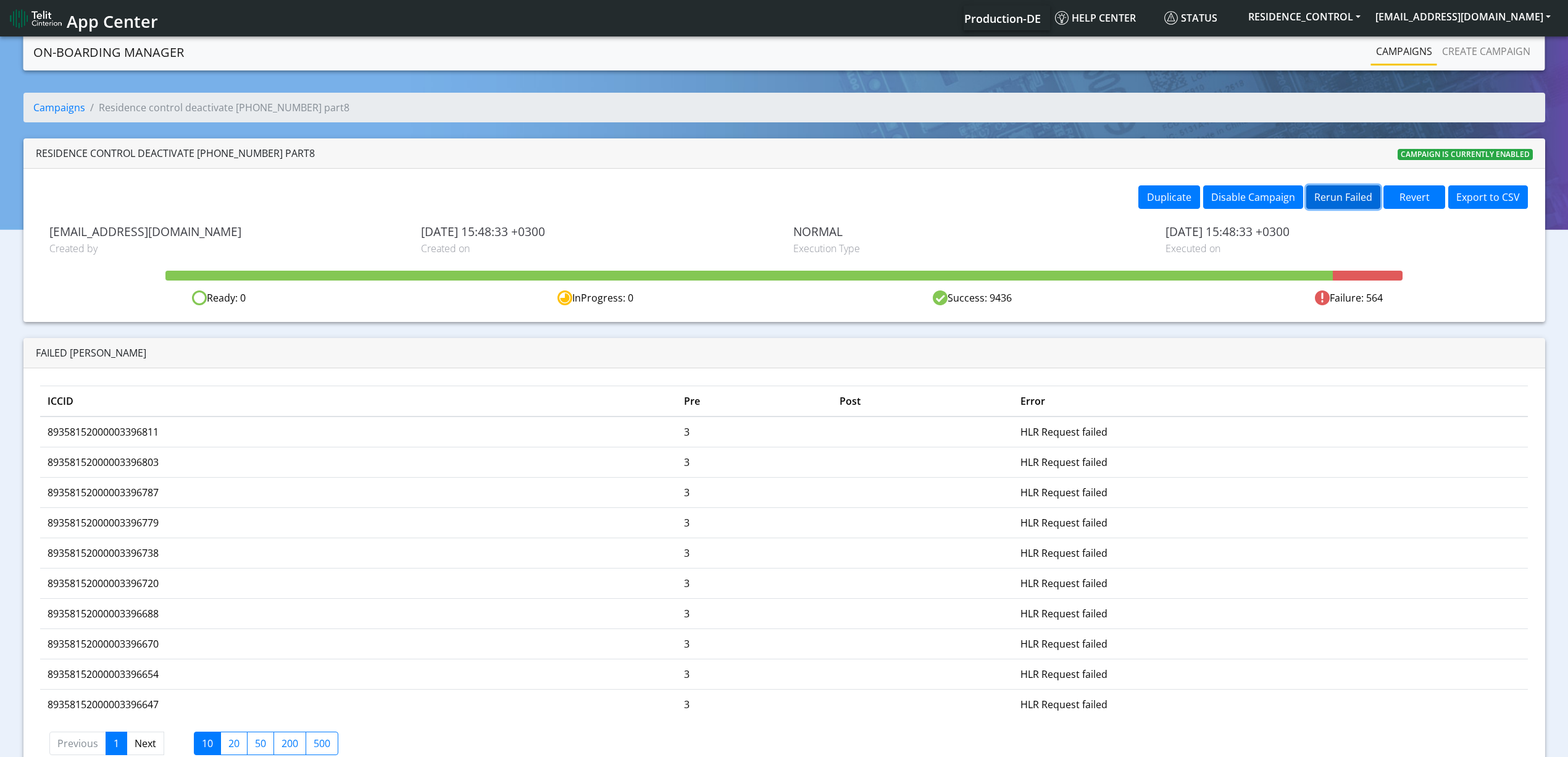
click at [1322, 201] on button "Rerun Failed" at bounding box center [1343, 197] width 74 height 24
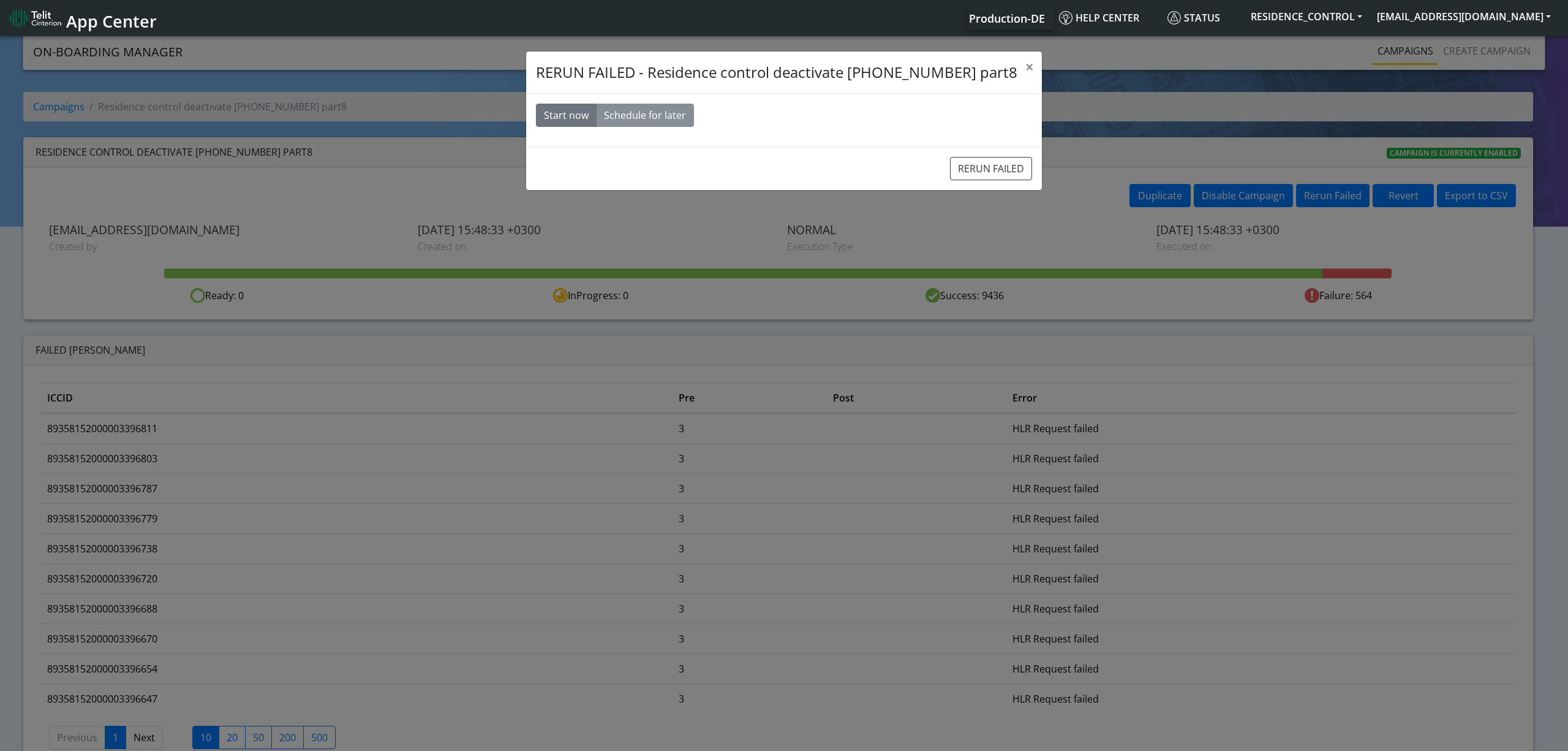
click at [943, 135] on div "Start now Schedule for later 2025-08-19 Increment hours 16 Decrement hours : In…" at bounding box center [784, 120] width 516 height 53
click at [948, 146] on div "Start now Schedule for later 2025-08-19 Increment hours 16 Decrement hours : In…" at bounding box center [784, 120] width 516 height 53
click at [951, 157] on div "RERUN FAILED" at bounding box center [784, 168] width 516 height 43
click at [951, 158] on button "RERUN FAILED" at bounding box center [991, 169] width 82 height 24
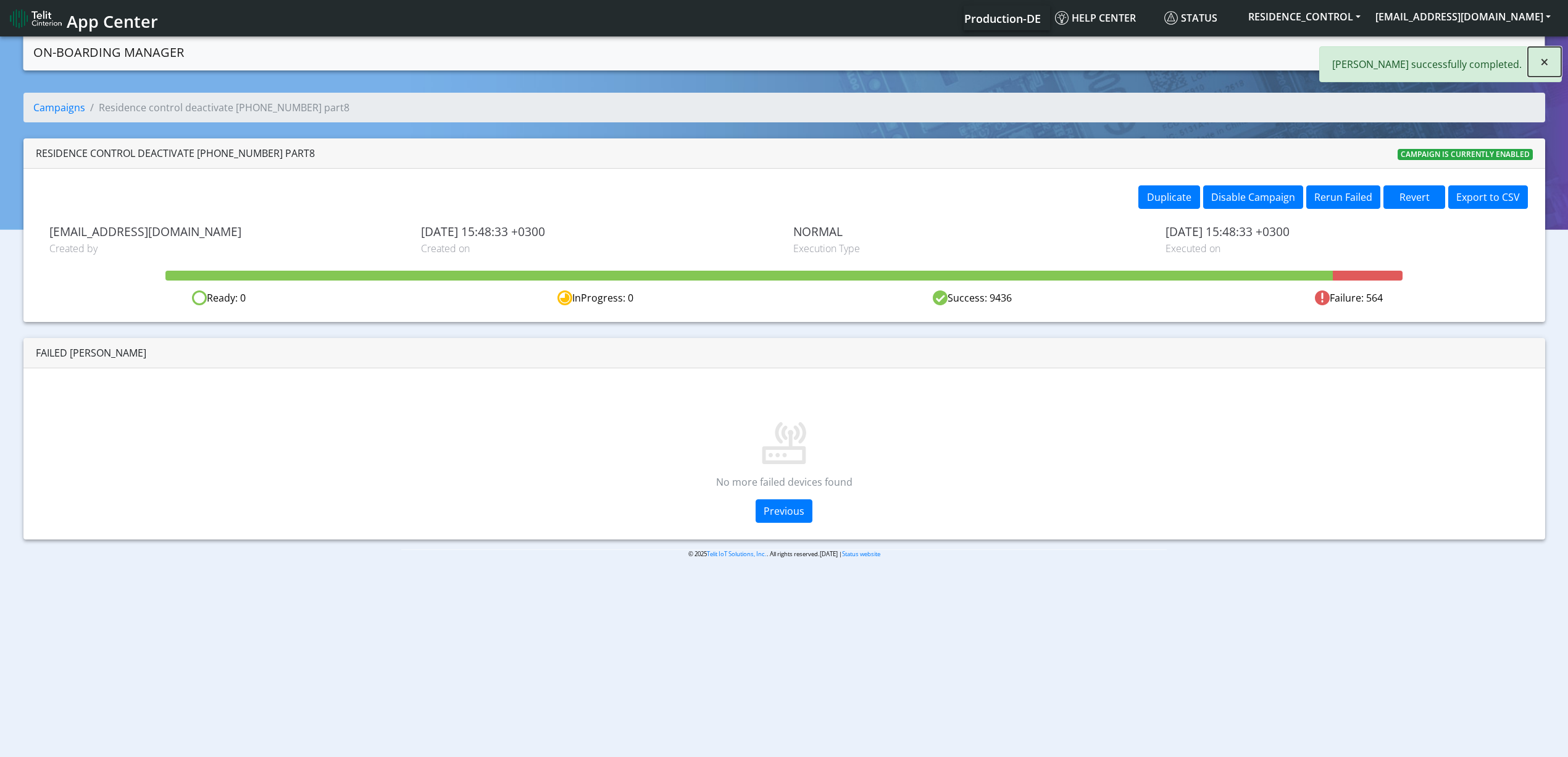
click at [1541, 62] on span "×" at bounding box center [1545, 61] width 9 height 20
click at [1384, 41] on link "Campaigns" at bounding box center [1404, 50] width 66 height 24
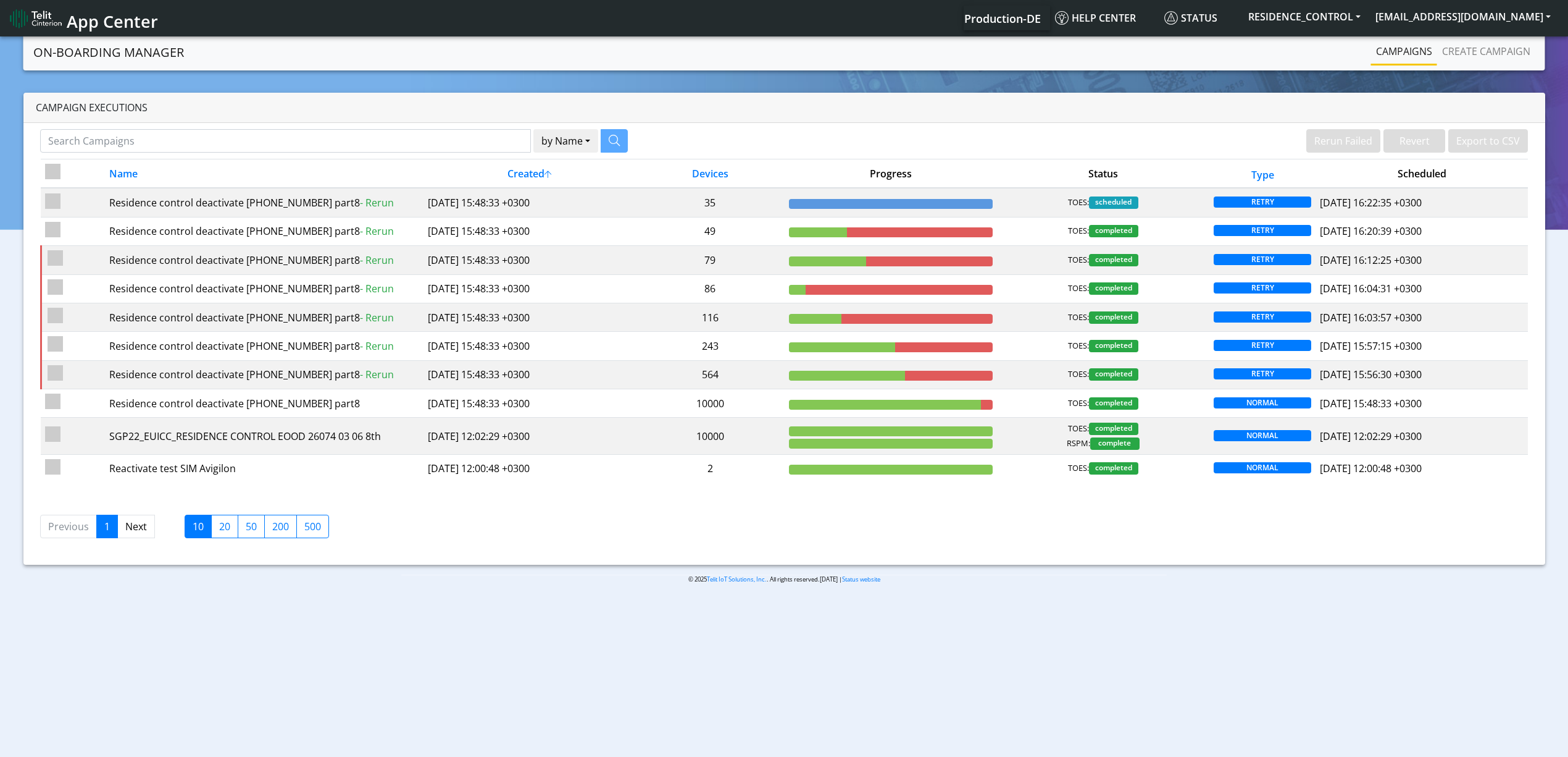
click at [569, 712] on body "App Center Production-DE Help center Status RESIDENCE_CONTROL yaniv.avraham@tel…" at bounding box center [784, 398] width 1568 height 727
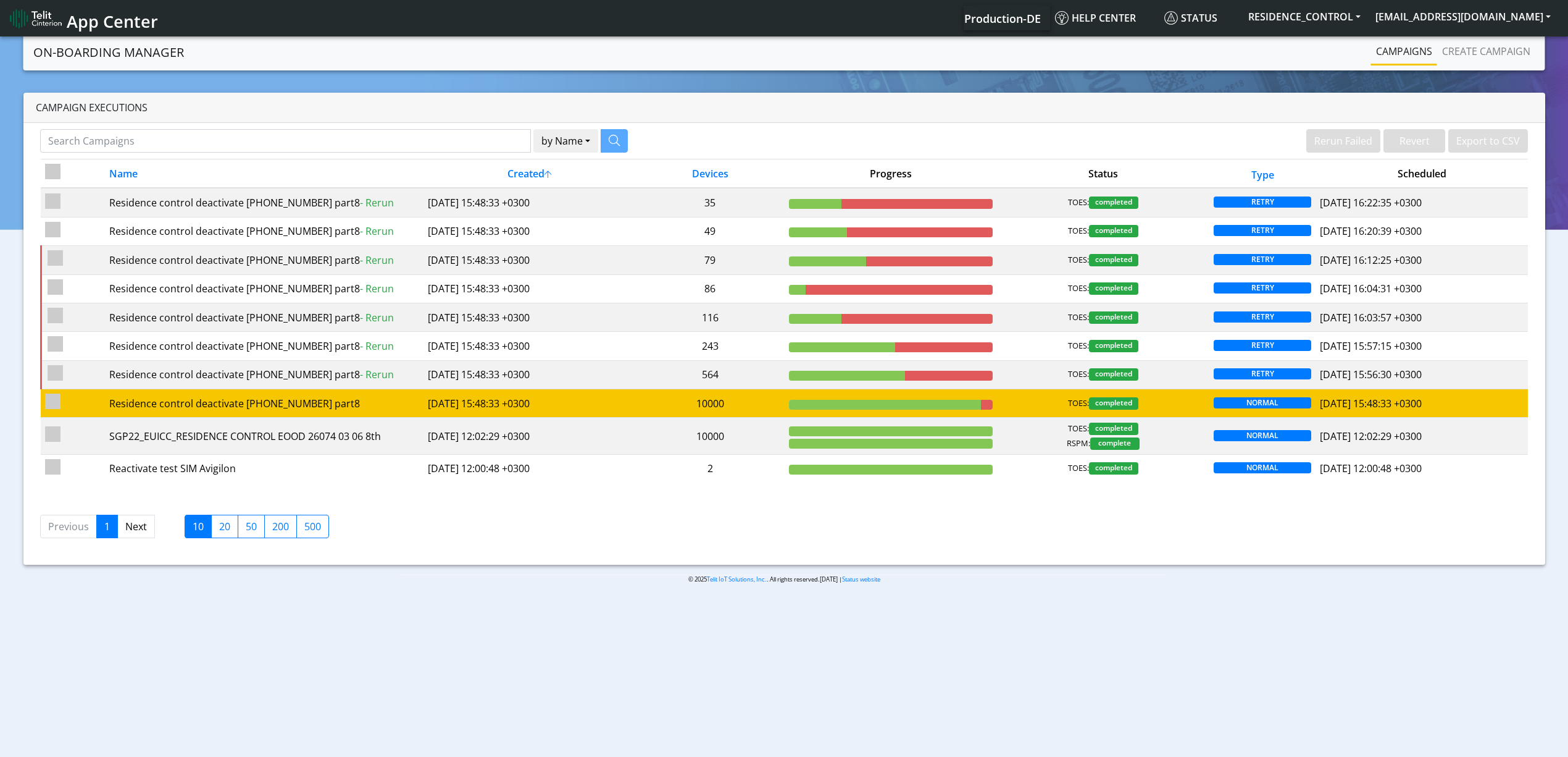
click at [694, 413] on td "10000" at bounding box center [710, 403] width 149 height 28
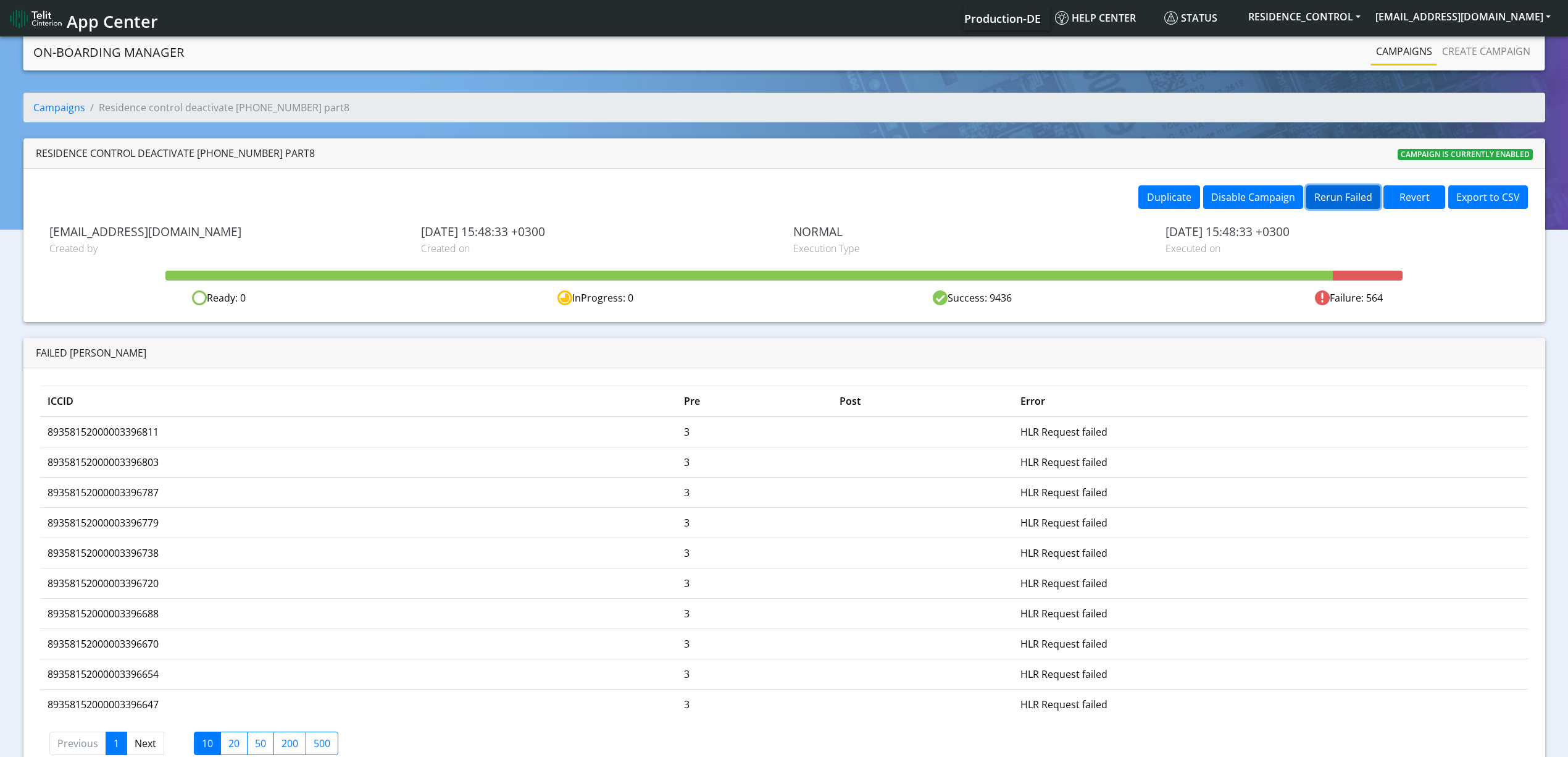
click at [1354, 201] on button "Rerun Failed" at bounding box center [1343, 197] width 74 height 24
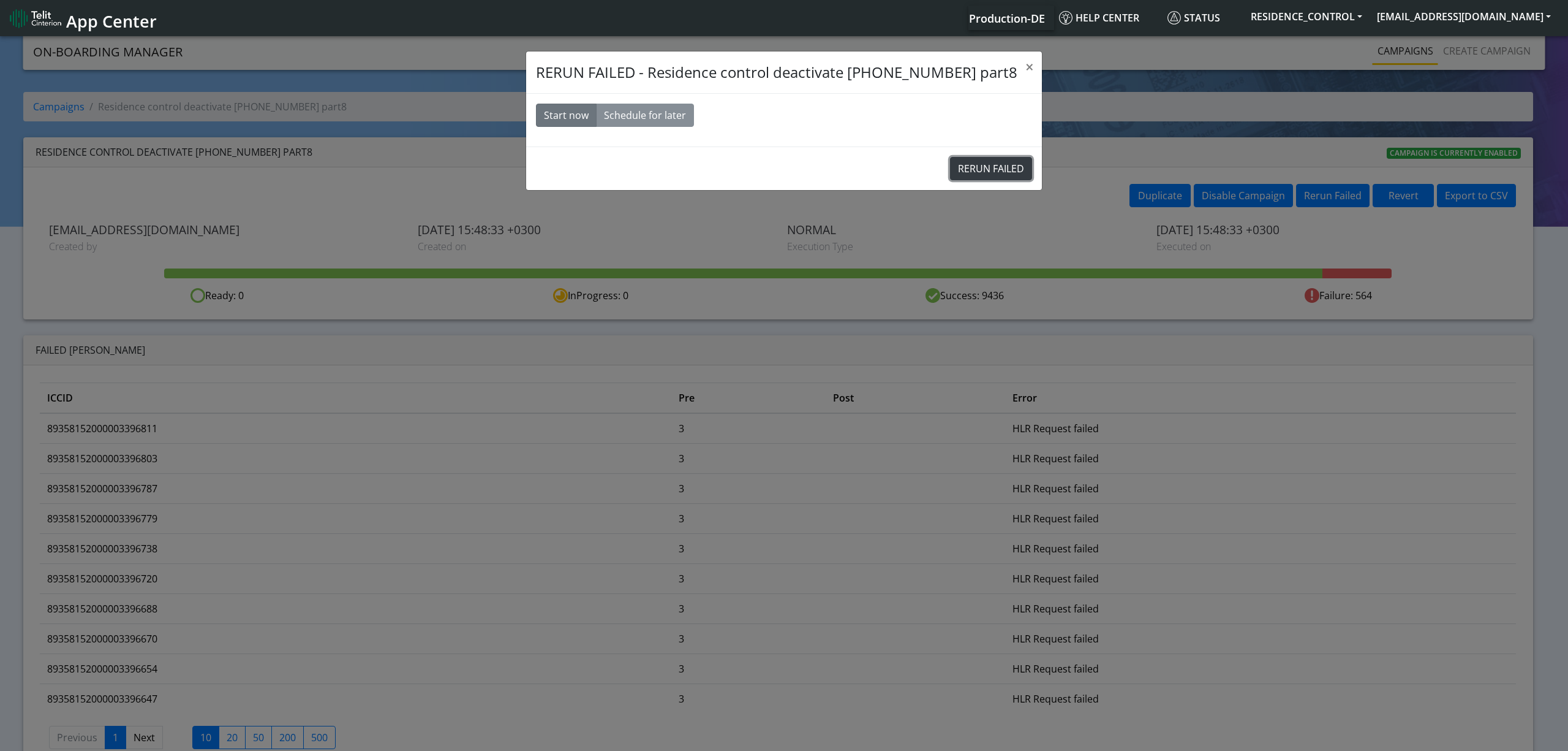
click at [964, 177] on button "RERUN FAILED" at bounding box center [991, 169] width 82 height 24
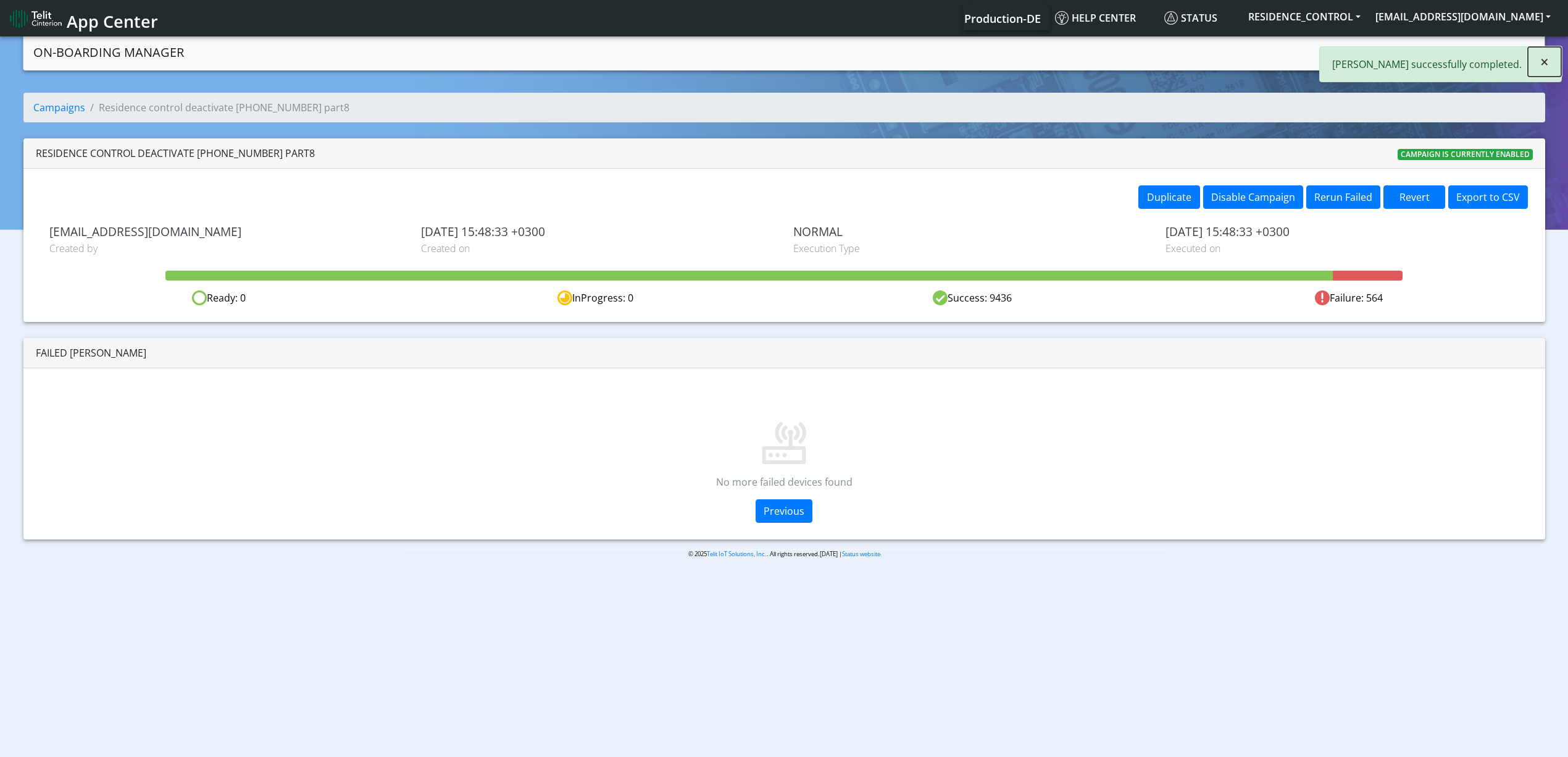
click at [1552, 61] on button "×" at bounding box center [1544, 62] width 33 height 30
click at [1395, 50] on link "Campaigns" at bounding box center [1404, 50] width 66 height 24
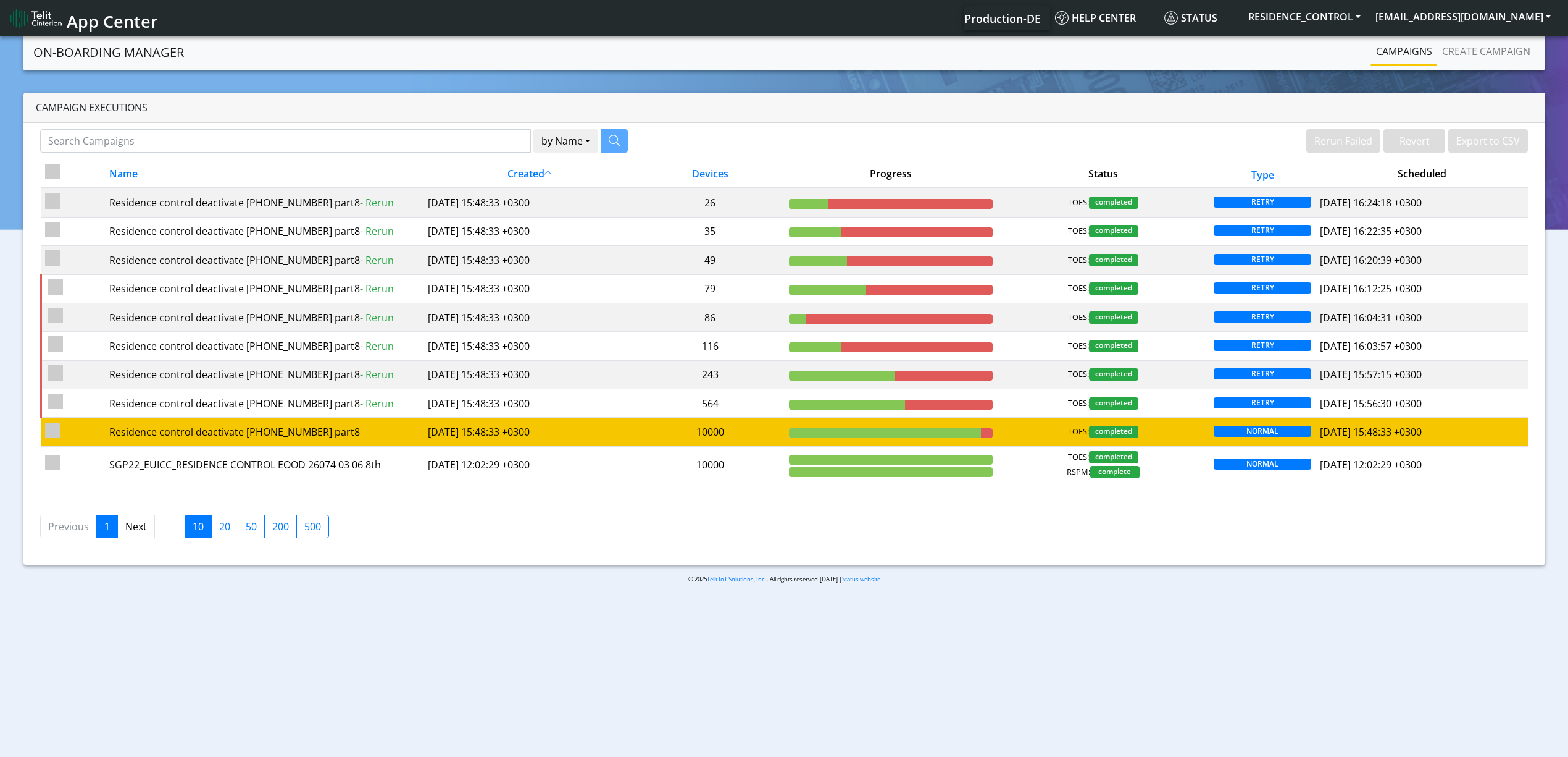
click at [764, 429] on td "10000" at bounding box center [710, 432] width 149 height 28
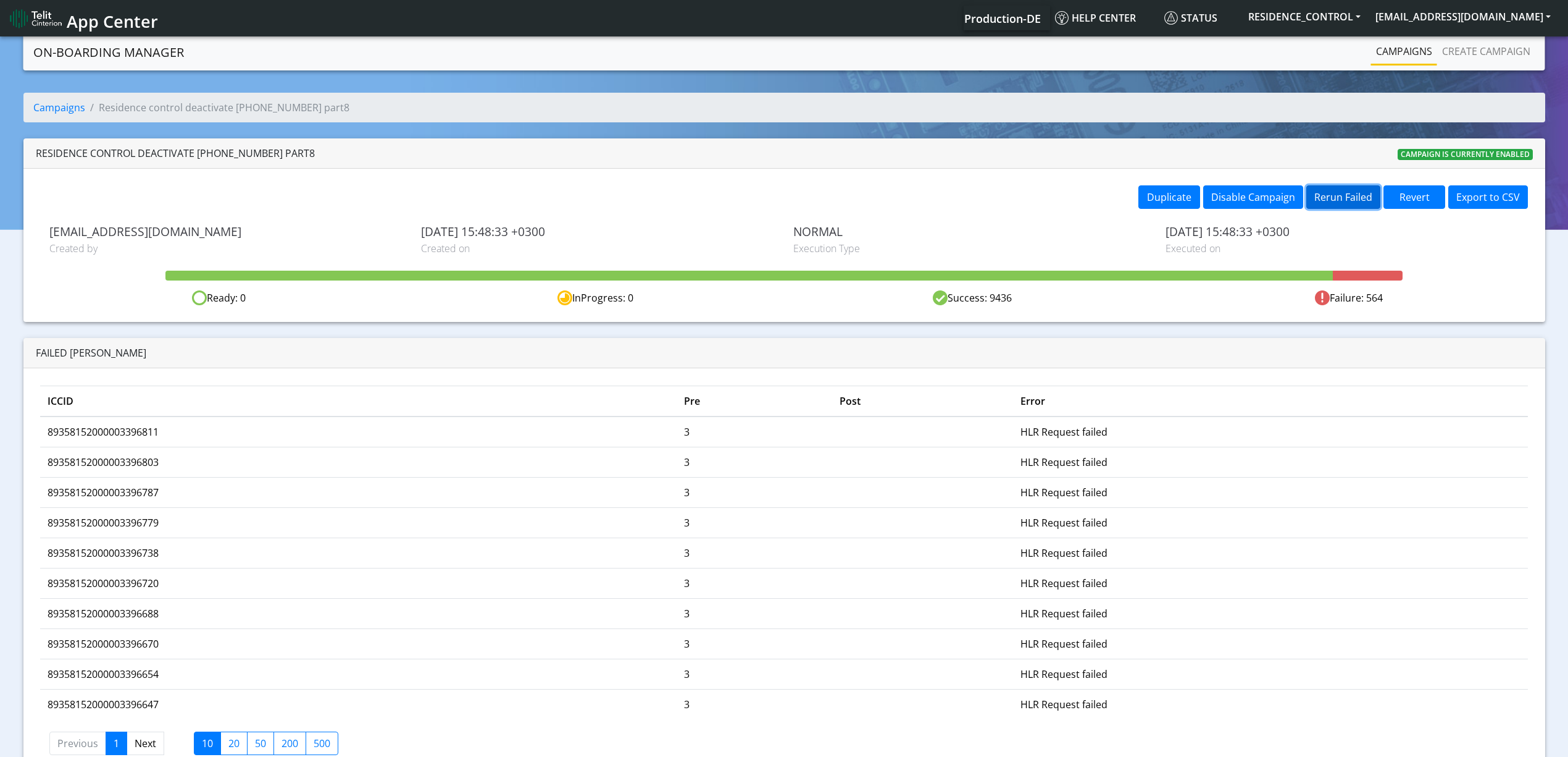
click at [1332, 193] on button "Rerun Failed" at bounding box center [1343, 197] width 74 height 24
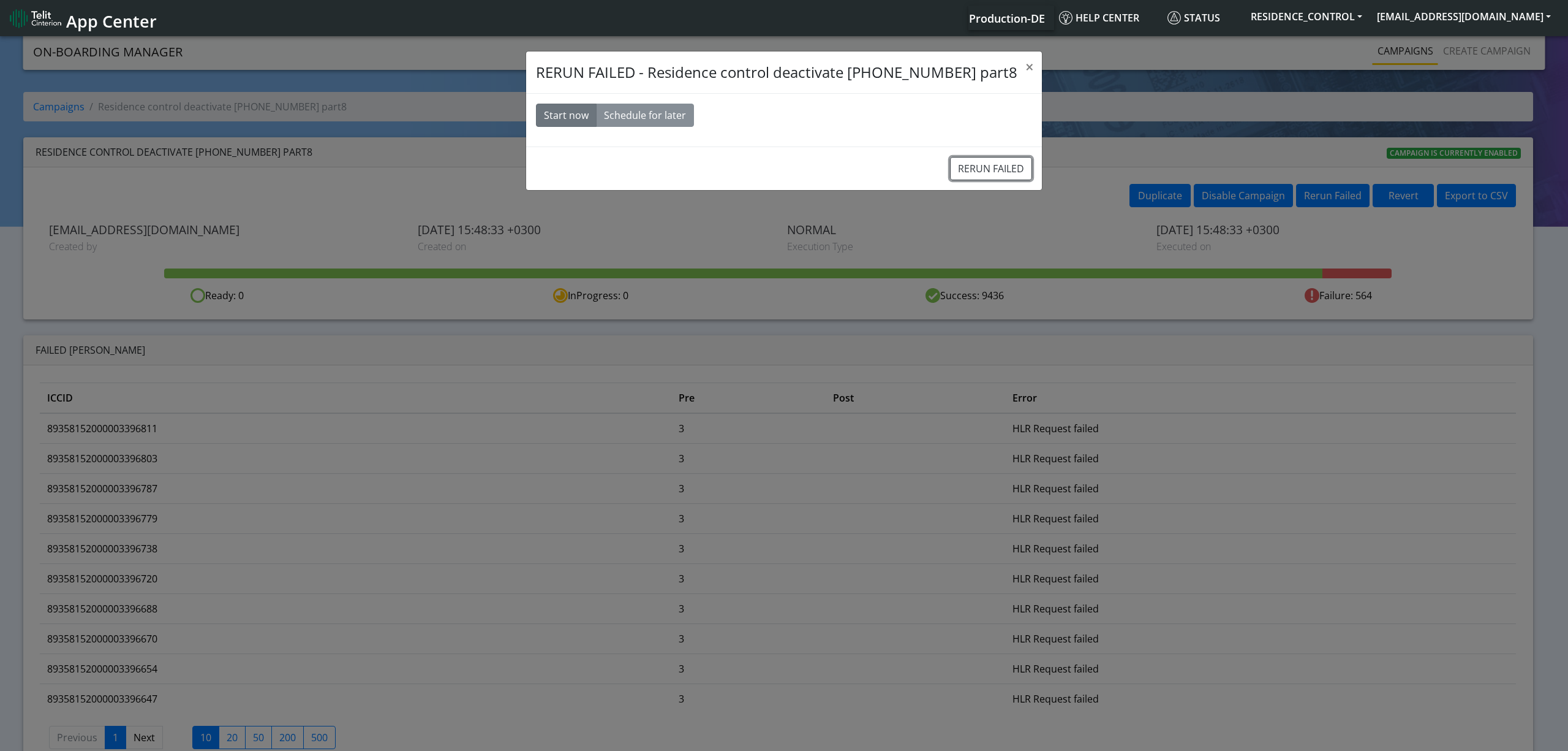
click at [993, 163] on button "RERUN FAILED" at bounding box center [991, 169] width 82 height 24
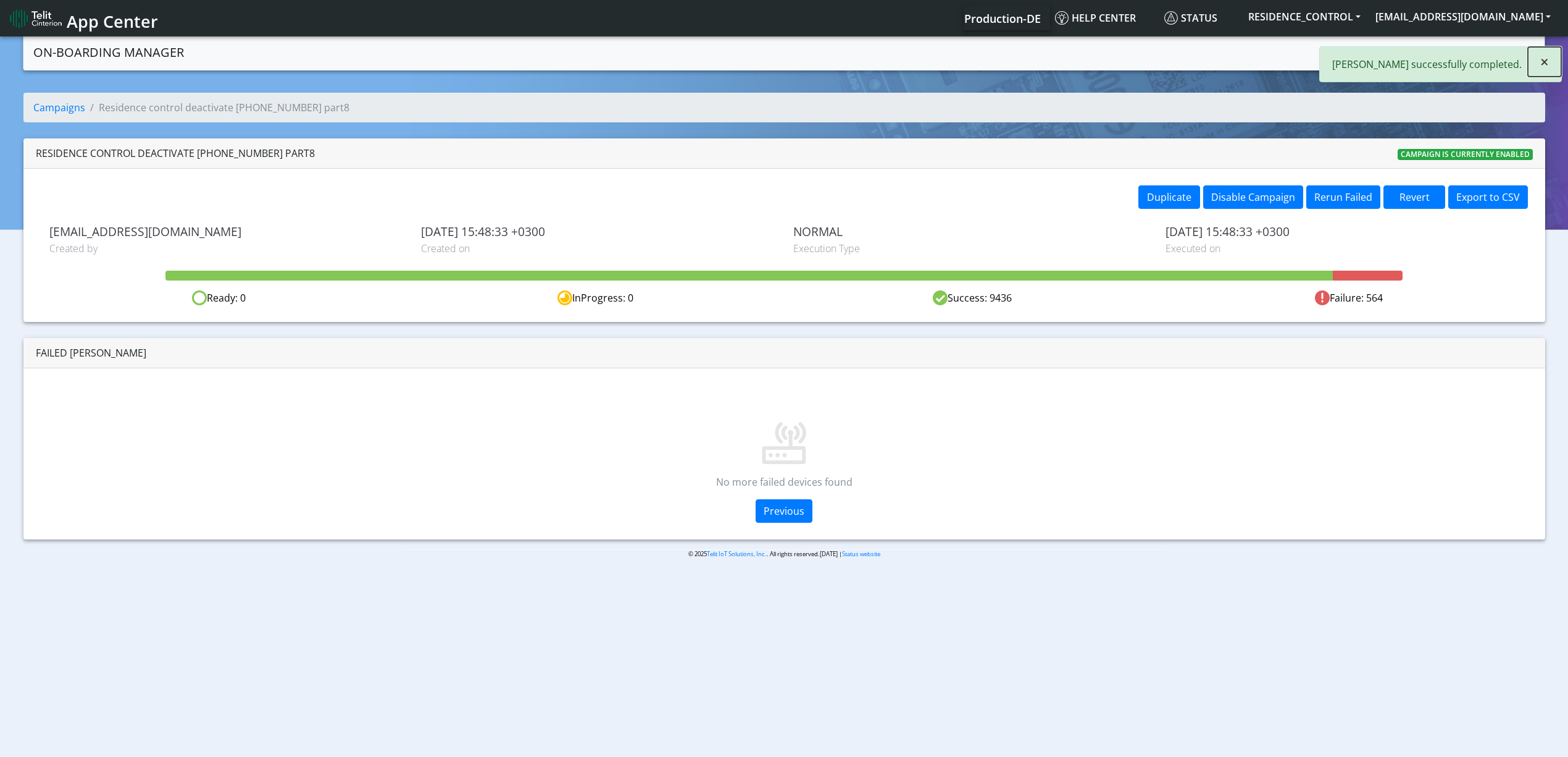
click at [1546, 61] on span "×" at bounding box center [1545, 61] width 9 height 20
click at [1397, 57] on link "Campaigns" at bounding box center [1404, 50] width 66 height 24
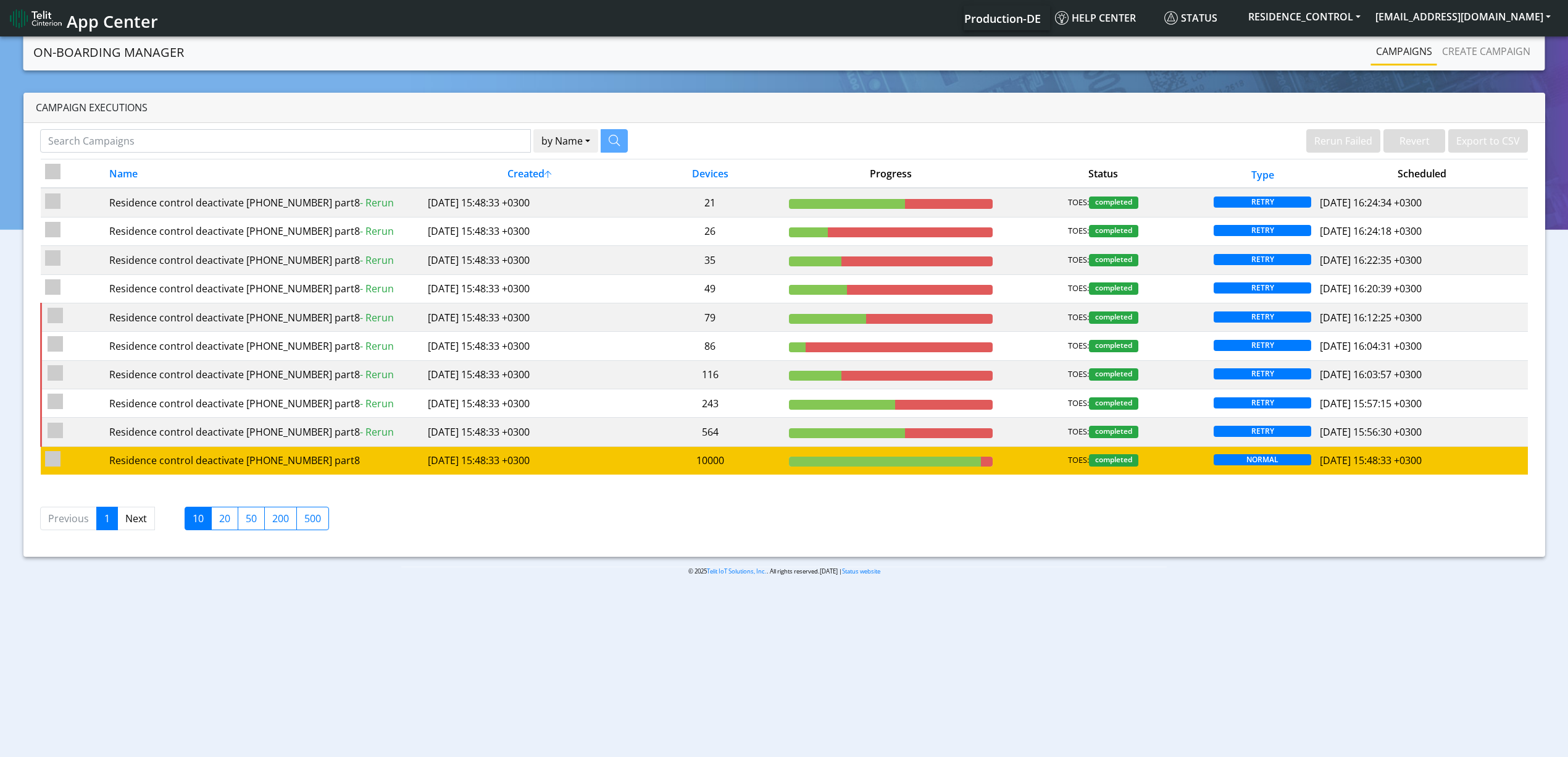
click at [280, 474] on td "Residence control deactivate [PHONE_NUMBER] part8" at bounding box center [263, 460] width 318 height 28
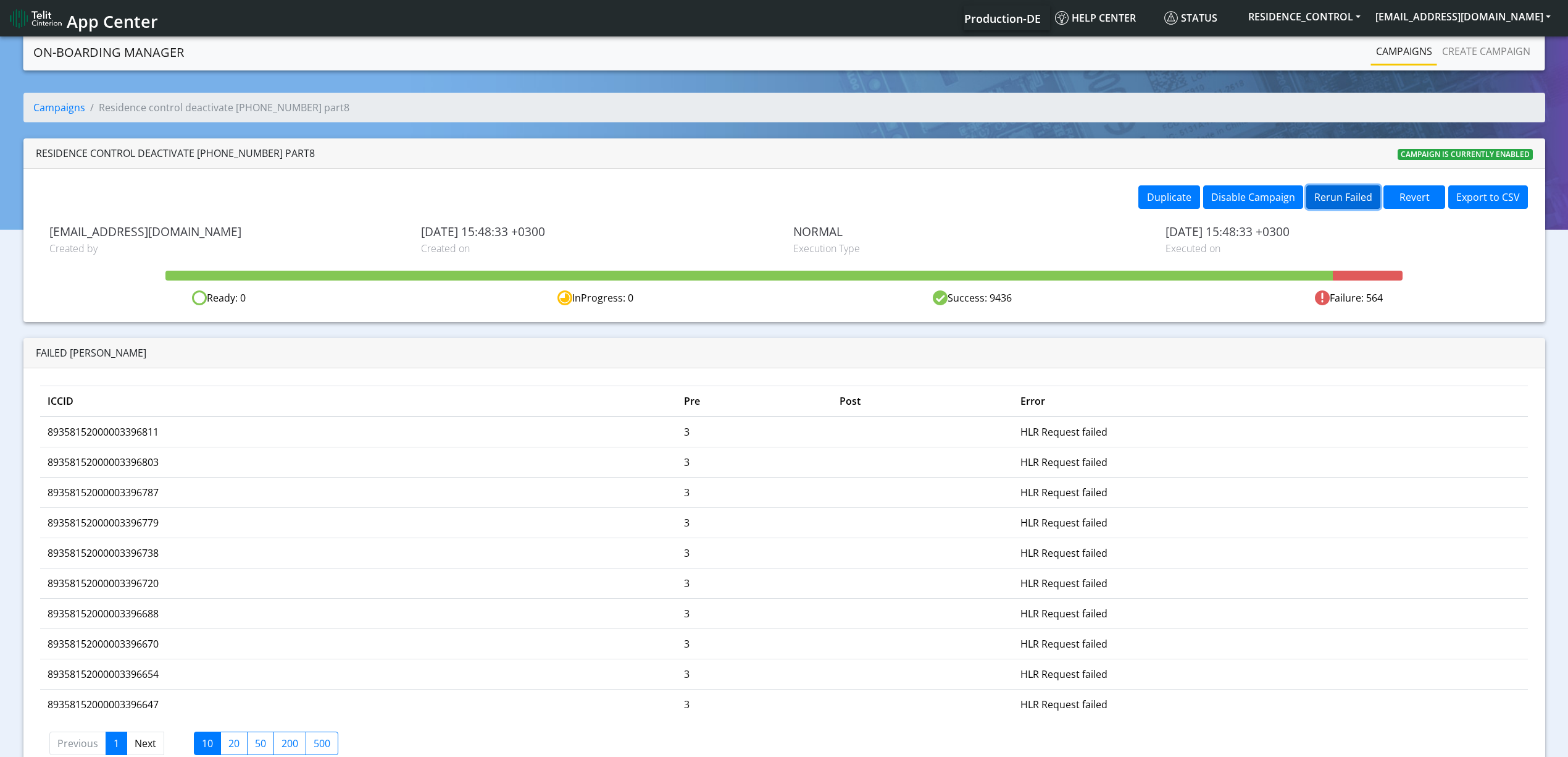
click at [1334, 197] on button "Rerun Failed" at bounding box center [1343, 197] width 74 height 24
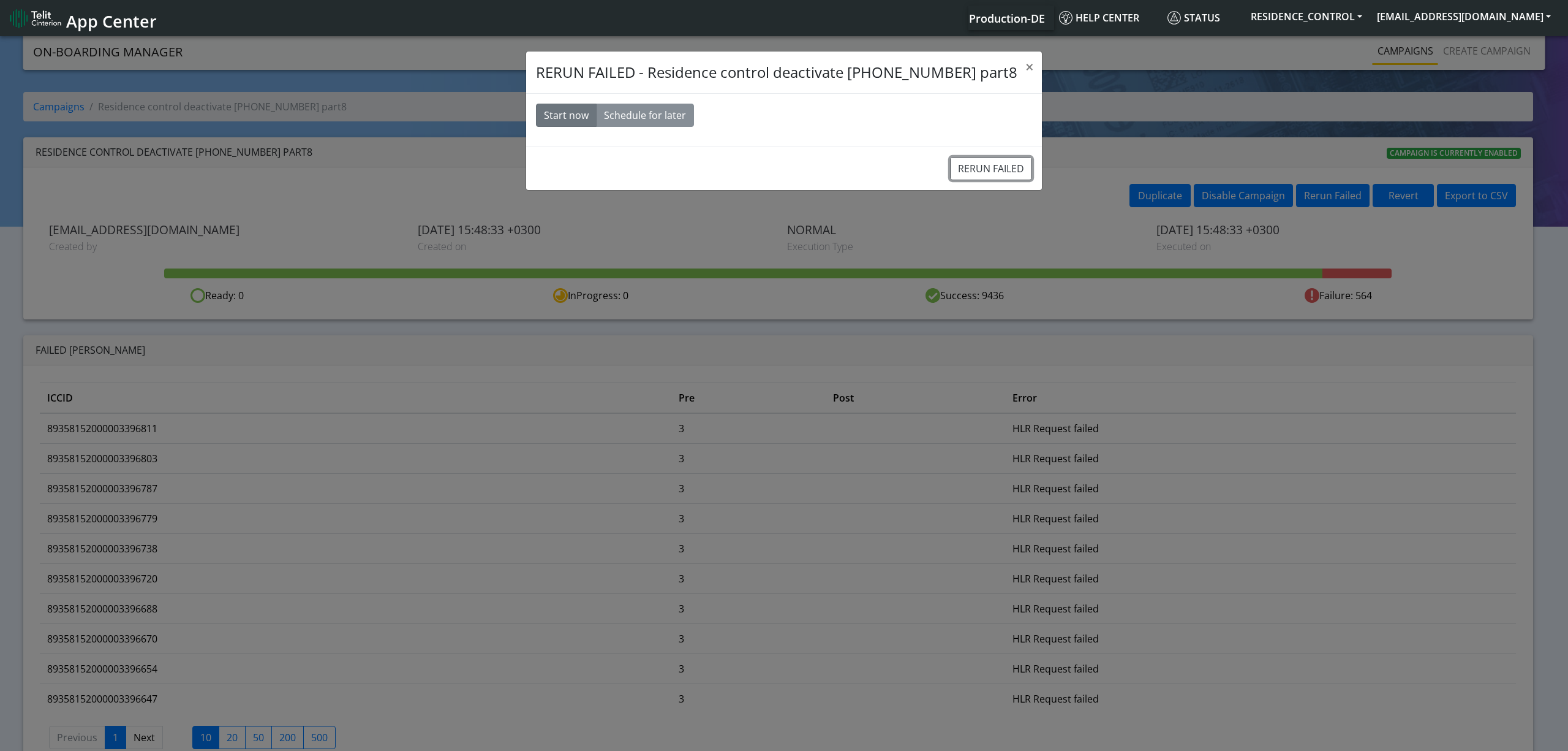
click at [961, 180] on button "RERUN FAILED" at bounding box center [991, 169] width 82 height 24
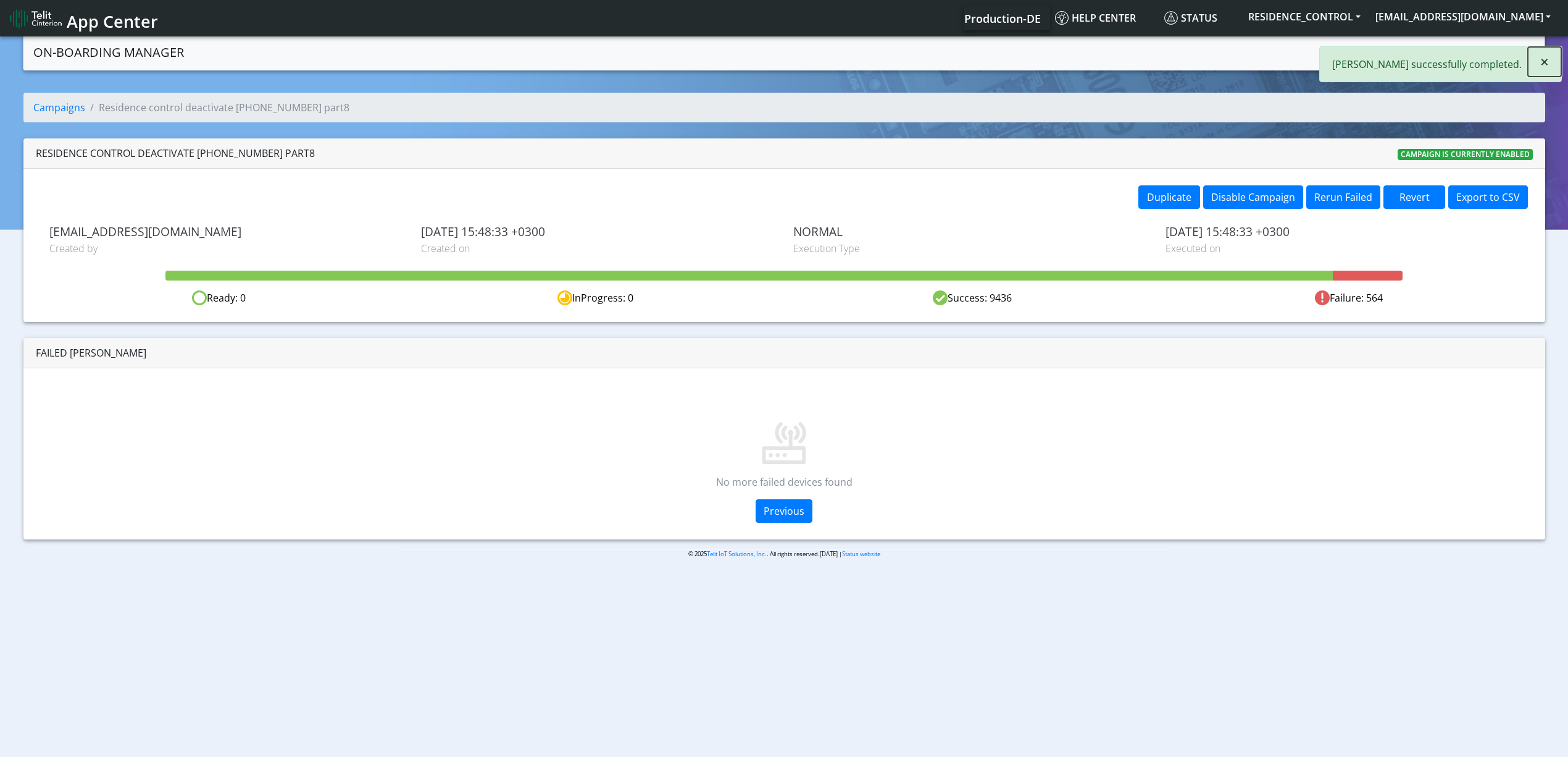
click at [1544, 70] on span "×" at bounding box center [1545, 61] width 9 height 20
click at [1403, 57] on link "Campaigns" at bounding box center [1404, 50] width 66 height 24
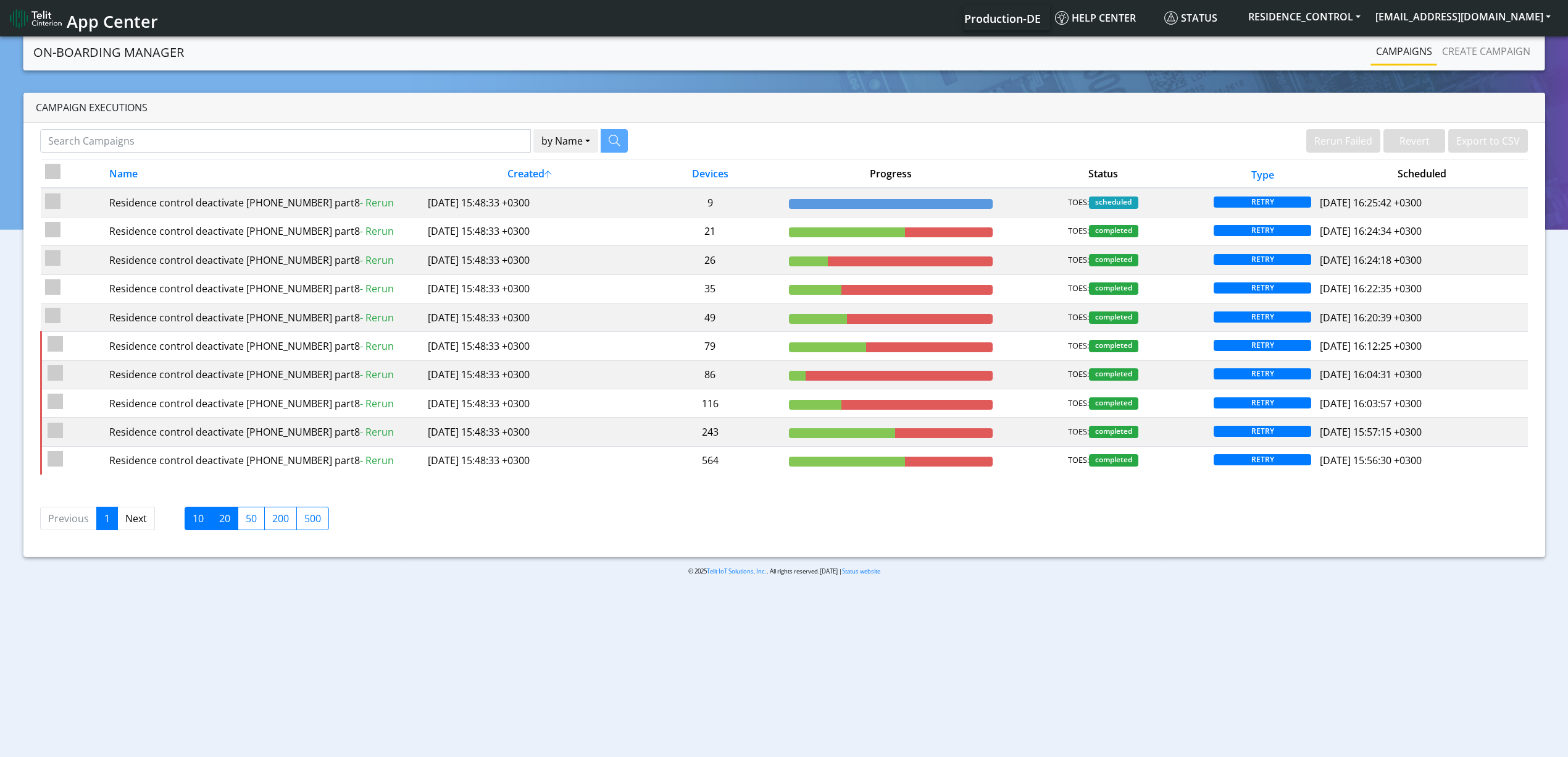
click at [220, 522] on label "20" at bounding box center [225, 519] width 27 height 24
click at [220, 519] on input "20" at bounding box center [223, 514] width 8 height 8
click at [220, 528] on label "20" at bounding box center [225, 519] width 27 height 24
click at [220, 519] on input "20" at bounding box center [223, 514] width 8 height 8
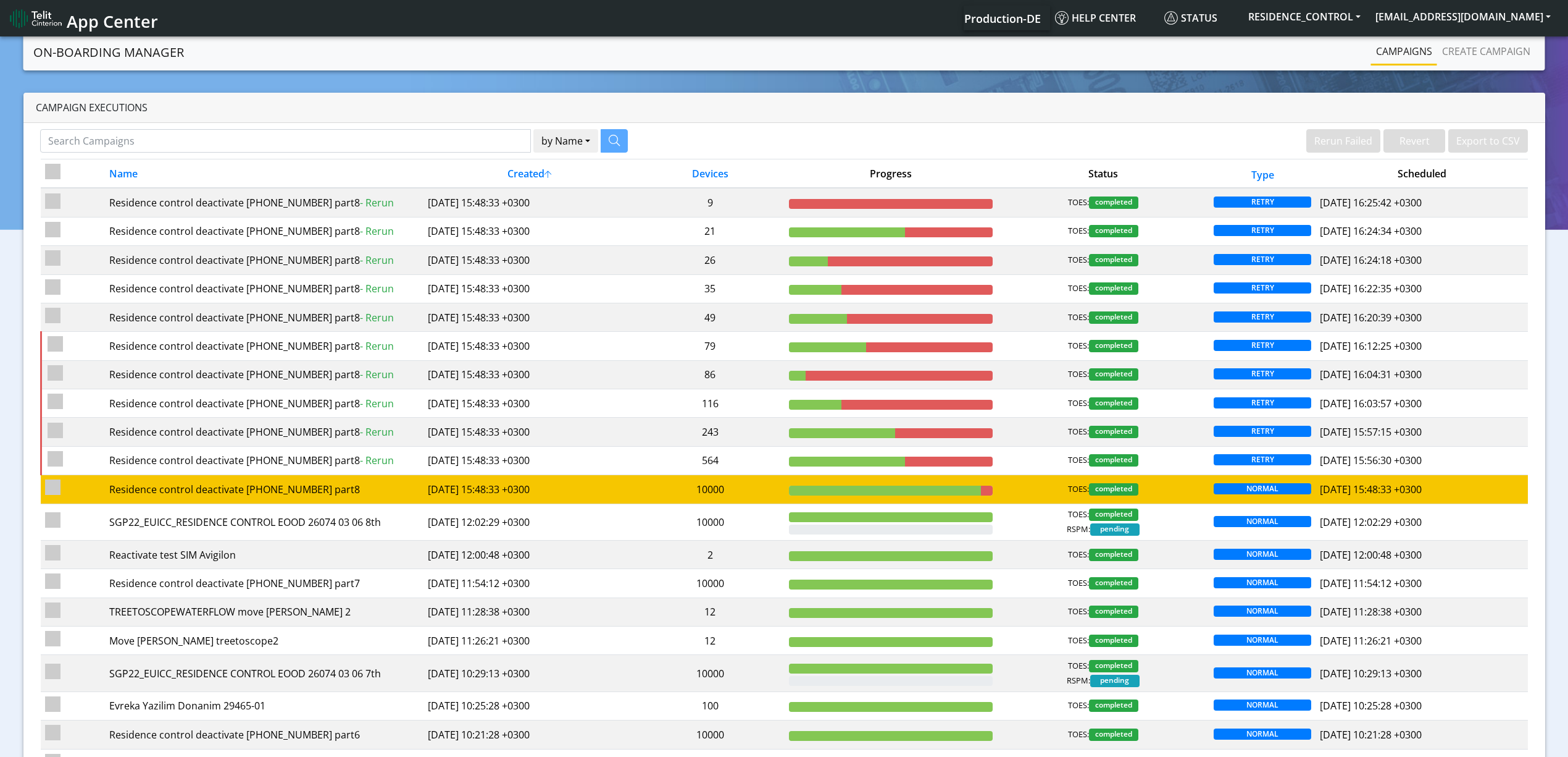
click at [492, 493] on td "[DATE] 15:48:33 +0300" at bounding box center [530, 489] width 212 height 28
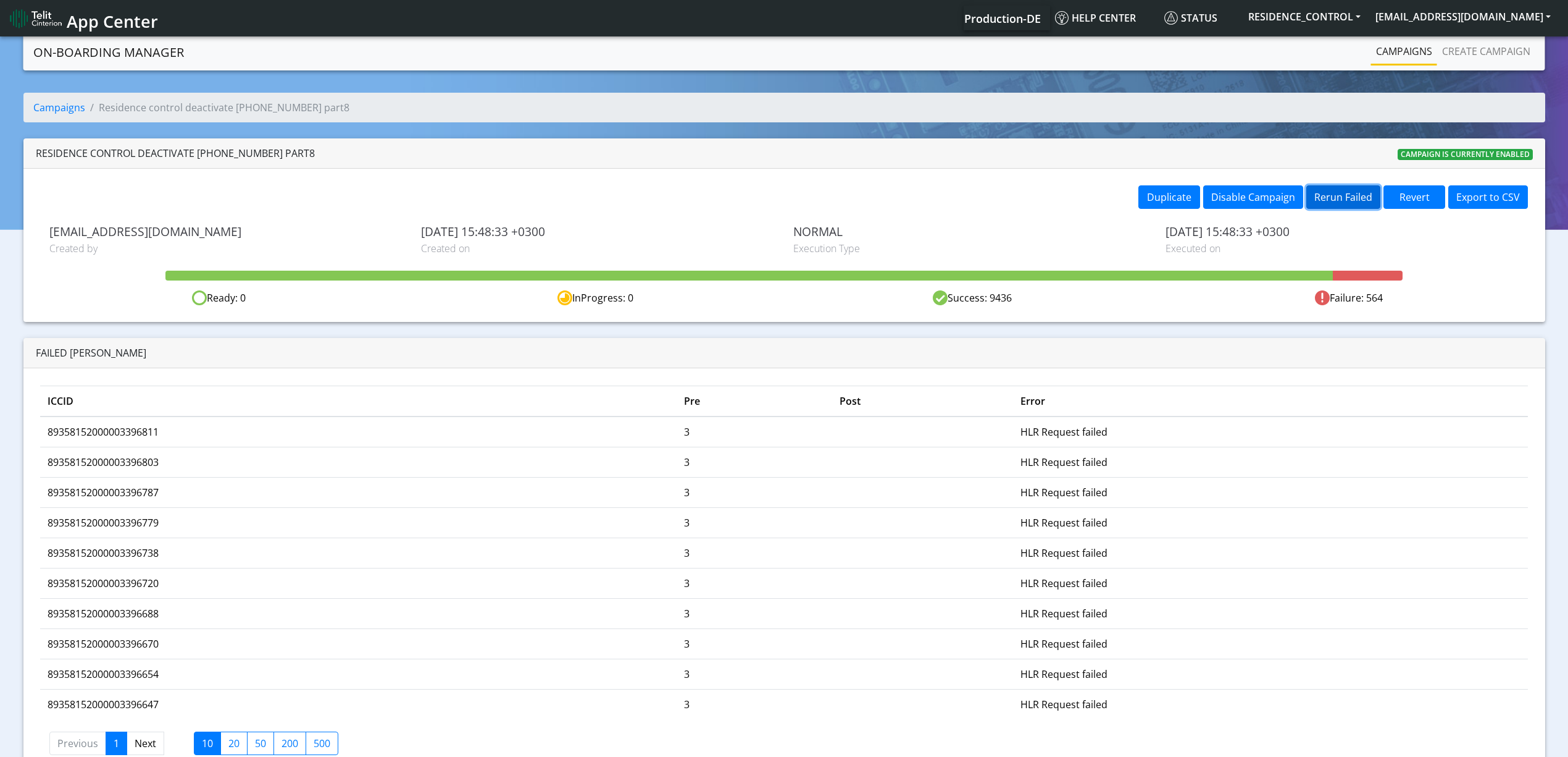
click at [1334, 197] on button "Rerun Failed" at bounding box center [1343, 197] width 74 height 24
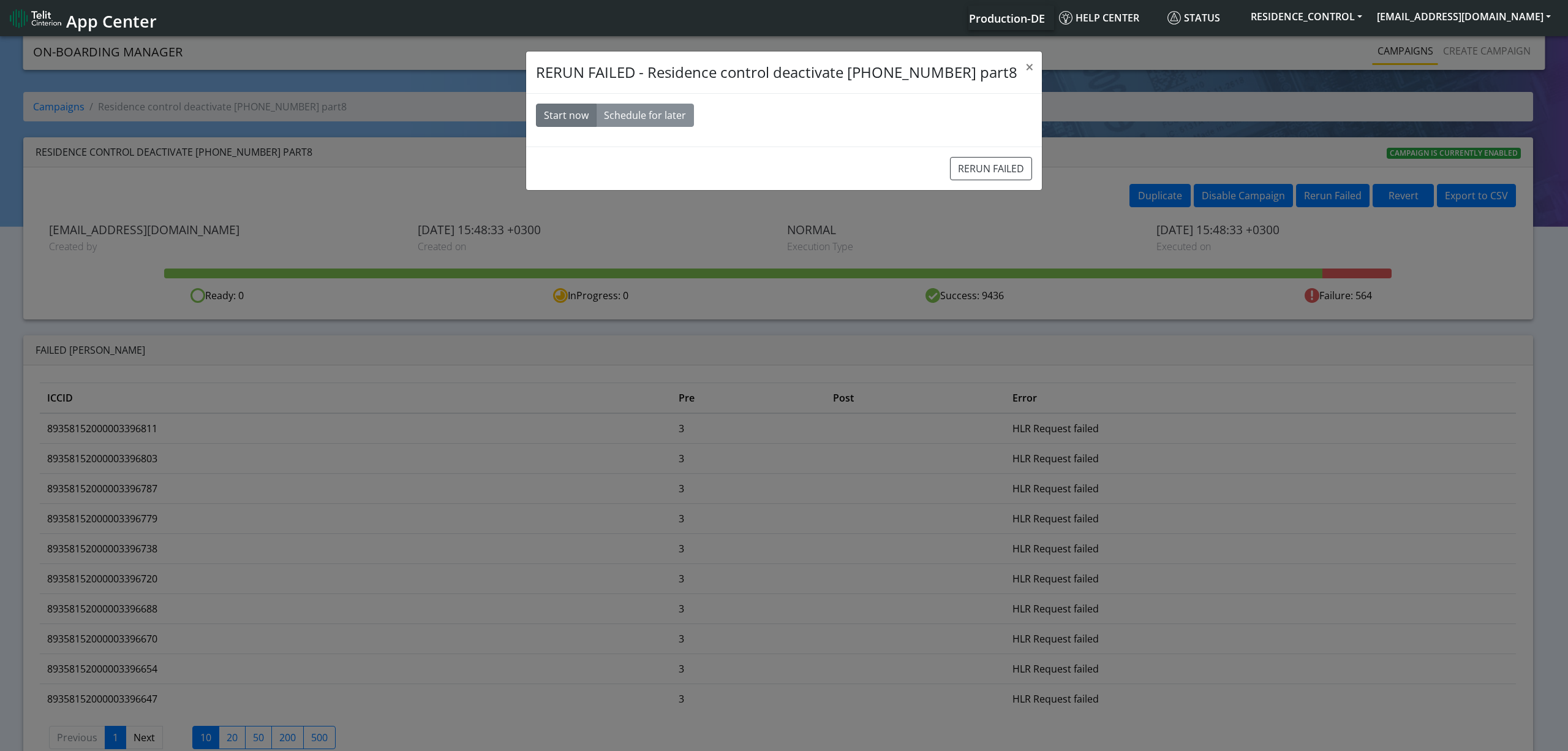
click at [939, 155] on div "RERUN FAILED" at bounding box center [784, 168] width 516 height 43
click at [950, 166] on button "RERUN FAILED" at bounding box center [991, 169] width 82 height 24
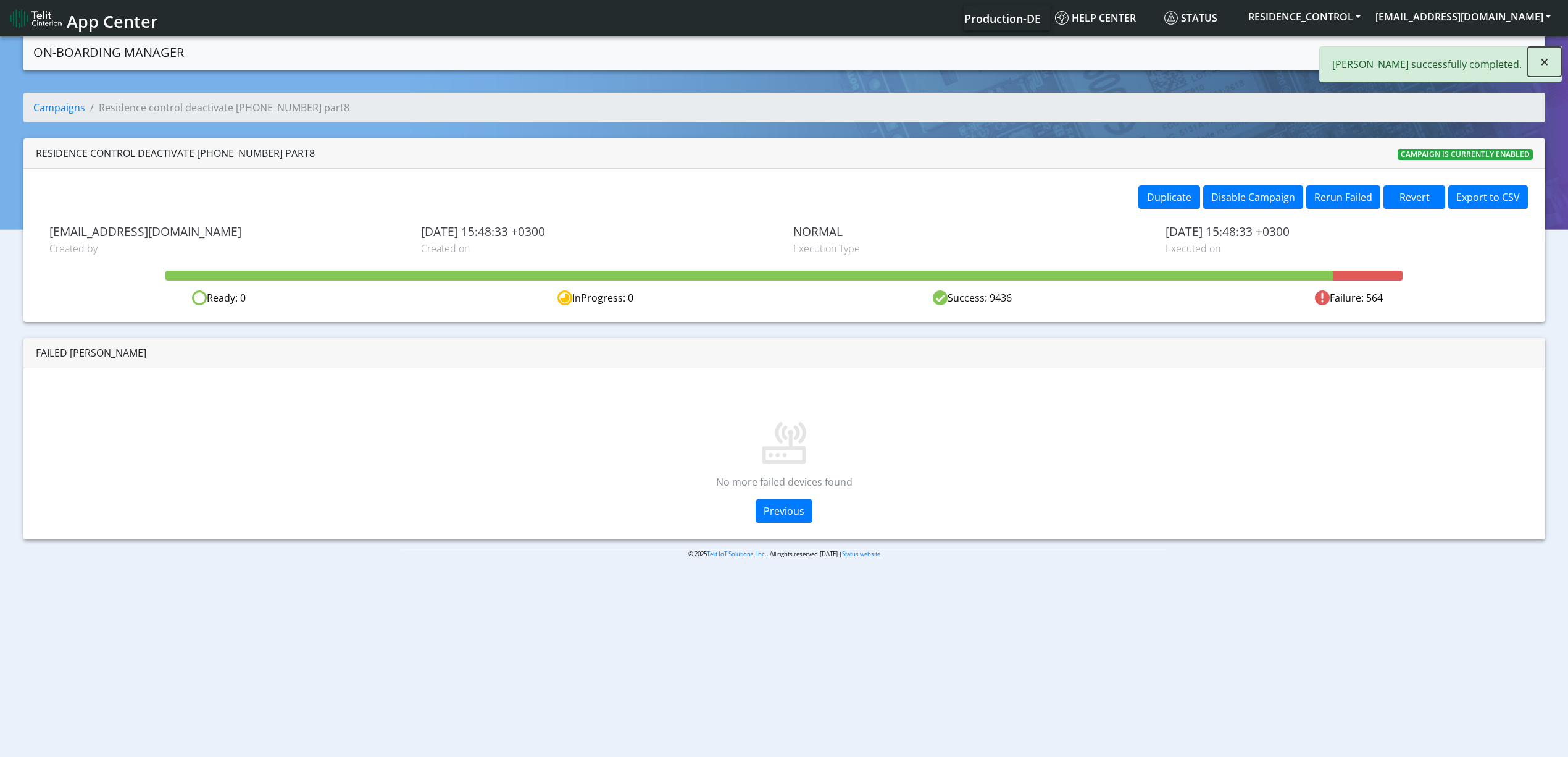
click at [1549, 72] on button "×" at bounding box center [1544, 62] width 33 height 30
click at [1416, 59] on link "Campaigns" at bounding box center [1404, 50] width 66 height 24
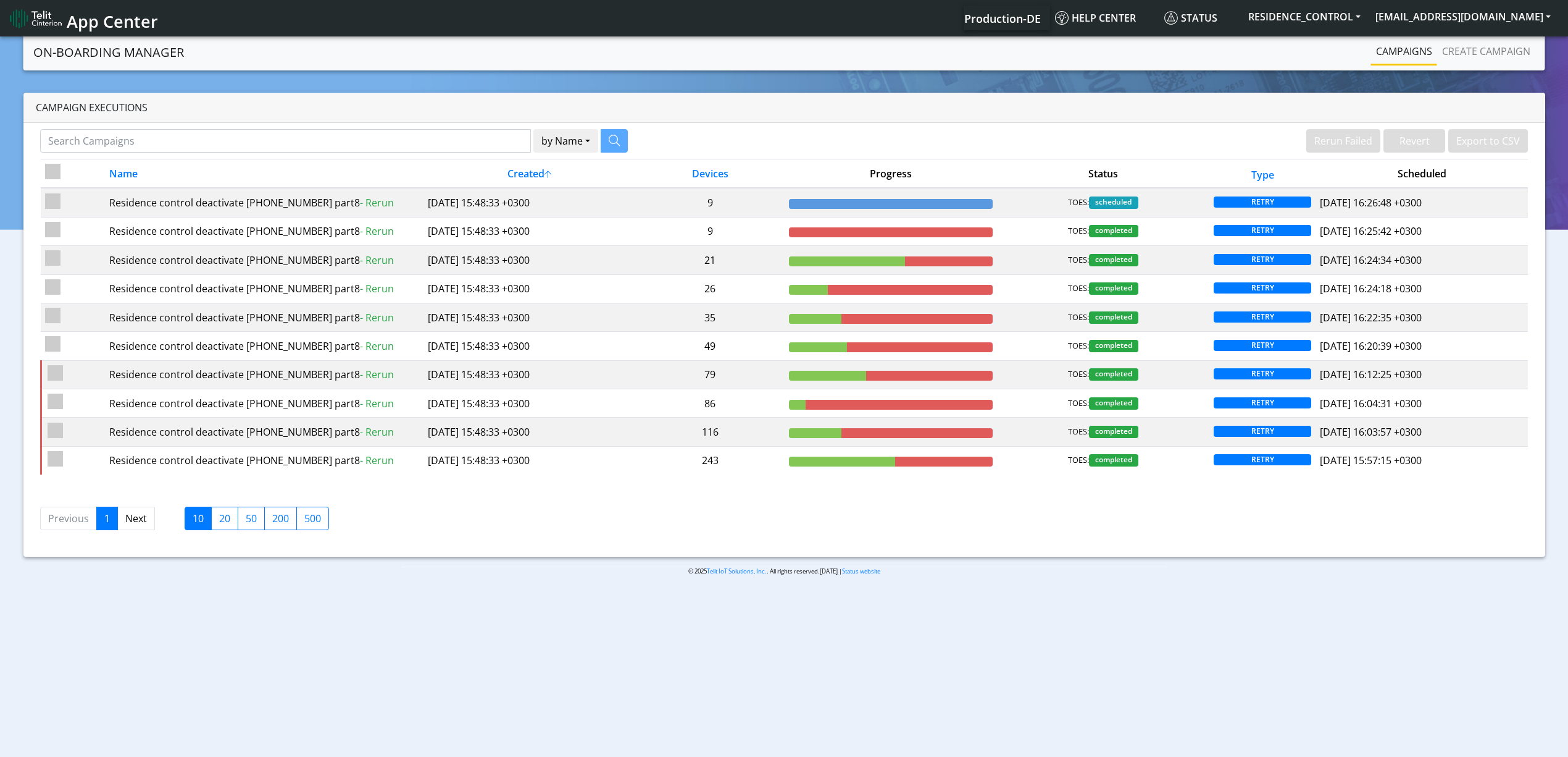
click at [886, 635] on body "App Center Production-DE Help center Status RESIDENCE_CONTROL [EMAIL_ADDRESS][D…" at bounding box center [784, 398] width 1568 height 727
click at [164, 527] on ul "Previous 1 Next 10 20 50 200 500" at bounding box center [108, 519] width 135 height 24
click at [145, 528] on link "Next" at bounding box center [136, 519] width 38 height 24
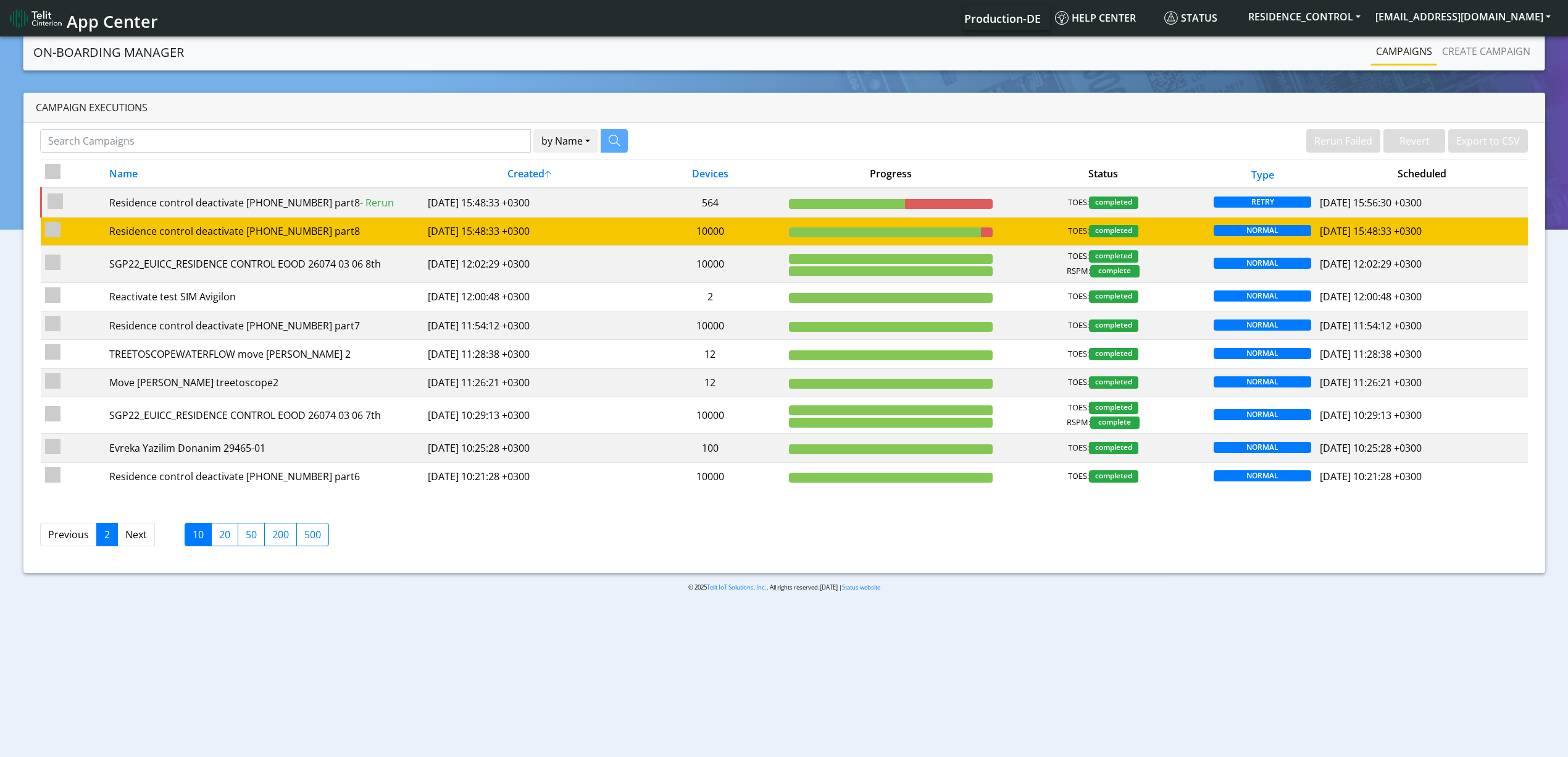
click at [573, 232] on td "[DATE] 15:48:33 +0300" at bounding box center [530, 231] width 212 height 28
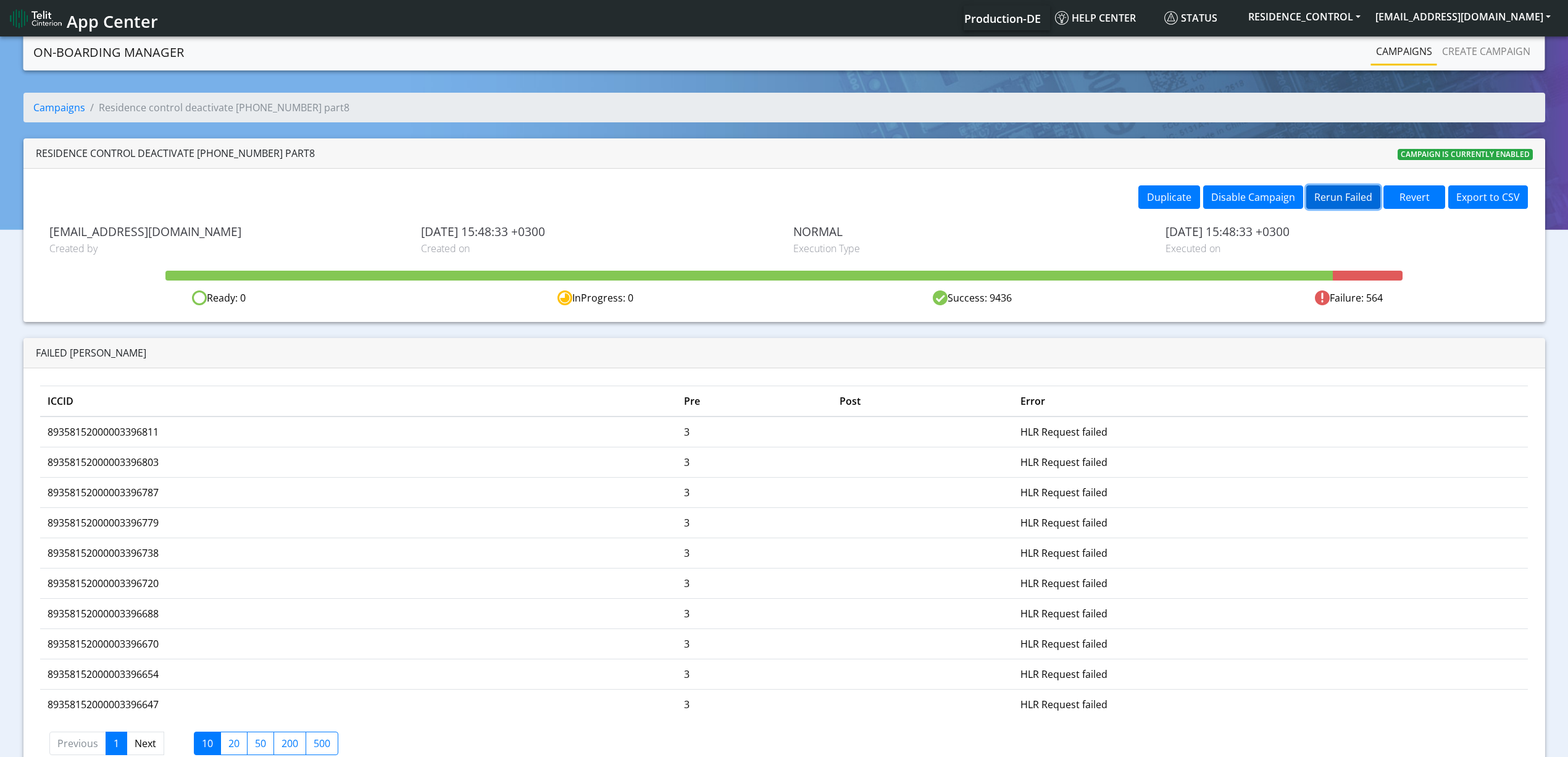
click at [1332, 201] on button "Rerun Failed" at bounding box center [1343, 197] width 74 height 24
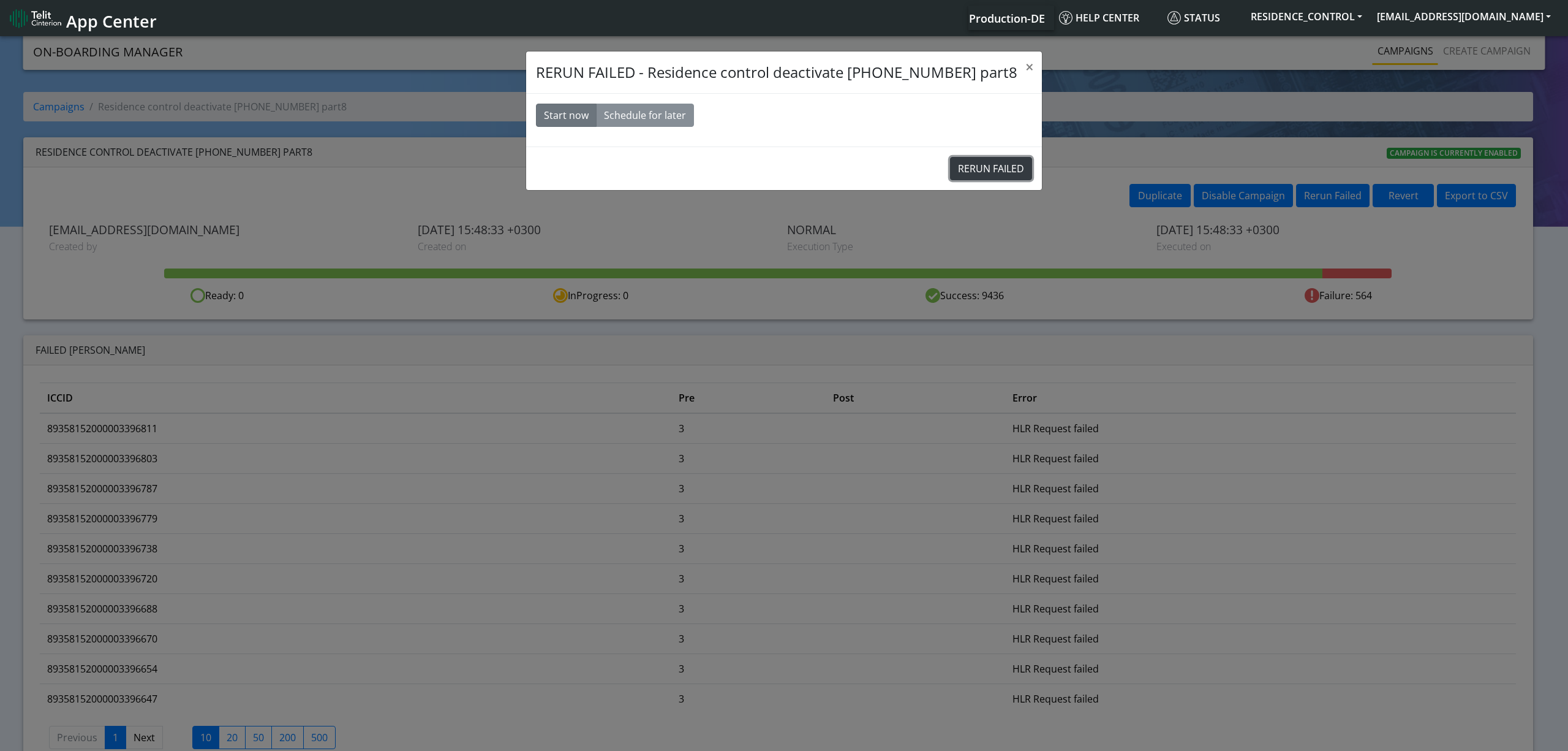
click at [963, 163] on button "RERUN FAILED" at bounding box center [991, 169] width 82 height 24
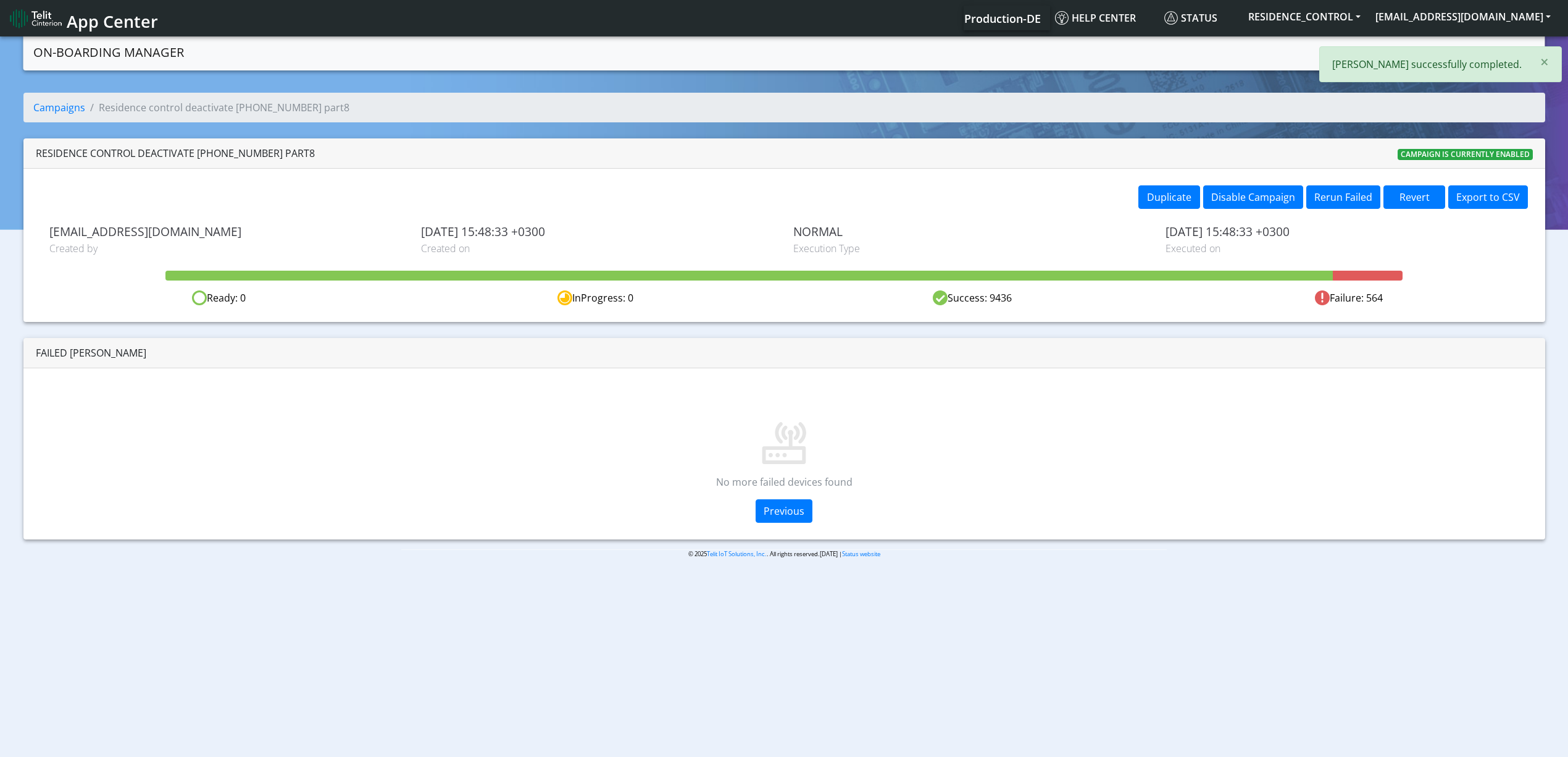
click at [1525, 58] on div "× Rerun successfully completed." at bounding box center [1440, 64] width 243 height 36
click at [1393, 50] on link "Campaigns" at bounding box center [1404, 50] width 66 height 24
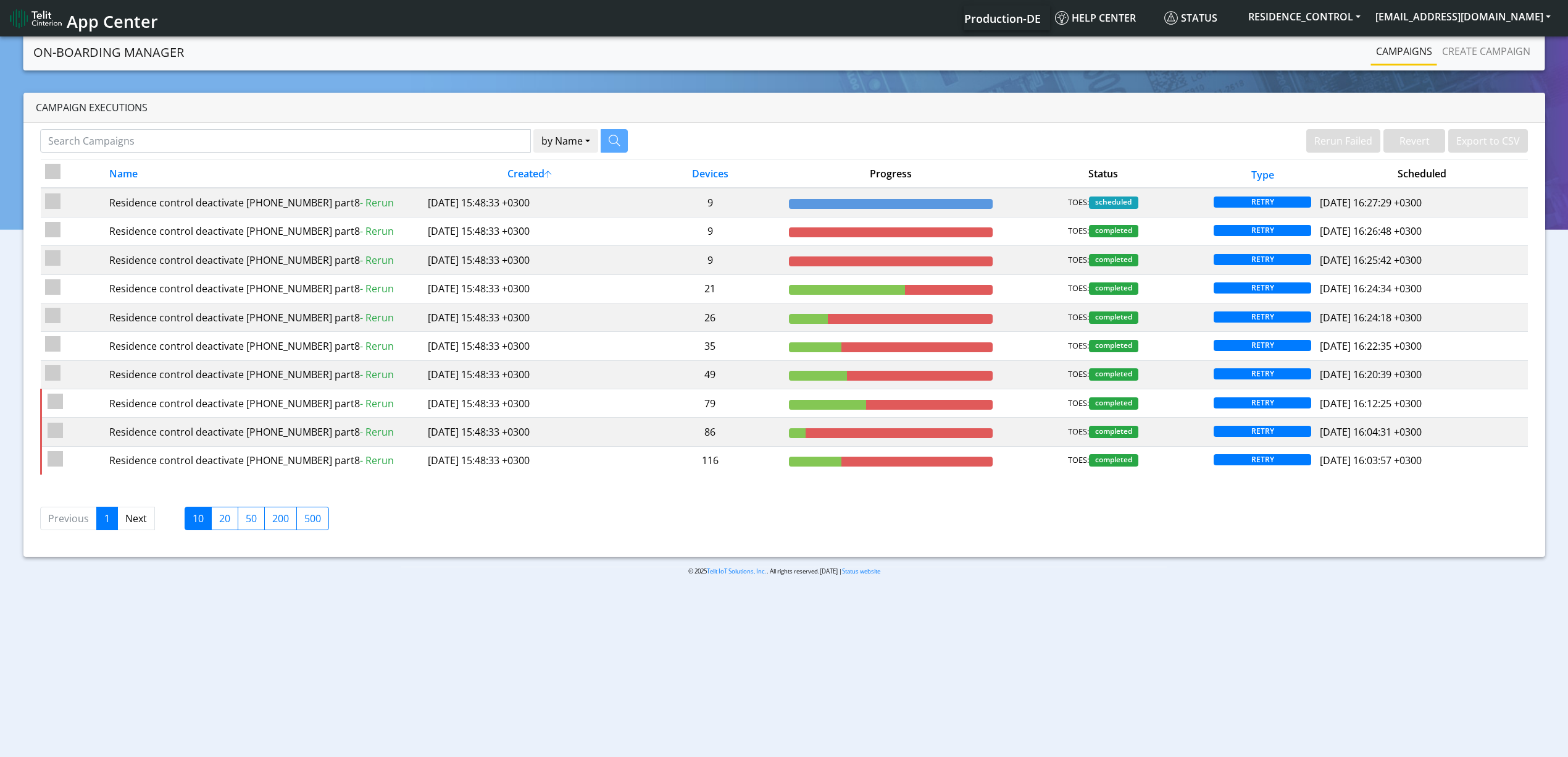
drag, startPoint x: 756, startPoint y: 179, endPoint x: 760, endPoint y: 137, distance: 42.2
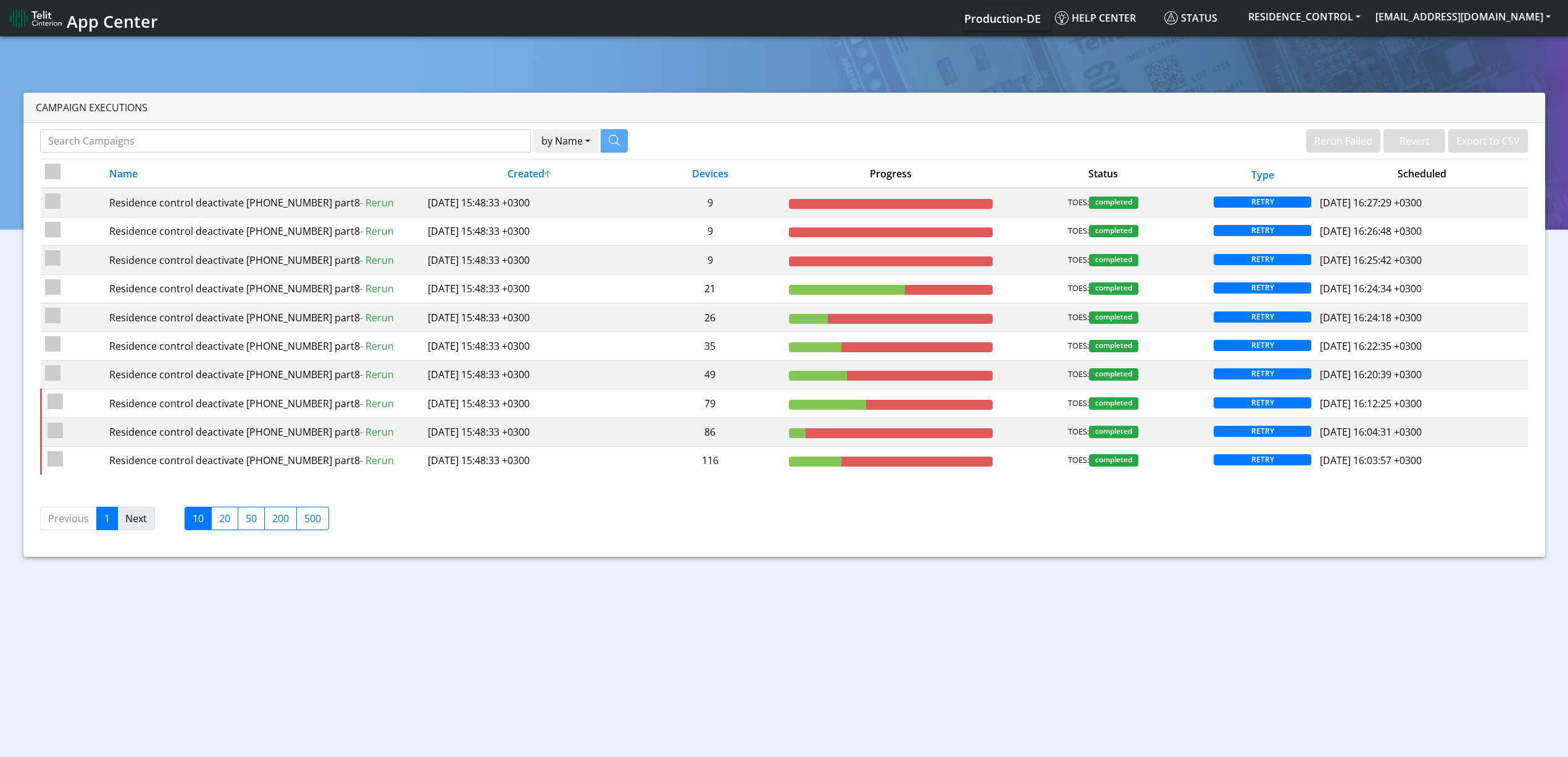
click at [130, 526] on link "Next" at bounding box center [136, 519] width 38 height 24
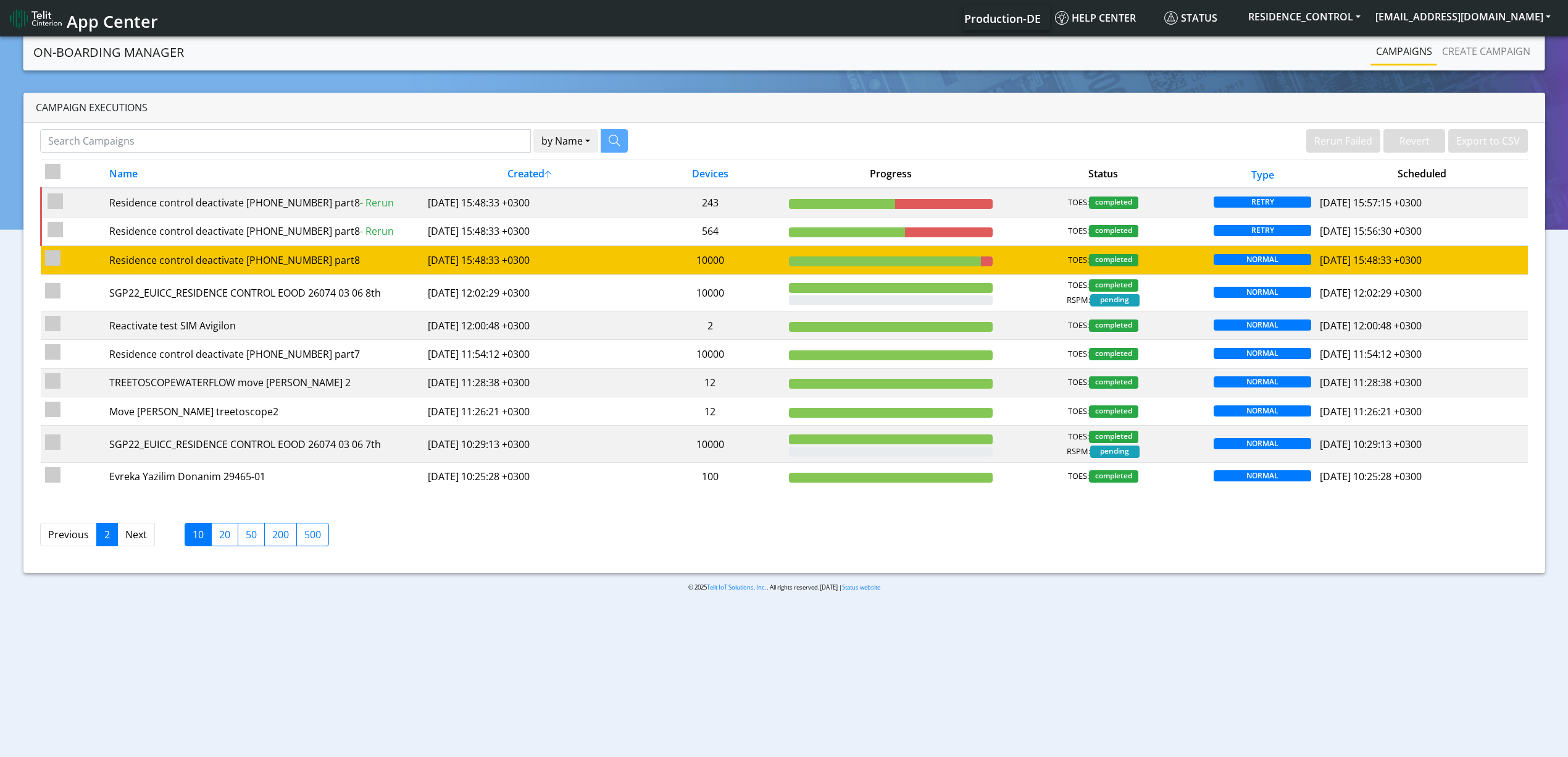
click at [642, 260] on td "10000" at bounding box center [710, 260] width 149 height 28
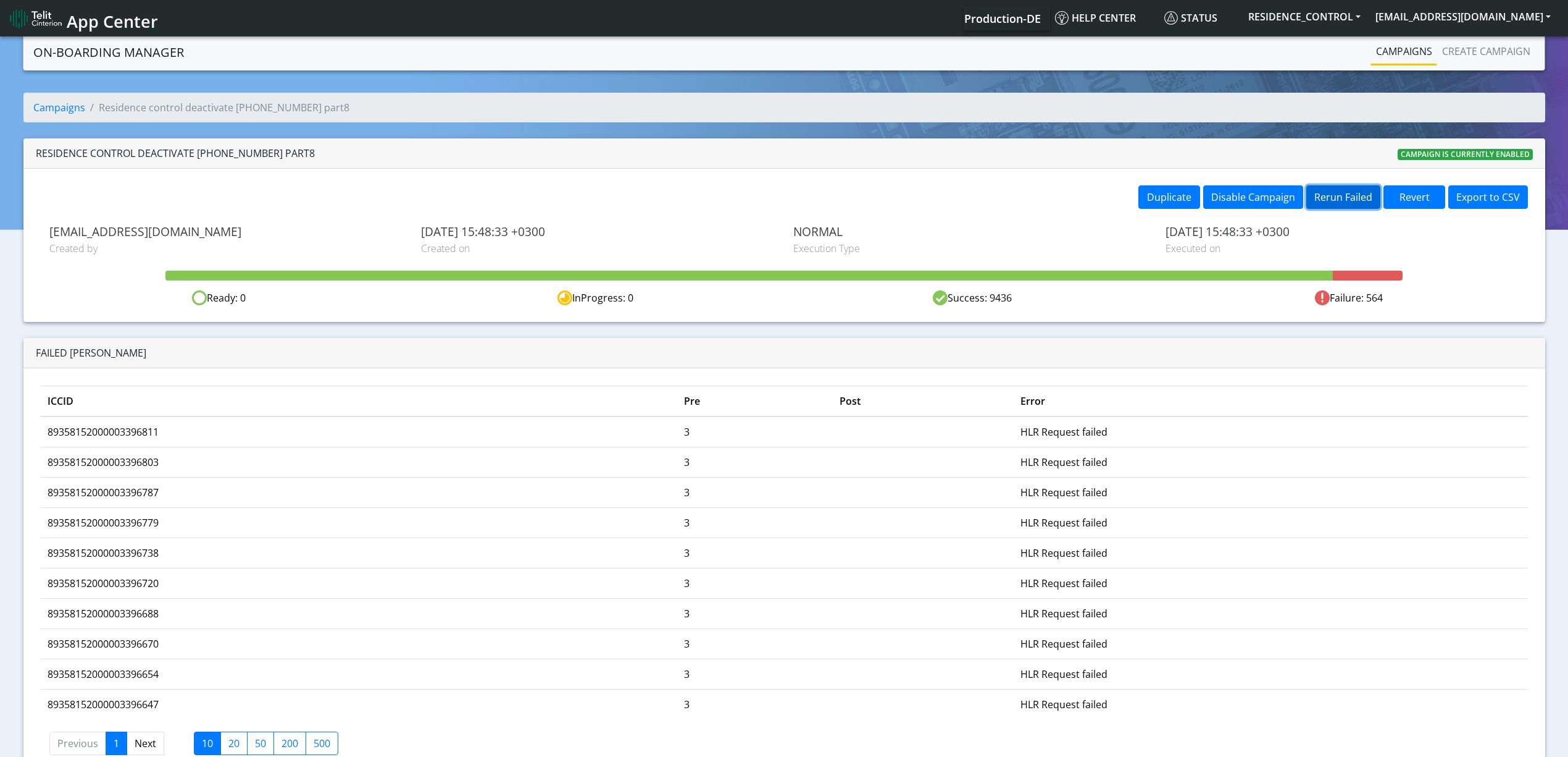
click at [1343, 199] on button "Rerun Failed" at bounding box center [1343, 197] width 74 height 24
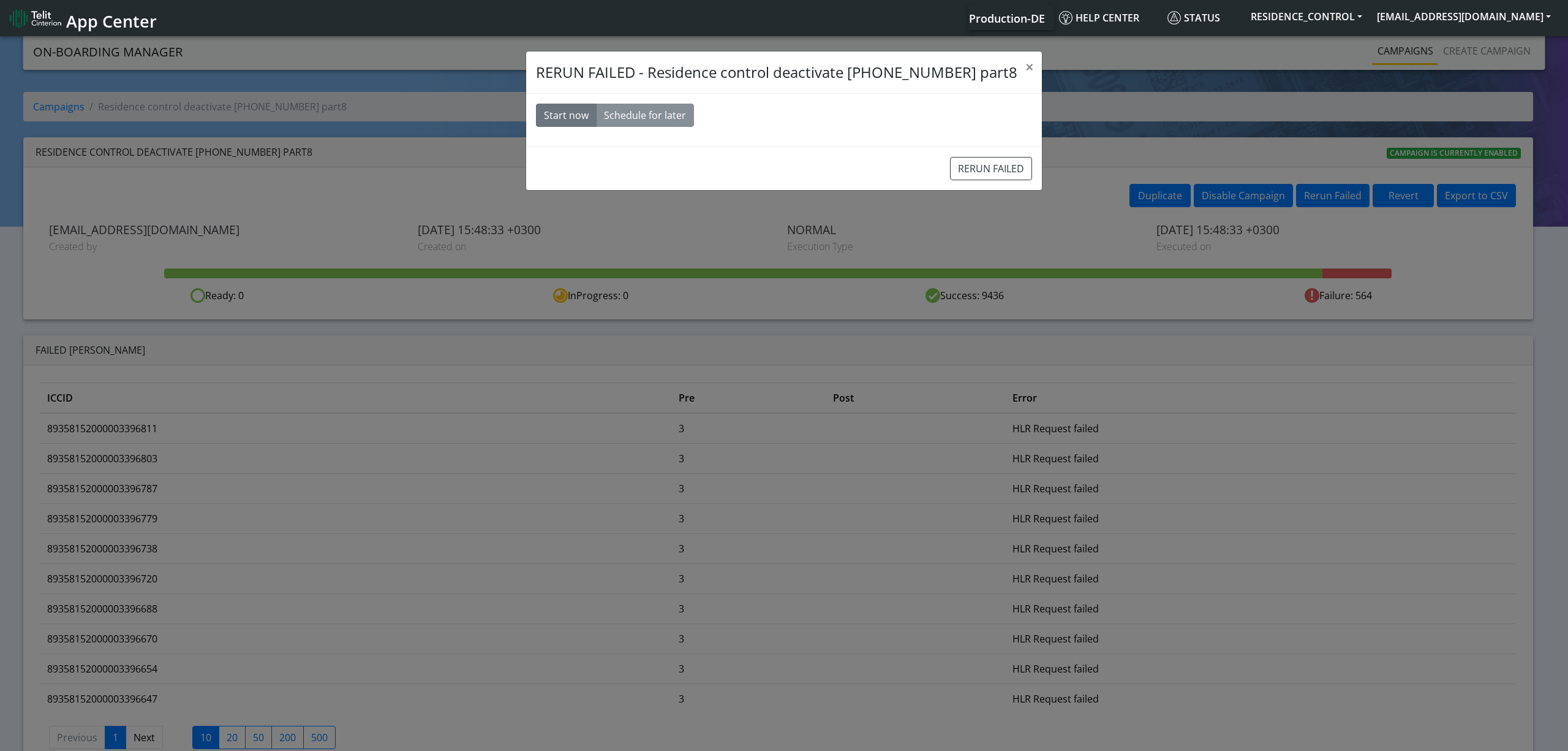
click at [954, 157] on div "RERUN FAILED" at bounding box center [784, 168] width 516 height 43
click at [959, 167] on button "RERUN FAILED" at bounding box center [991, 169] width 82 height 24
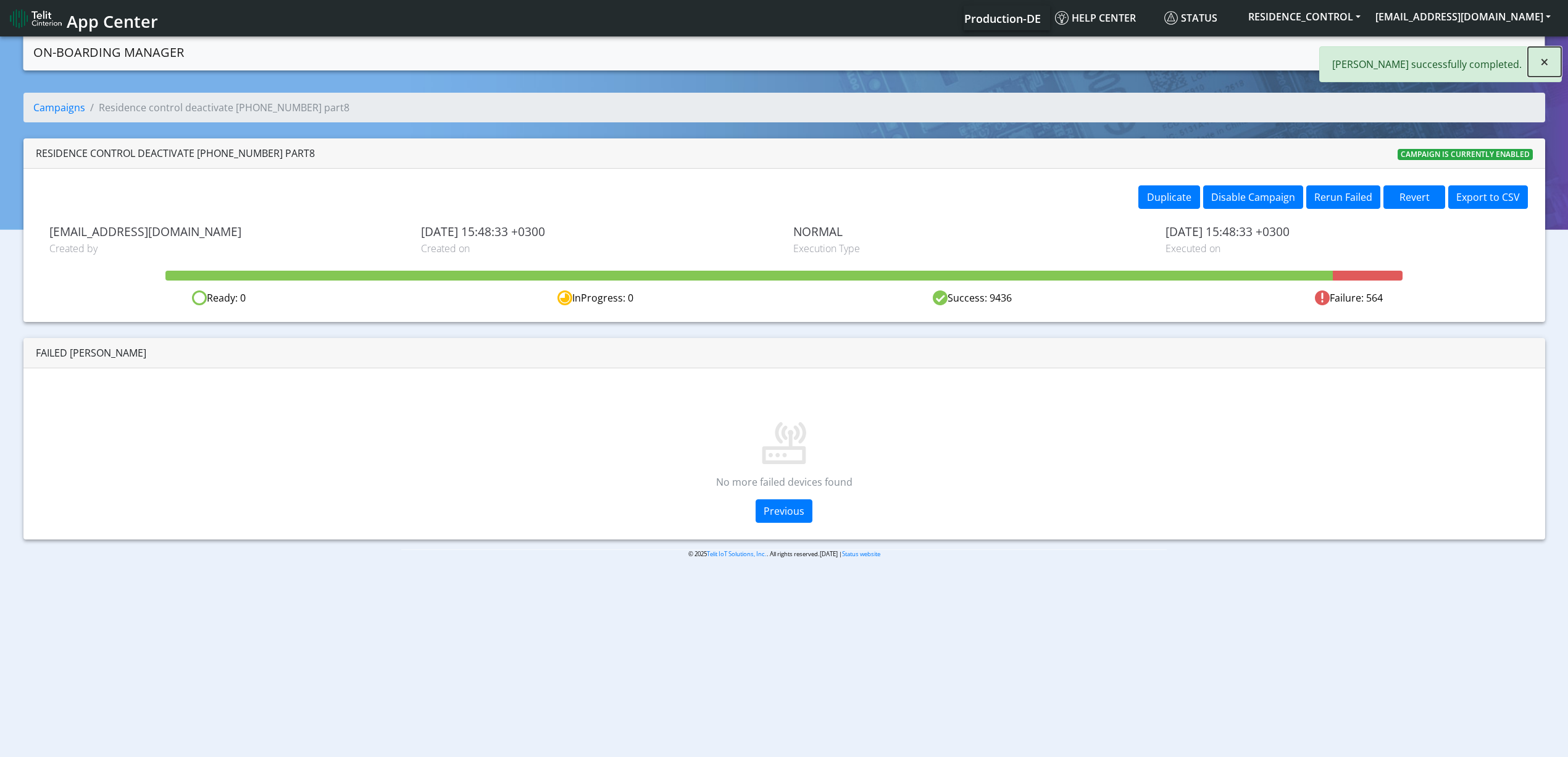
click at [1537, 63] on button "×" at bounding box center [1544, 62] width 33 height 30
click at [1403, 55] on link "Campaigns" at bounding box center [1404, 50] width 66 height 24
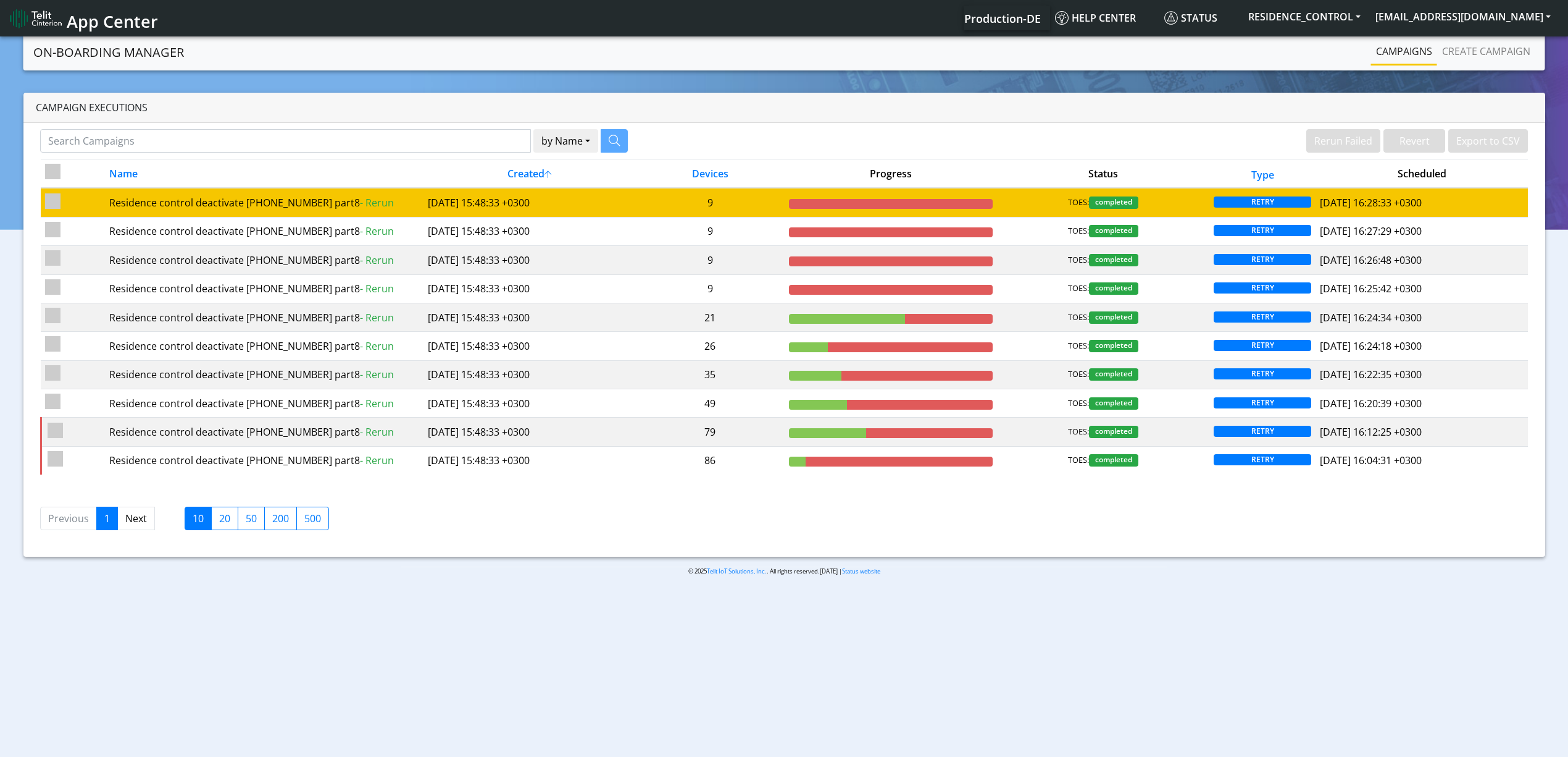
click at [400, 213] on td "Residence control deactivate [PHONE_NUMBER] part8 - Rerun" at bounding box center [263, 202] width 318 height 29
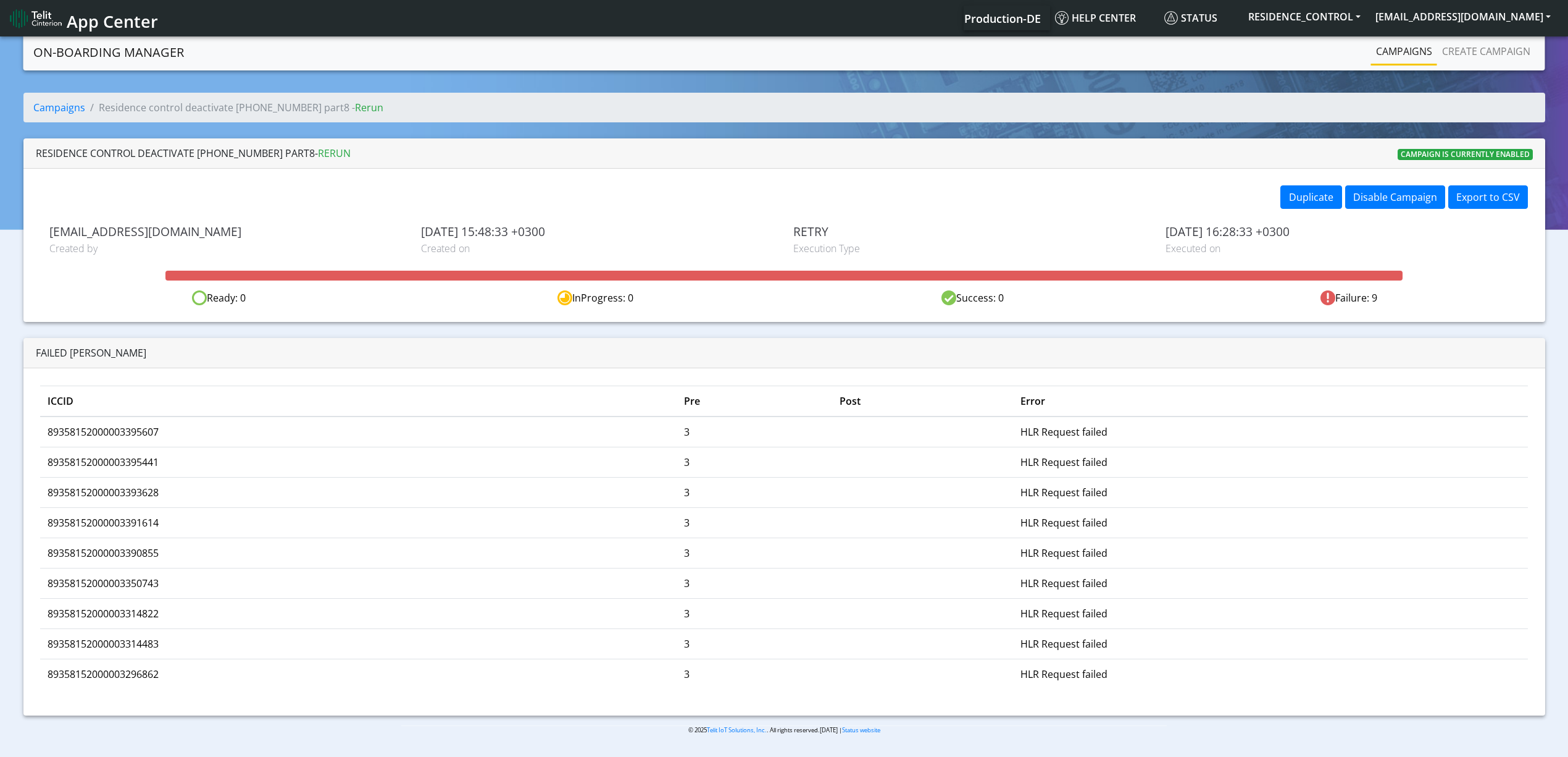
click at [1386, 53] on link "Campaigns" at bounding box center [1404, 50] width 66 height 24
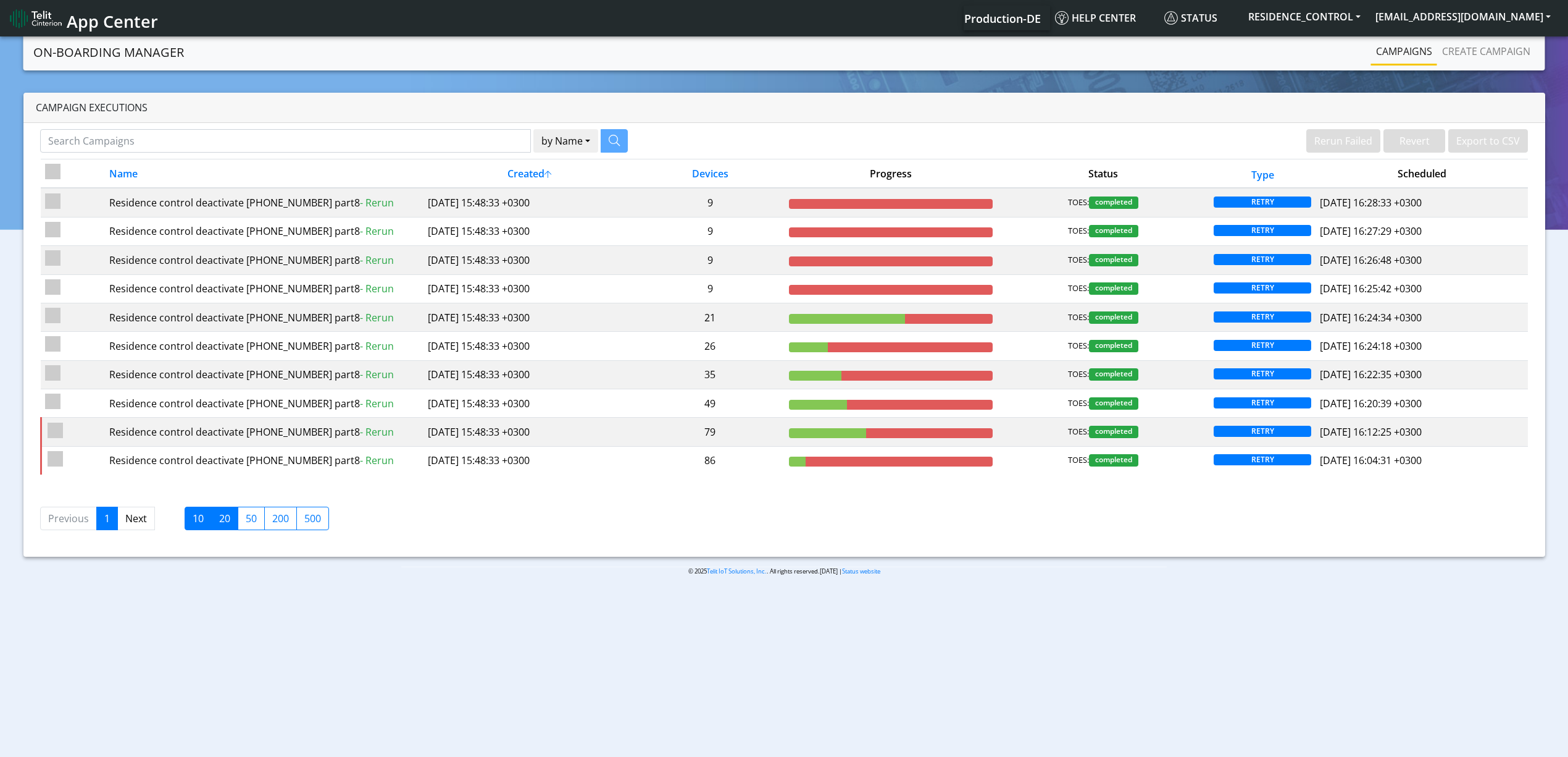
click at [220, 522] on label "20" at bounding box center [225, 519] width 27 height 24
click at [220, 519] on input "20" at bounding box center [223, 514] width 8 height 8
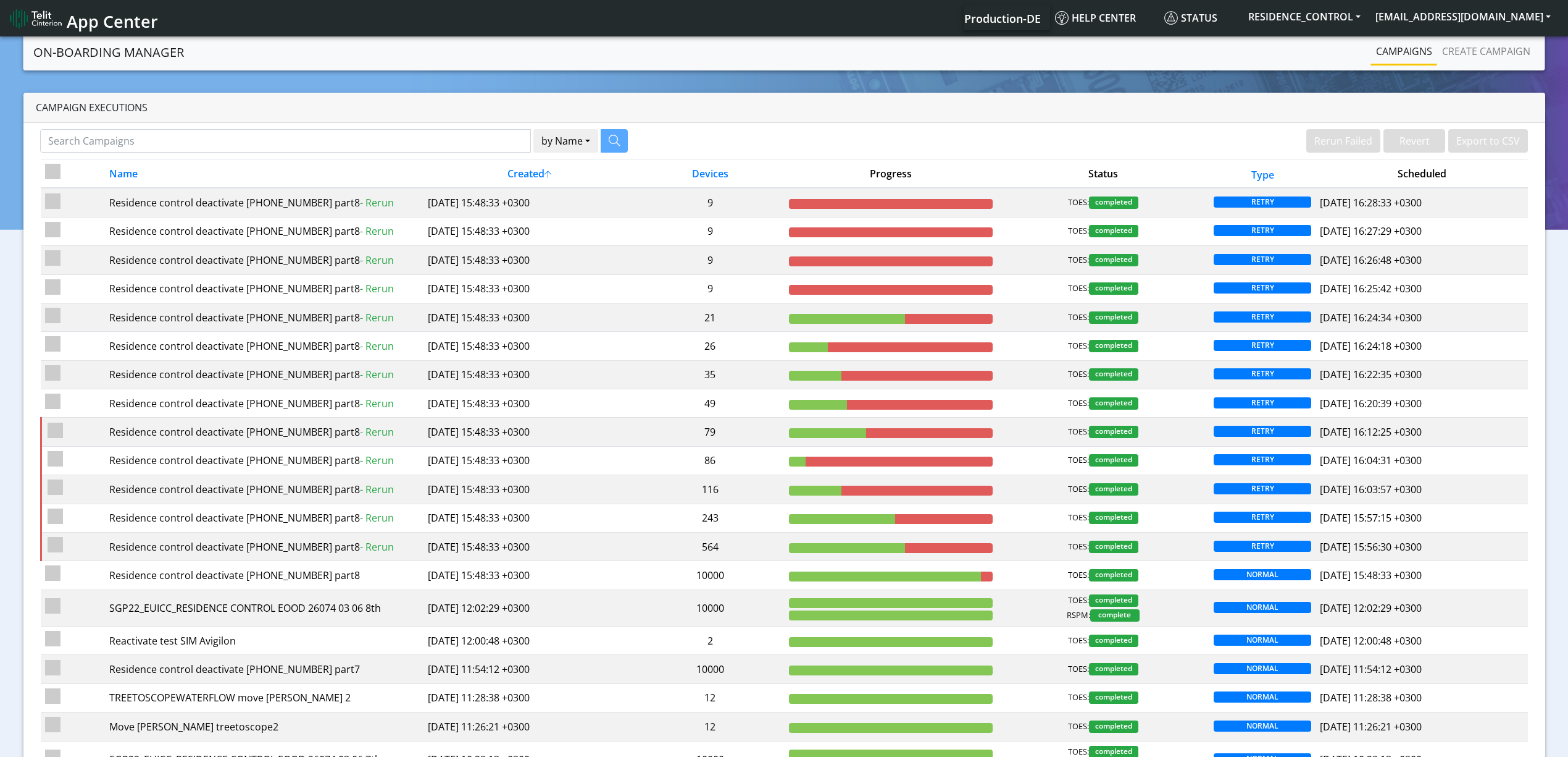
click at [748, 154] on div "by Name Name [PERSON_NAME]" at bounding box center [407, 144] width 753 height 30
